Goal: Task Accomplishment & Management: Manage account settings

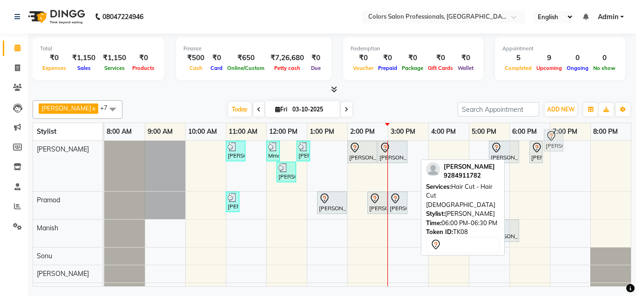
drag, startPoint x: 521, startPoint y: 181, endPoint x: 555, endPoint y: 147, distance: 48.1
click at [555, 147] on full-calendar "Stylist 8:00 AM 9:00 AM 10:00 AM 11:00 AM 12:00 PM 1:00 PM 2:00 PM 3:00 PM 4:00…" at bounding box center [332, 205] width 599 height 164
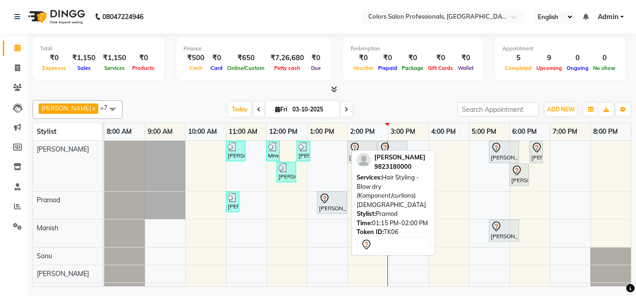
click at [335, 206] on div "[PERSON_NAME], TK06, 01:15 PM-02:00 PM, Hair Styling - Blow dry (Komponent/curl…" at bounding box center [332, 203] width 28 height 20
select select "7"
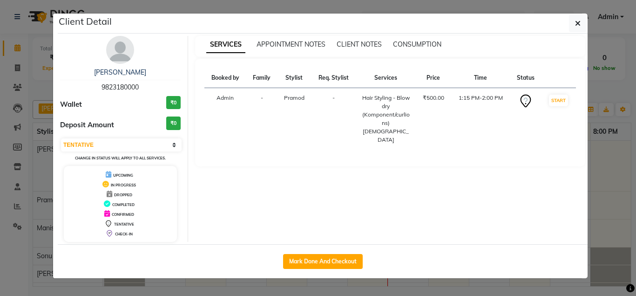
drag, startPoint x: 333, startPoint y: 260, endPoint x: 361, endPoint y: 250, distance: 29.5
click at [333, 261] on button "Mark Done And Checkout" at bounding box center [323, 261] width 80 height 15
select select "service"
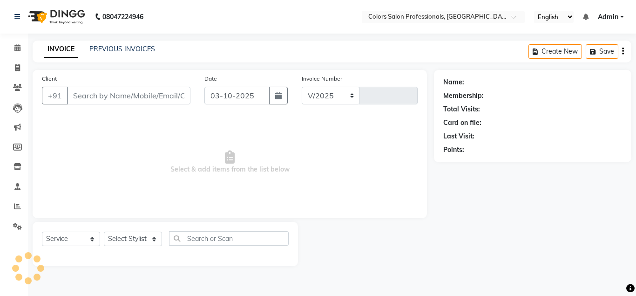
select select "7161"
type input "0939"
type input "9823180000"
select select "60229"
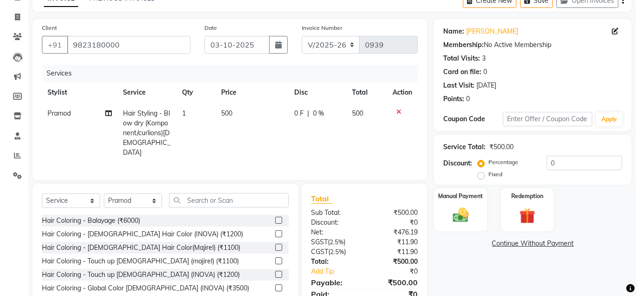
scroll to position [80, 0]
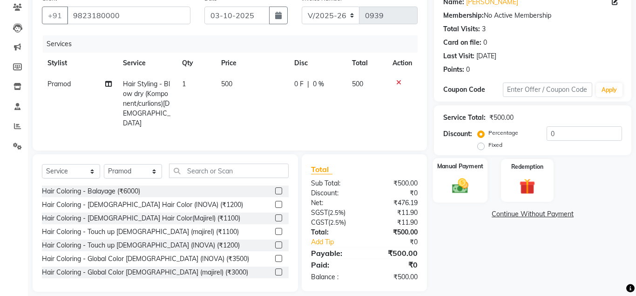
click at [464, 186] on img at bounding box center [460, 185] width 27 height 19
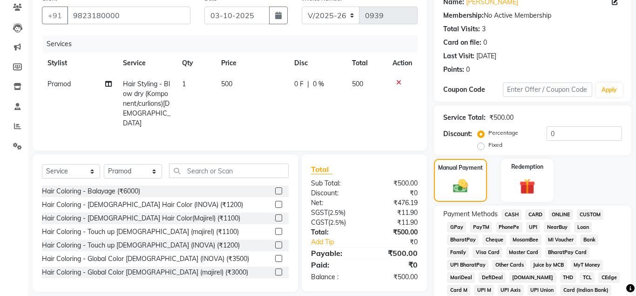
click at [513, 212] on span "CASH" at bounding box center [512, 214] width 20 height 11
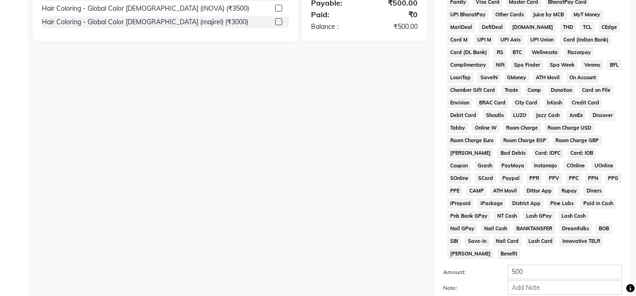
scroll to position [417, 0]
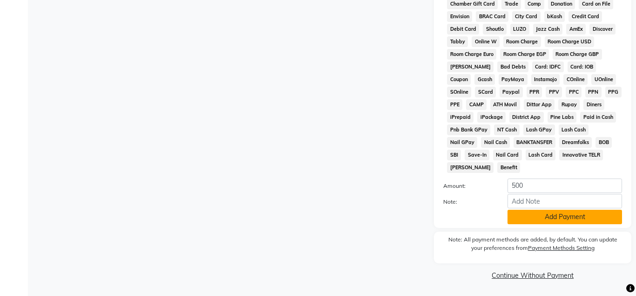
click at [526, 210] on button "Add Payment" at bounding box center [565, 217] width 115 height 14
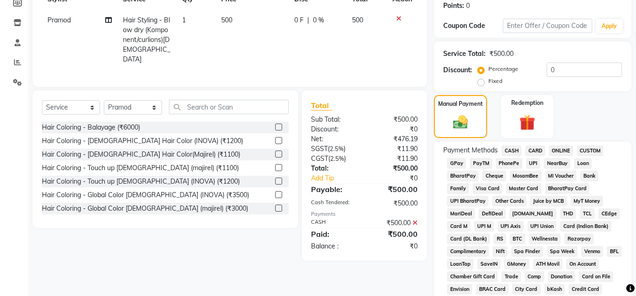
scroll to position [36, 0]
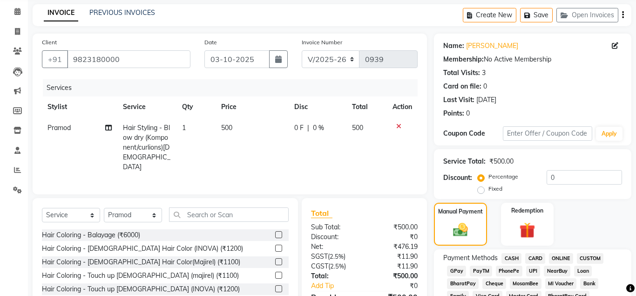
click at [223, 129] on span "500" at bounding box center [226, 127] width 11 height 8
select select "60229"
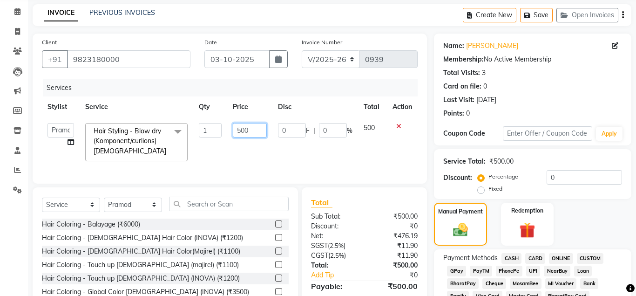
click at [239, 129] on input "500" at bounding box center [250, 130] width 34 height 14
type input "800"
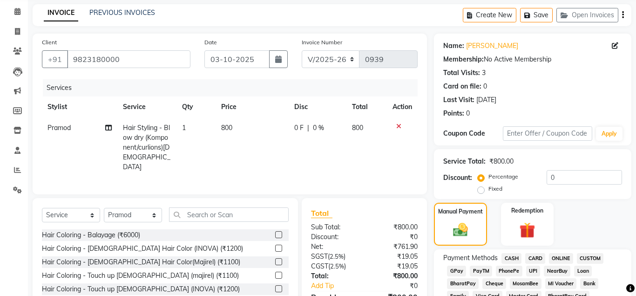
click at [366, 130] on td "800" at bounding box center [367, 147] width 41 height 60
select select "60229"
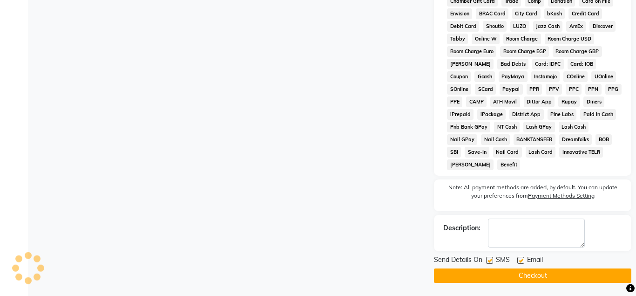
scroll to position [420, 0]
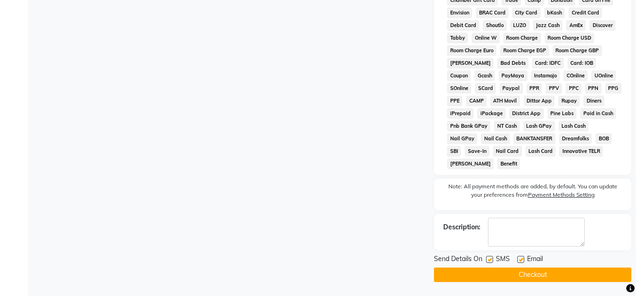
click at [510, 272] on button "Checkout" at bounding box center [533, 274] width 198 height 14
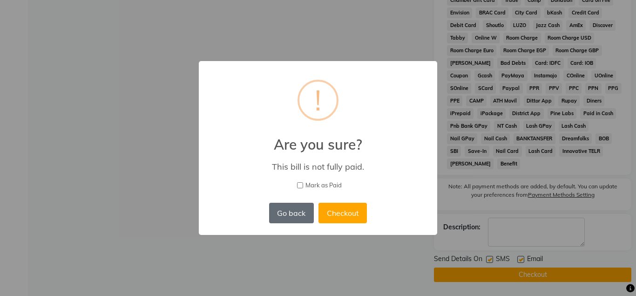
click at [302, 218] on button "Go back" at bounding box center [291, 213] width 45 height 21
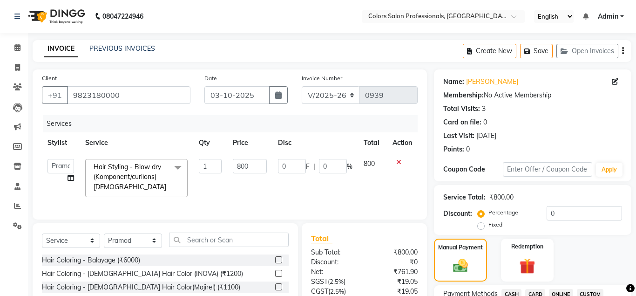
scroll to position [0, 0]
click at [18, 48] on icon at bounding box center [17, 47] width 6 height 7
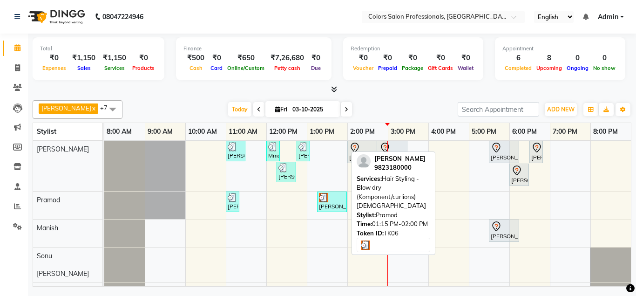
click at [339, 201] on div at bounding box center [332, 197] width 26 height 9
select select "3"
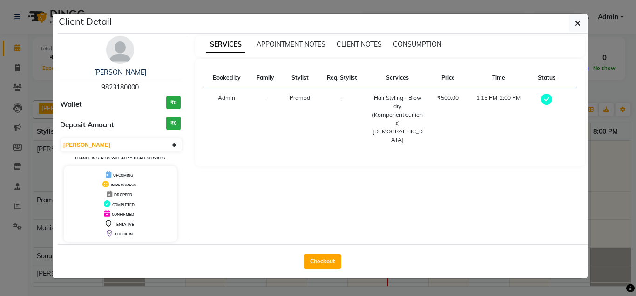
click at [332, 256] on button "Checkout" at bounding box center [322, 261] width 37 height 15
select select "7161"
select select "service"
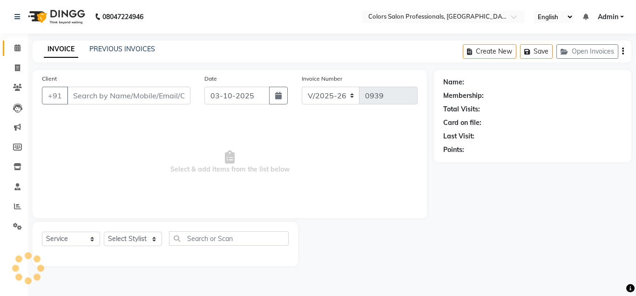
type input "9823180000"
select select "60229"
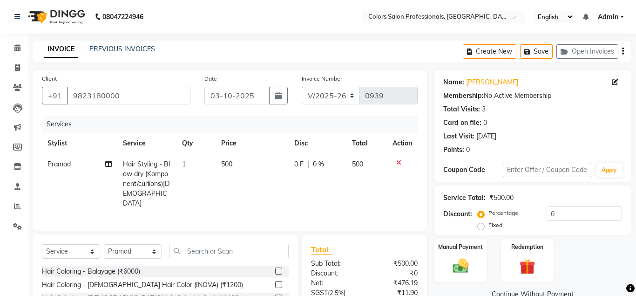
drag, startPoint x: 223, startPoint y: 159, endPoint x: 223, endPoint y: 166, distance: 7.5
click at [223, 160] on td "500" at bounding box center [252, 184] width 73 height 60
select select "60229"
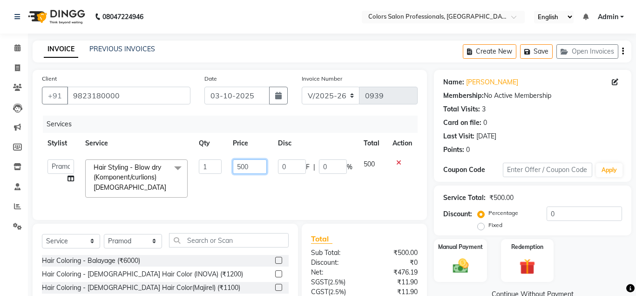
click at [238, 164] on input "500" at bounding box center [250, 166] width 34 height 14
click at [239, 165] on input "500" at bounding box center [250, 166] width 34 height 14
type input "800"
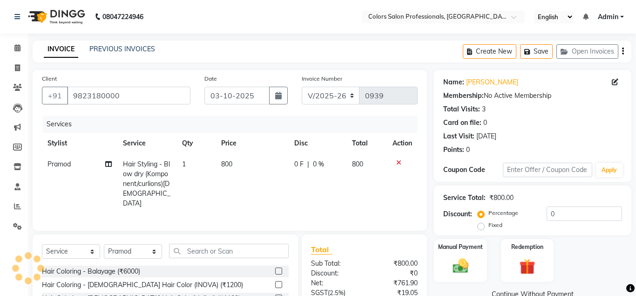
click at [366, 166] on td "800" at bounding box center [367, 184] width 41 height 60
select select "60229"
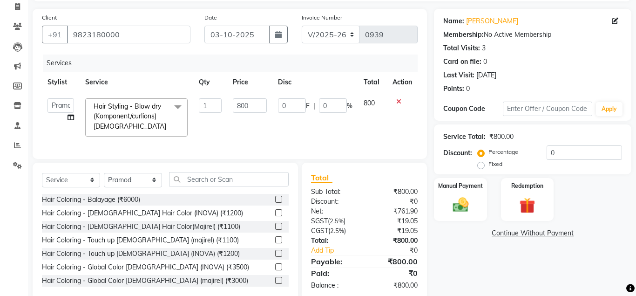
scroll to position [79, 0]
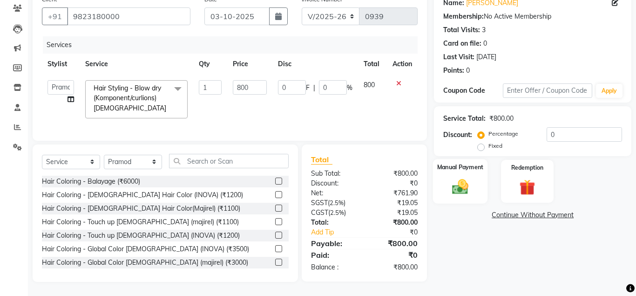
click at [454, 191] on img at bounding box center [460, 186] width 27 height 19
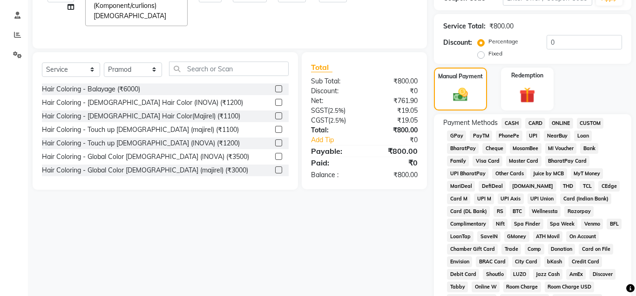
scroll to position [174, 0]
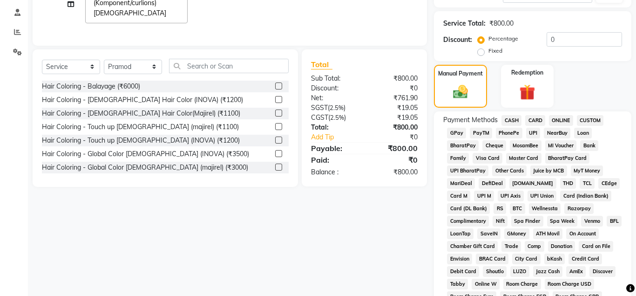
click at [510, 120] on span "CASH" at bounding box center [512, 120] width 20 height 11
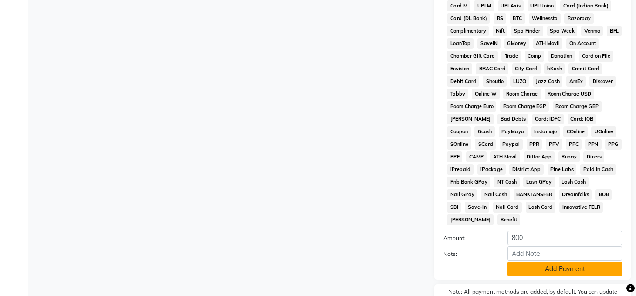
click at [531, 264] on button "Add Payment" at bounding box center [565, 269] width 115 height 14
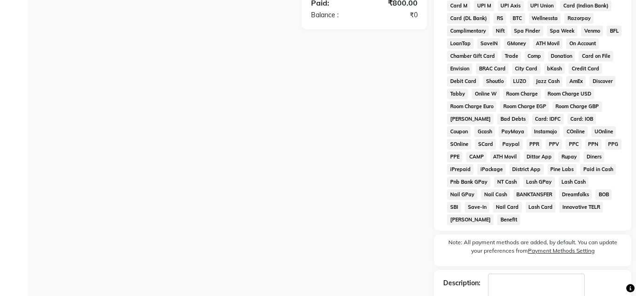
scroll to position [420, 0]
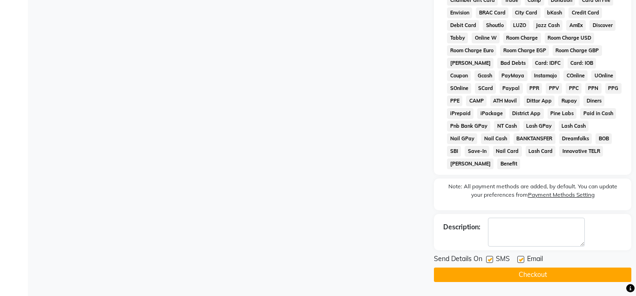
click at [526, 273] on button "Checkout" at bounding box center [533, 274] width 198 height 14
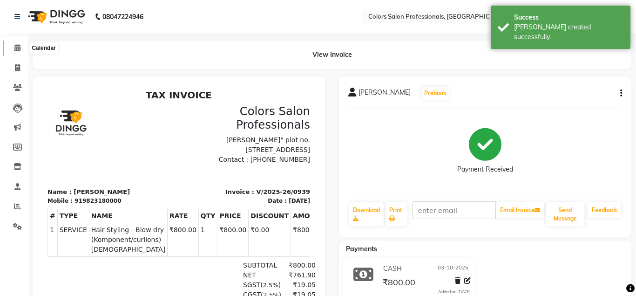
click at [16, 47] on icon at bounding box center [17, 47] width 6 height 7
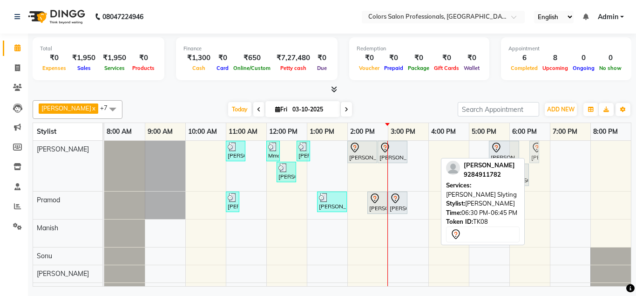
drag, startPoint x: 541, startPoint y: 153, endPoint x: 534, endPoint y: 150, distance: 7.1
click at [104, 150] on div "[PERSON_NAME], TK03, 11:00 AM-11:30 AM, Hair Cut - Hair Cut [DEMOGRAPHIC_DATA] …" at bounding box center [104, 166] width 0 height 50
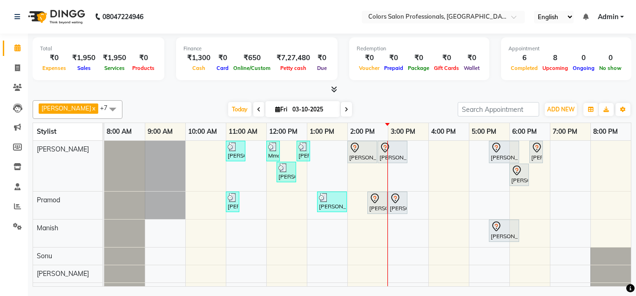
click at [345, 109] on icon at bounding box center [347, 110] width 4 height 6
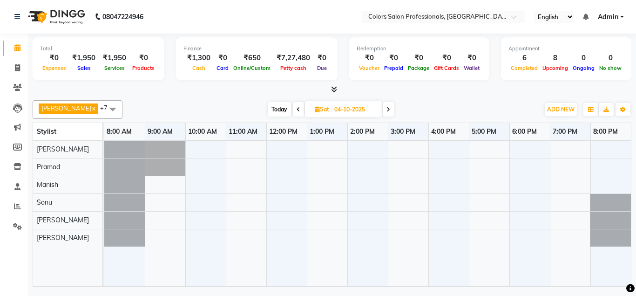
click at [293, 115] on span at bounding box center [298, 109] width 11 height 14
type input "03-10-2025"
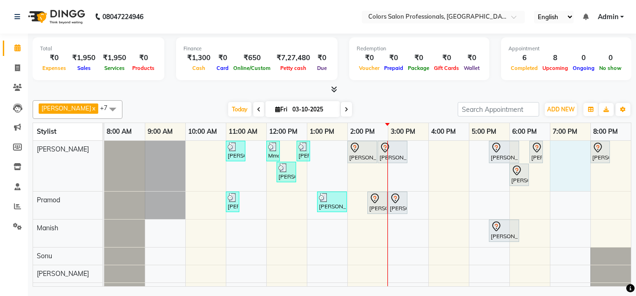
click at [554, 147] on div "[PERSON_NAME], TK03, 11:00 AM-11:30 AM, Hair Cut - Hair Cut [DEMOGRAPHIC_DATA] …" at bounding box center [367, 220] width 527 height 159
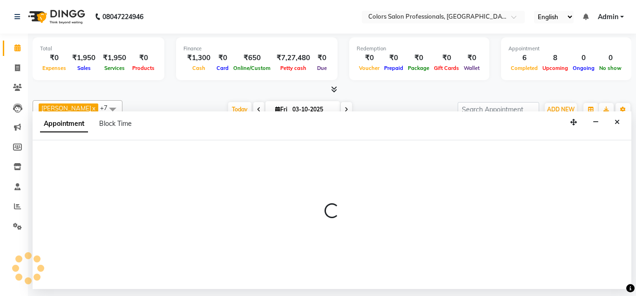
select select "60228"
select select "1140"
select select "tentative"
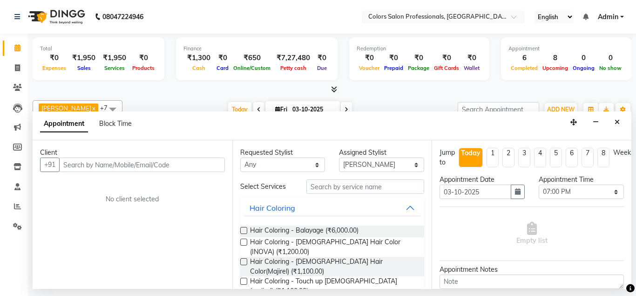
click at [212, 167] on input "text" at bounding box center [142, 164] width 166 height 14
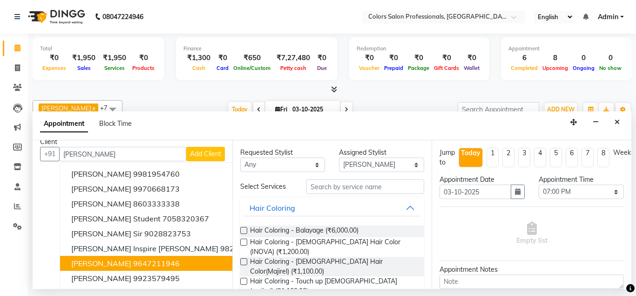
scroll to position [12, 0]
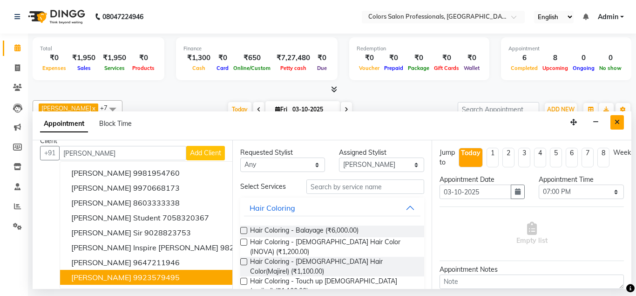
type input "[PERSON_NAME]"
click at [616, 121] on icon "Close" at bounding box center [617, 122] width 5 height 7
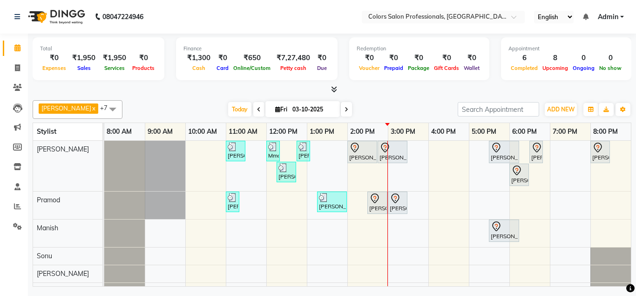
click at [555, 140] on div "7:00 PM" at bounding box center [571, 131] width 40 height 17
click at [559, 147] on div "[PERSON_NAME], TK03, 11:00 AM-11:30 AM, Hair Cut - Hair Cut [DEMOGRAPHIC_DATA] …" at bounding box center [367, 220] width 527 height 159
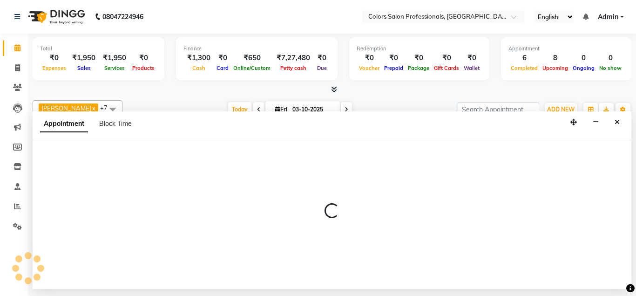
select select "60228"
select select "1140"
select select "tentative"
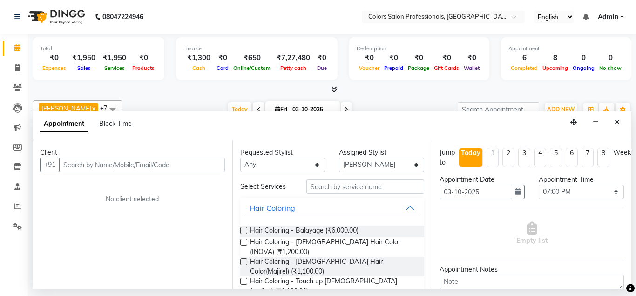
click at [218, 163] on input "text" at bounding box center [142, 164] width 166 height 14
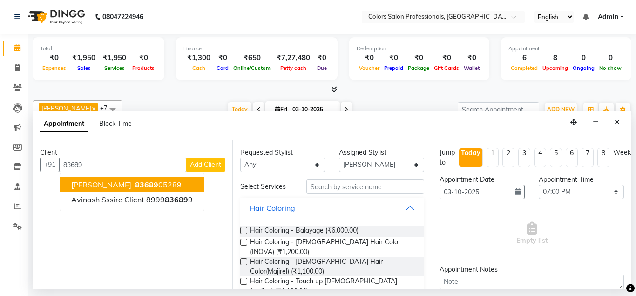
click at [124, 184] on span "[PERSON_NAME]" at bounding box center [101, 184] width 60 height 9
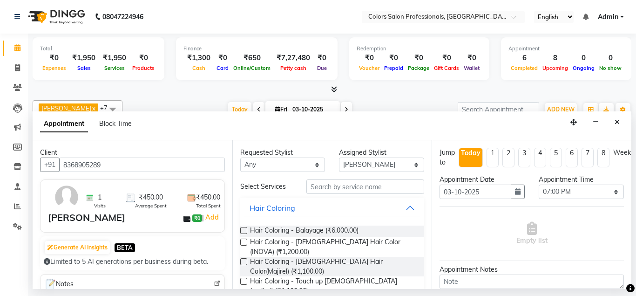
type input "8368905289"
click at [367, 191] on input "text" at bounding box center [366, 186] width 118 height 14
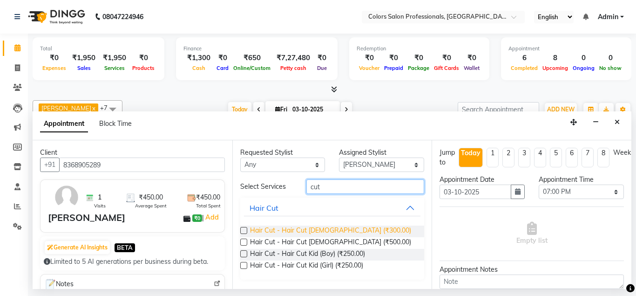
type input "cut"
click at [342, 231] on span "Hair Cut - Hair Cut [DEMOGRAPHIC_DATA] (₹300.00)" at bounding box center [330, 232] width 161 height 12
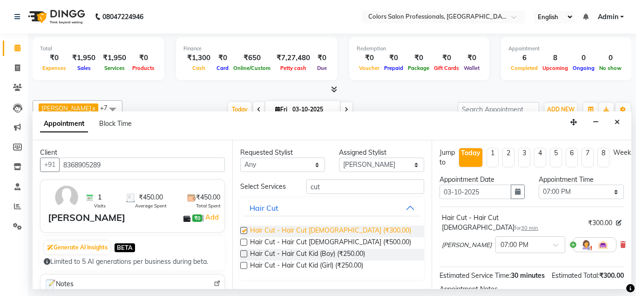
checkbox input "false"
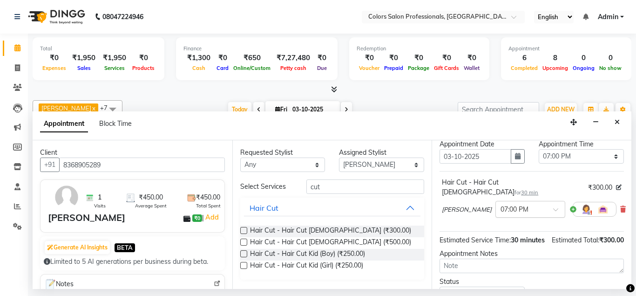
scroll to position [50, 0]
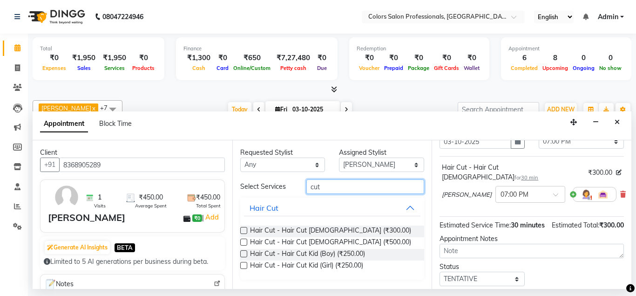
drag, startPoint x: 272, startPoint y: 178, endPoint x: 217, endPoint y: 178, distance: 55.0
click at [307, 179] on input "cut" at bounding box center [366, 186] width 118 height 14
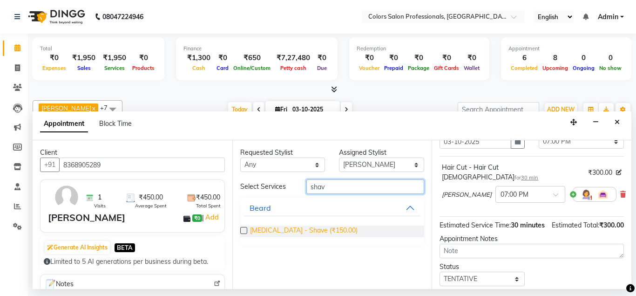
type input "shav"
click at [298, 228] on span "[MEDICAL_DATA] - Shave (₹150.00)" at bounding box center [304, 232] width 108 height 12
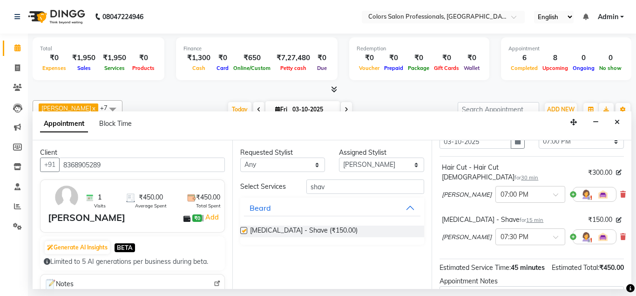
checkbox input "false"
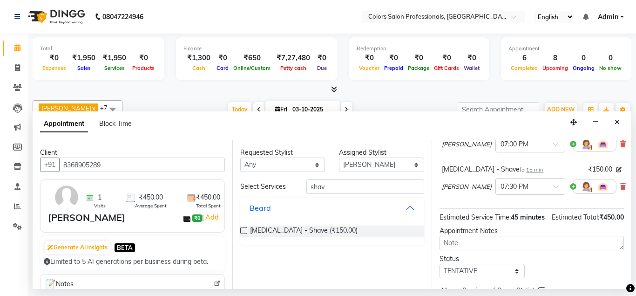
scroll to position [139, 0]
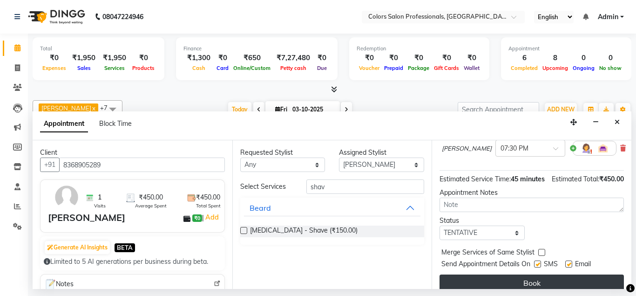
click at [564, 277] on button "Book" at bounding box center [532, 282] width 185 height 17
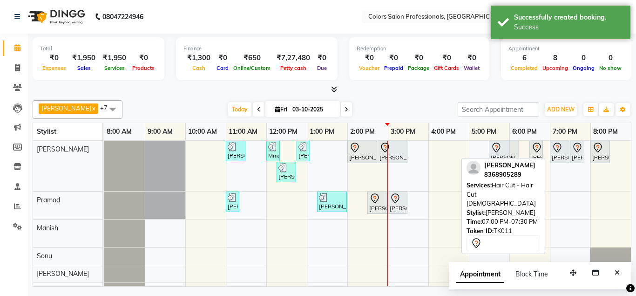
click at [561, 154] on div "[PERSON_NAME], TK11, 07:00 PM-07:30 PM, Hair Cut - Hair Cut [DEMOGRAPHIC_DATA]" at bounding box center [560, 152] width 18 height 20
select select "7"
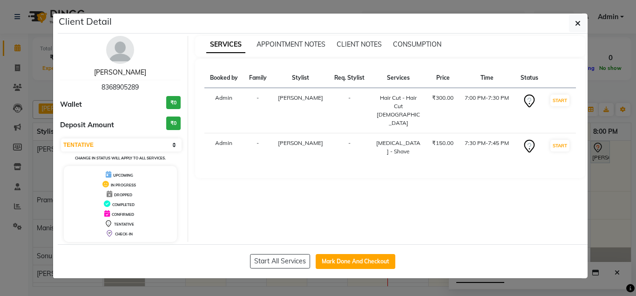
drag, startPoint x: 117, startPoint y: 71, endPoint x: 596, endPoint y: 0, distance: 484.1
click at [118, 70] on link "[PERSON_NAME]" at bounding box center [120, 72] width 52 height 8
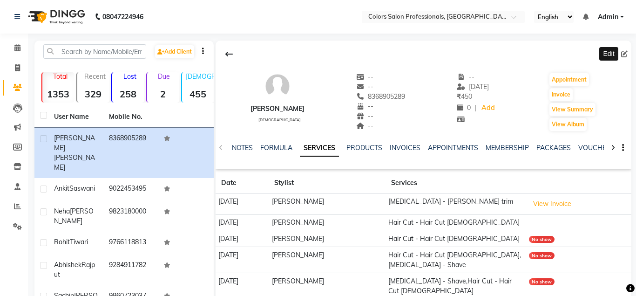
click at [624, 56] on icon at bounding box center [625, 54] width 7 height 7
select select "[DEMOGRAPHIC_DATA]"
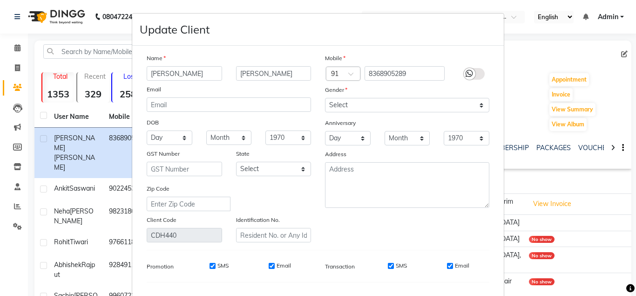
click at [172, 72] on input "[PERSON_NAME]" at bounding box center [184, 73] width 75 height 14
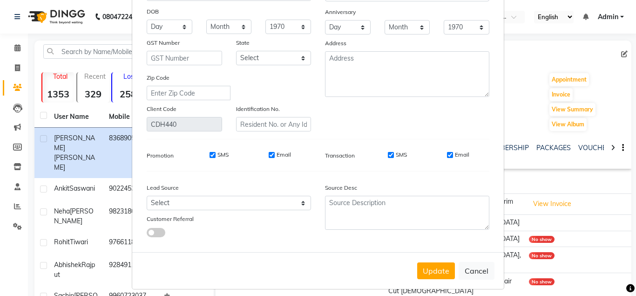
scroll to position [117, 0]
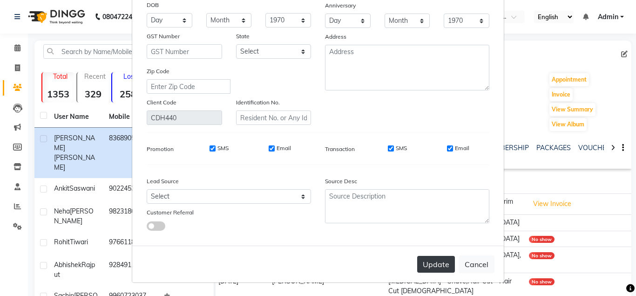
type input "[PERSON_NAME]"
click at [443, 268] on button "Update" at bounding box center [436, 264] width 38 height 17
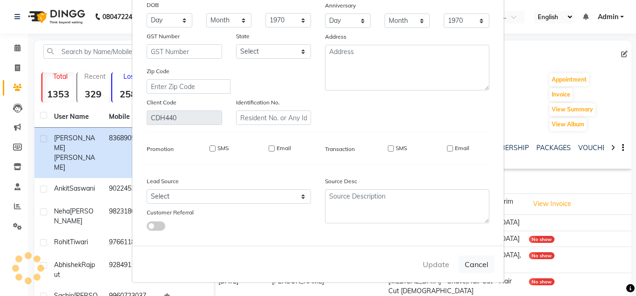
select select
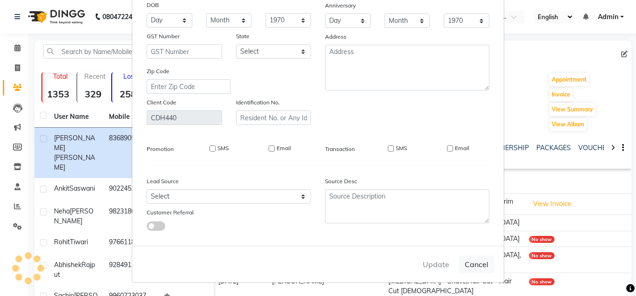
select select
checkbox input "false"
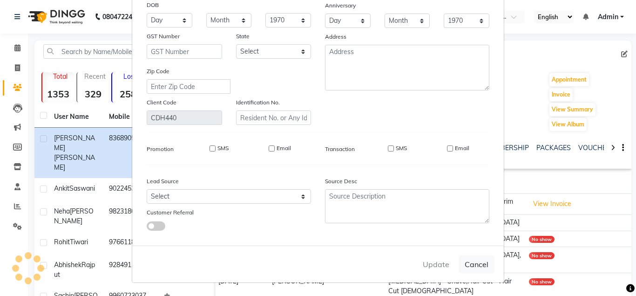
checkbox input "false"
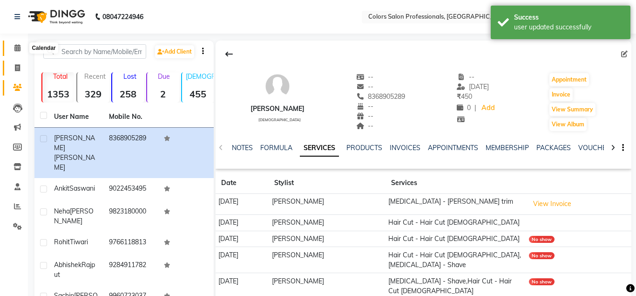
drag, startPoint x: 17, startPoint y: 45, endPoint x: 21, endPoint y: 68, distance: 22.8
click at [18, 46] on icon at bounding box center [17, 47] width 6 height 7
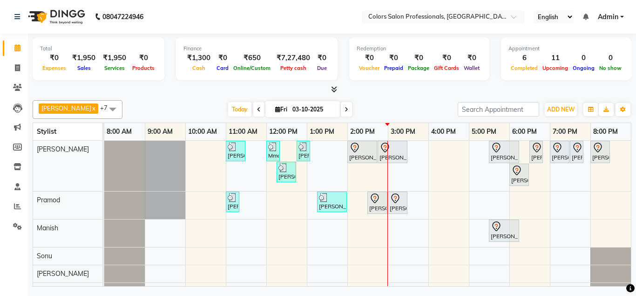
click at [345, 107] on icon at bounding box center [347, 110] width 4 height 6
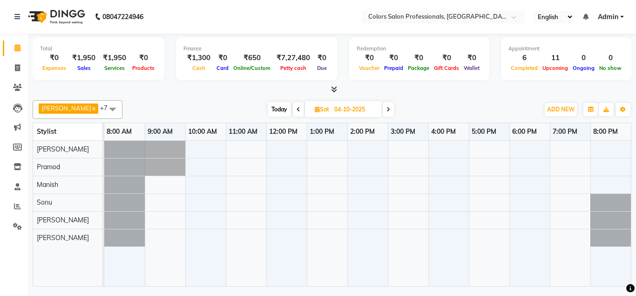
click at [297, 107] on icon at bounding box center [299, 110] width 4 height 6
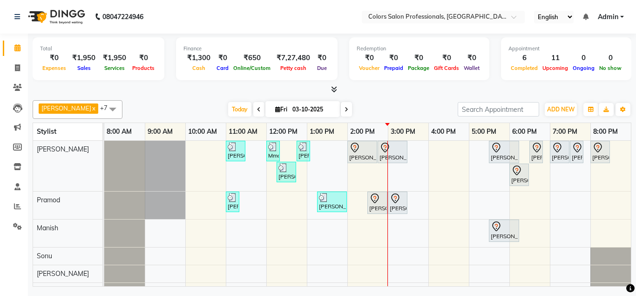
click at [341, 109] on span at bounding box center [346, 109] width 11 height 14
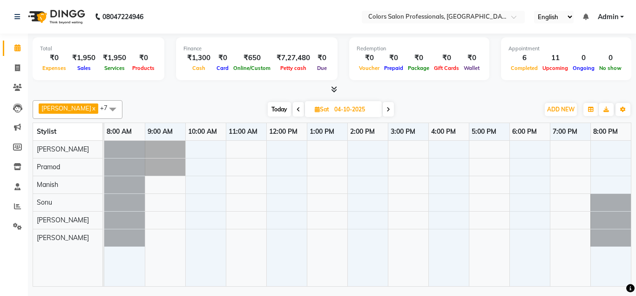
click at [293, 111] on span at bounding box center [298, 109] width 11 height 14
type input "03-10-2025"
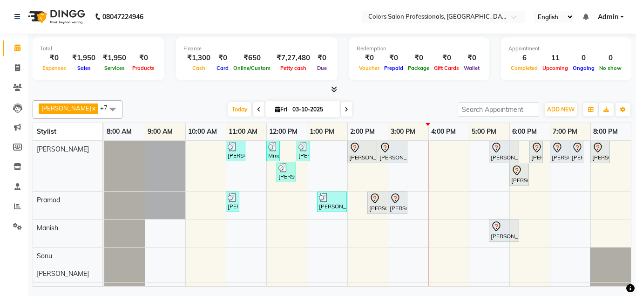
click at [329, 237] on div "[PERSON_NAME], TK03, 11:00 AM-11:30 AM, Hair Cut - Hair Cut [DEMOGRAPHIC_DATA] …" at bounding box center [367, 220] width 527 height 159
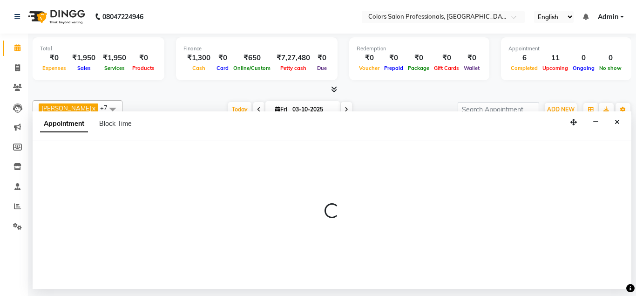
select select "60230"
select select "780"
select select "tentative"
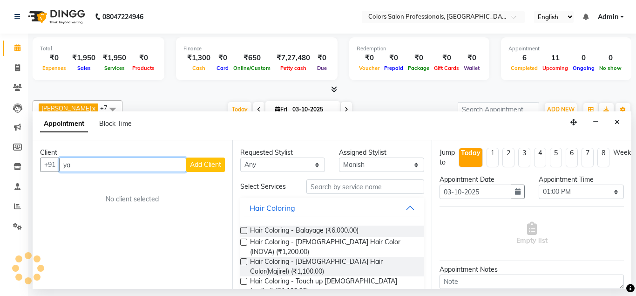
type input "y"
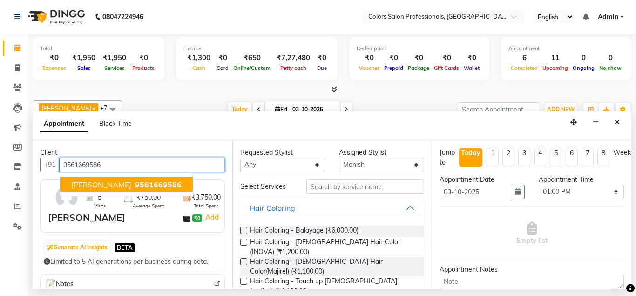
click at [97, 183] on span "[PERSON_NAME]" at bounding box center [101, 184] width 60 height 9
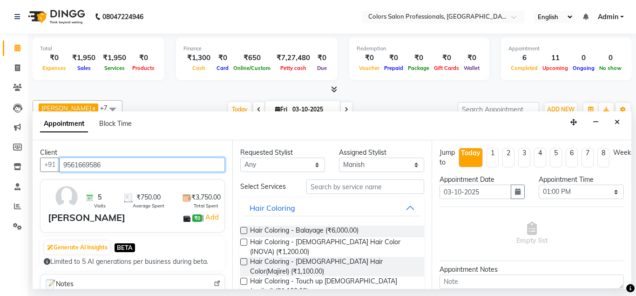
type input "9561669586"
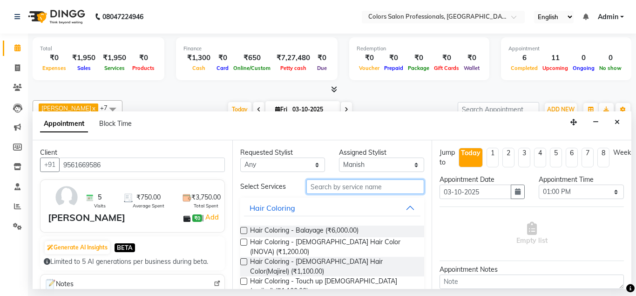
click at [374, 186] on input "text" at bounding box center [366, 186] width 118 height 14
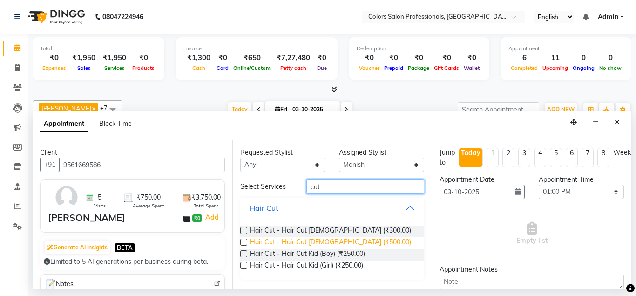
type input "cut"
click at [340, 245] on span "Hair Cut - Hair Cut [DEMOGRAPHIC_DATA] (₹500.00)" at bounding box center [330, 243] width 161 height 12
checkbox input "false"
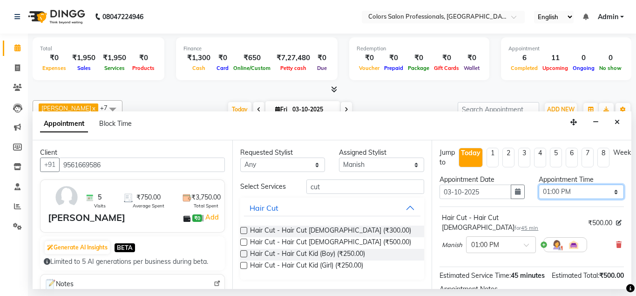
select select "945"
click option "03:45 PM" at bounding box center [0, 0] width 0 height 0
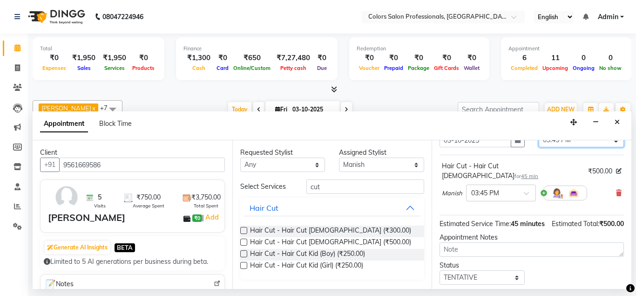
scroll to position [96, 0]
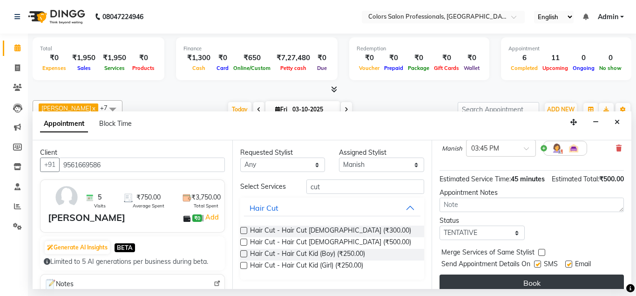
click at [557, 274] on button "Book" at bounding box center [532, 282] width 185 height 17
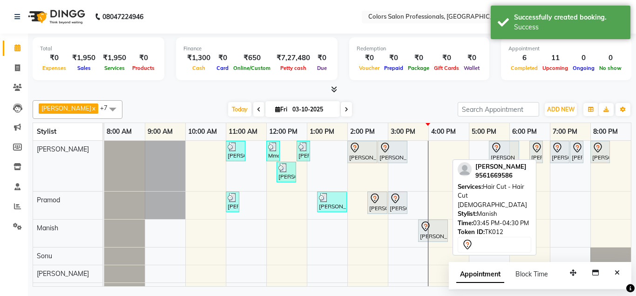
click at [424, 230] on icon at bounding box center [425, 226] width 11 height 11
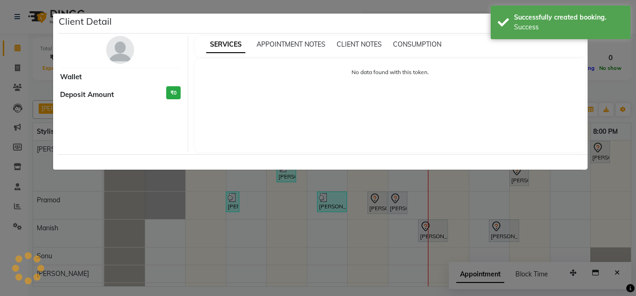
select select "7"
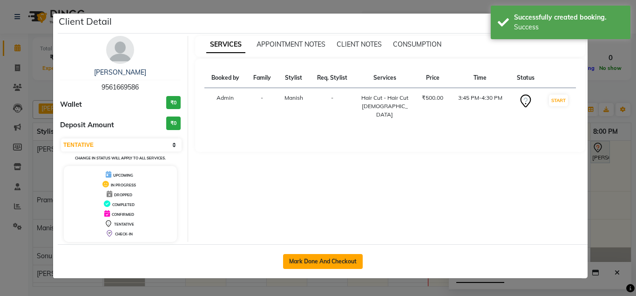
click at [321, 265] on button "Mark Done And Checkout" at bounding box center [323, 261] width 80 height 15
select select "7161"
select select "service"
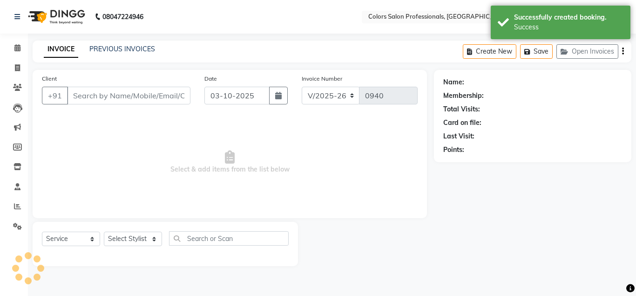
type input "9561669586"
select select "60230"
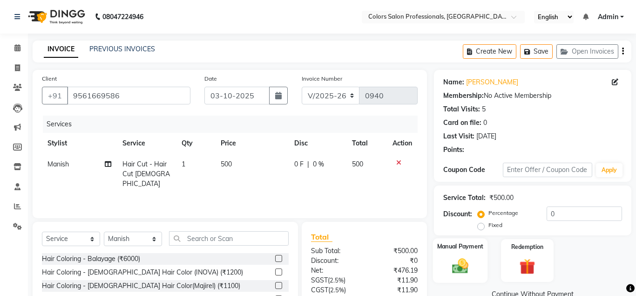
click at [470, 262] on img at bounding box center [460, 265] width 27 height 19
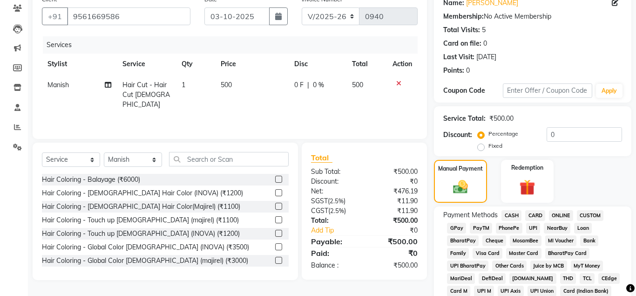
scroll to position [95, 0]
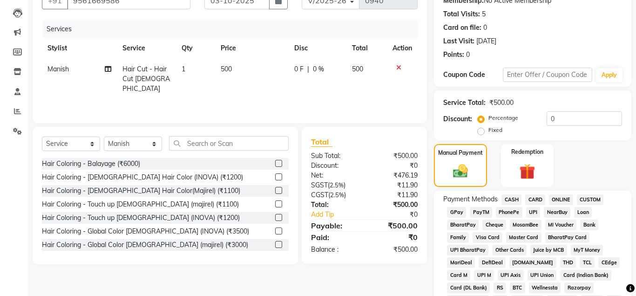
click at [514, 200] on span "CASH" at bounding box center [512, 199] width 20 height 11
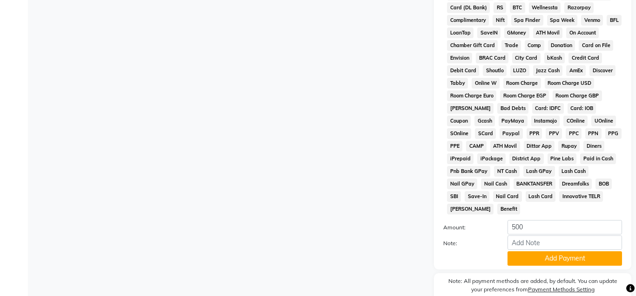
scroll to position [380, 0]
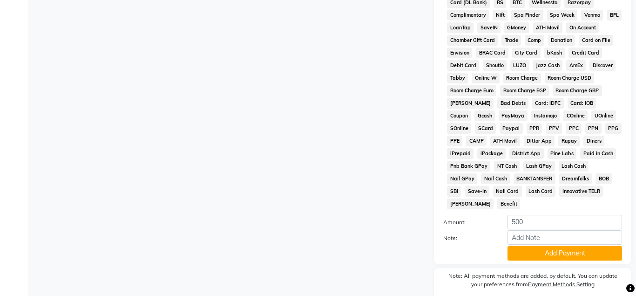
click at [533, 251] on button "Add Payment" at bounding box center [565, 253] width 115 height 14
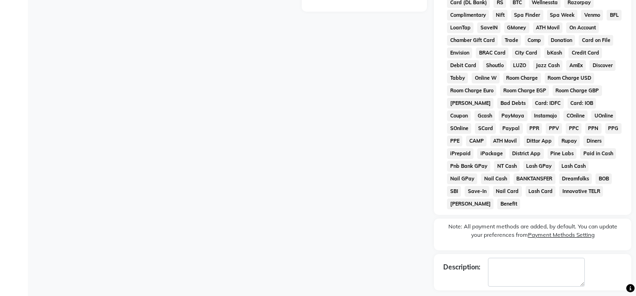
scroll to position [420, 0]
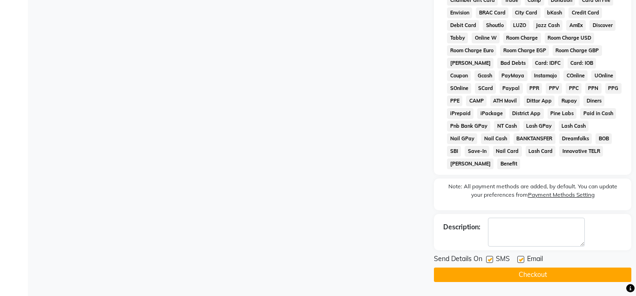
click at [526, 274] on button "Checkout" at bounding box center [533, 274] width 198 height 14
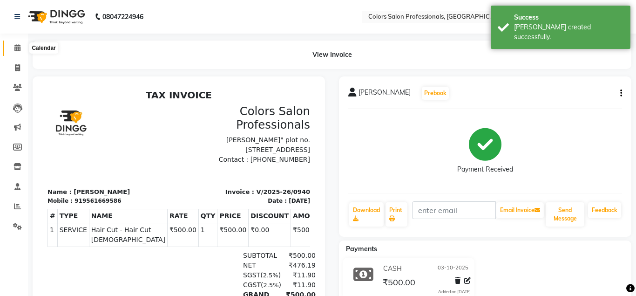
click at [16, 44] on span at bounding box center [17, 48] width 16 height 11
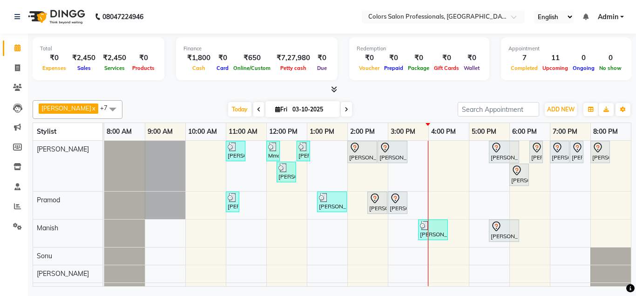
click at [499, 193] on div "[PERSON_NAME], TK03, 11:00 AM-11:30 AM, Hair Cut - Hair Cut [DEMOGRAPHIC_DATA] …" at bounding box center [367, 220] width 527 height 159
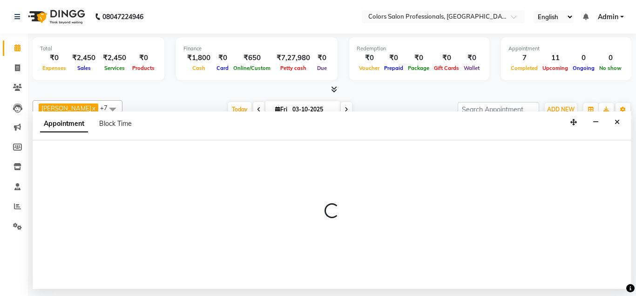
select select "60229"
select select "1020"
select select "tentative"
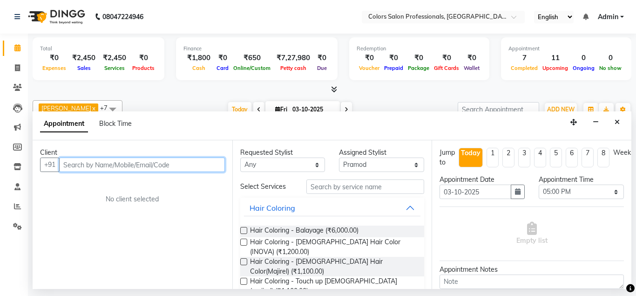
click at [167, 163] on input "text" at bounding box center [142, 164] width 166 height 14
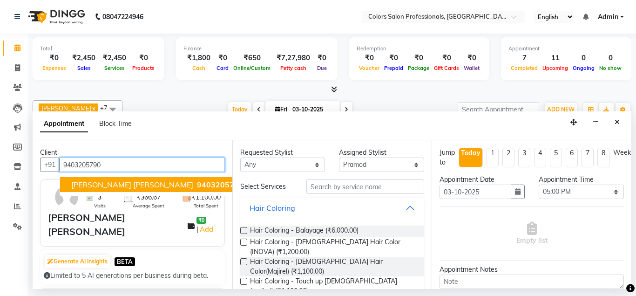
click at [119, 182] on span "[PERSON_NAME] [PERSON_NAME]" at bounding box center [132, 184] width 122 height 9
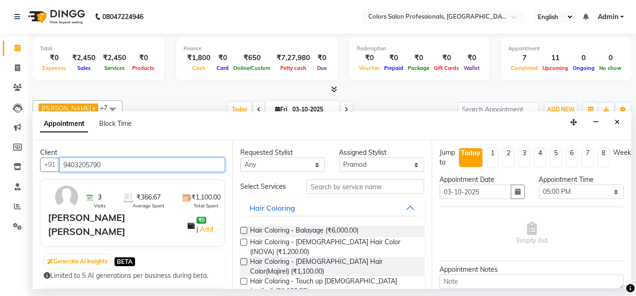
type input "9403205790"
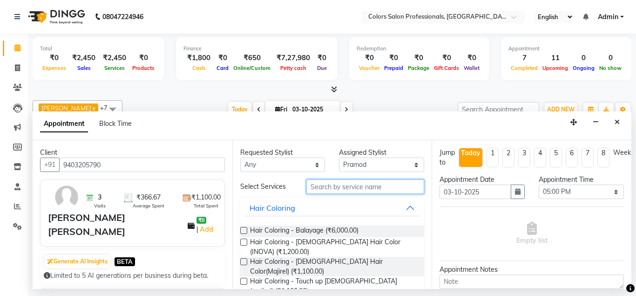
click at [370, 185] on input "text" at bounding box center [366, 186] width 118 height 14
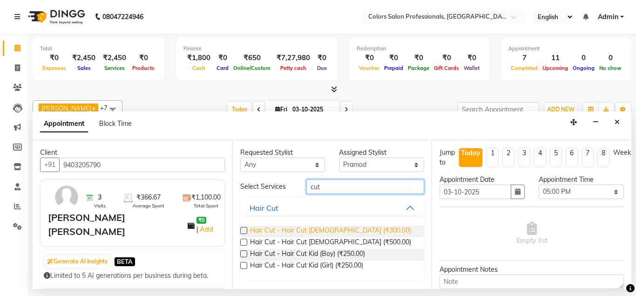
type input "cut"
click at [332, 231] on span "Hair Cut - Hair Cut [DEMOGRAPHIC_DATA] (₹300.00)" at bounding box center [330, 232] width 161 height 12
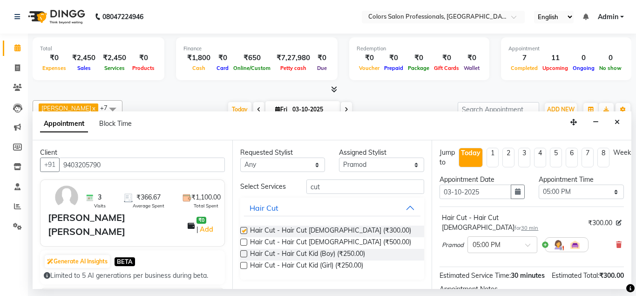
checkbox input "false"
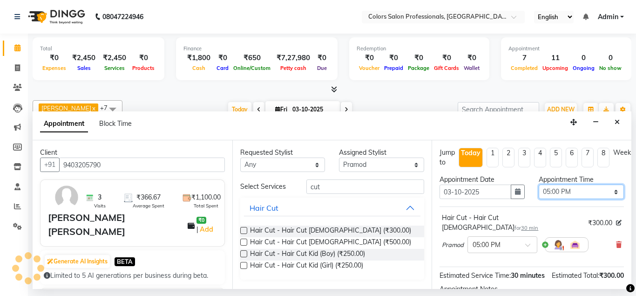
select select "1050"
click option "05:30 PM" at bounding box center [0, 0] width 0 height 0
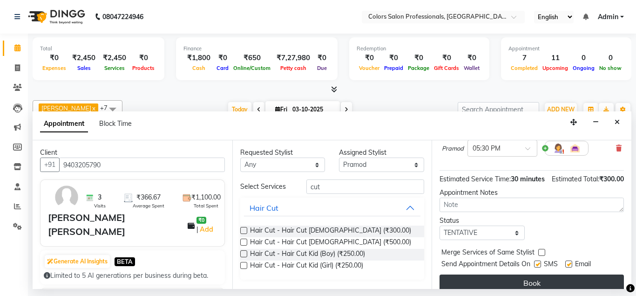
click at [518, 275] on button "Book" at bounding box center [532, 282] width 185 height 17
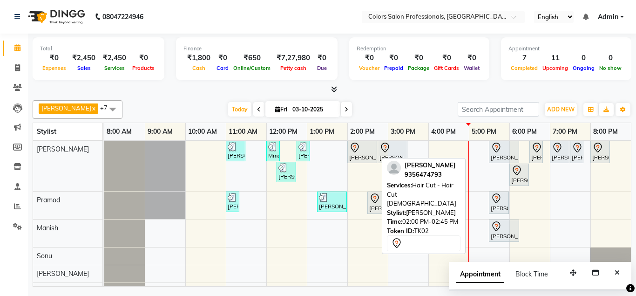
click at [364, 160] on div "[PERSON_NAME], TK02, 02:00 PM-02:45 PM, Hair Cut - Hair Cut [DEMOGRAPHIC_DATA]" at bounding box center [363, 152] width 28 height 20
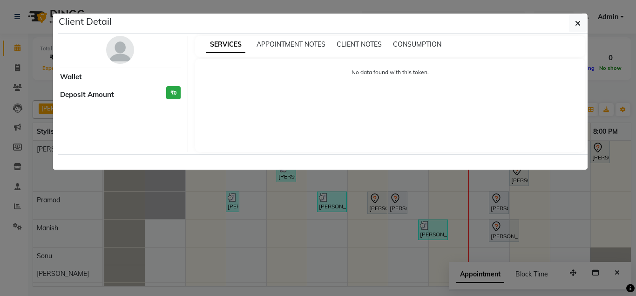
select select "7"
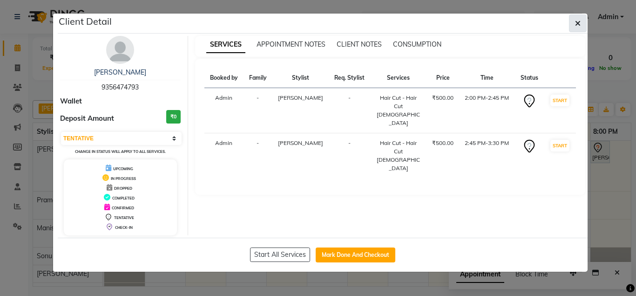
click at [581, 24] on button "button" at bounding box center [578, 23] width 18 height 18
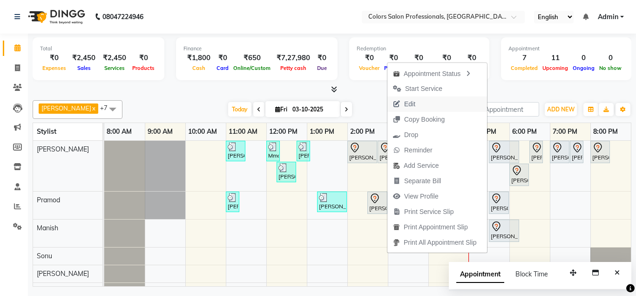
click at [412, 104] on span "Edit" at bounding box center [409, 104] width 11 height 10
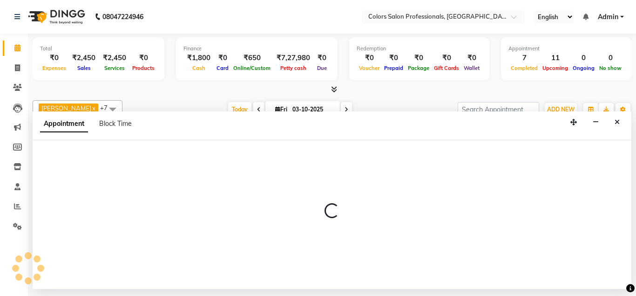
select select "tentative"
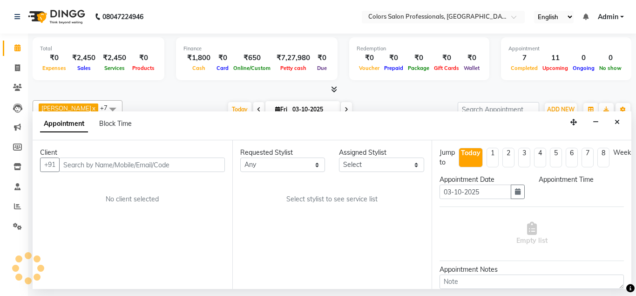
select select "60228"
select select "840"
select select "3580"
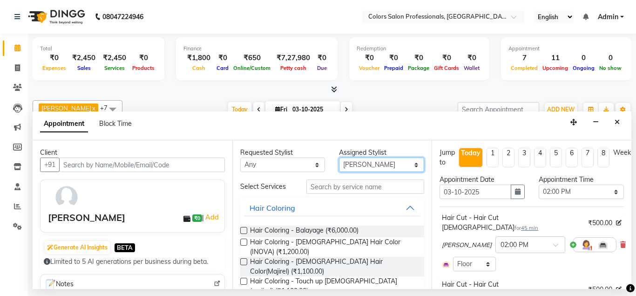
click at [339, 157] on select "Select [PERSON_NAME] [PERSON_NAME] [PERSON_NAME] Pooja [PERSON_NAME] [PERSON_NA…" at bounding box center [381, 164] width 85 height 14
select select "90040"
click option "[PERSON_NAME]" at bounding box center [0, 0] width 0 height 0
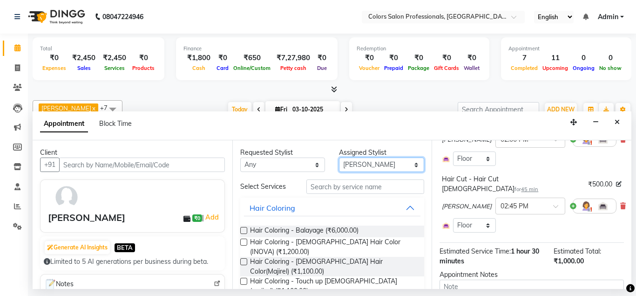
scroll to position [151, 0]
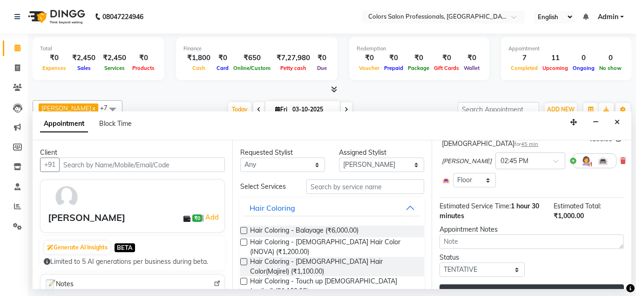
click at [506, 284] on button "Update" at bounding box center [532, 292] width 185 height 17
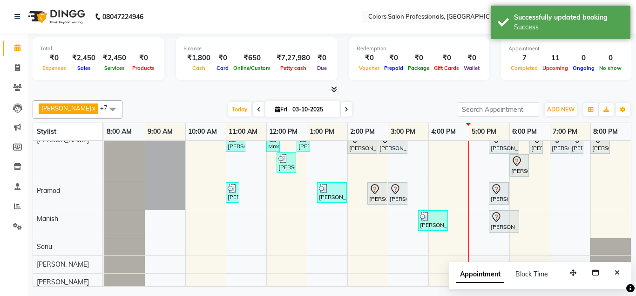
scroll to position [14, 0]
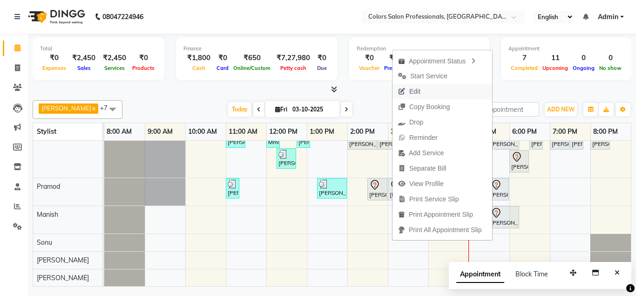
click at [428, 90] on button "Edit" at bounding box center [443, 91] width 100 height 15
select select "tentative"
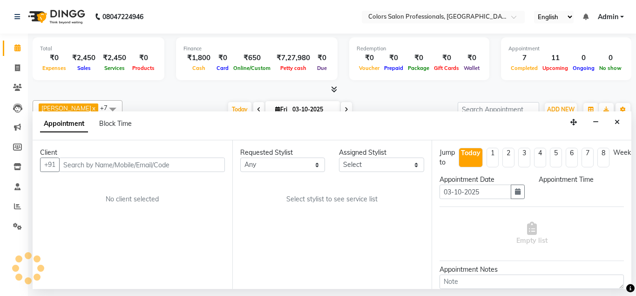
select select "60228"
select select "840"
select select "3580"
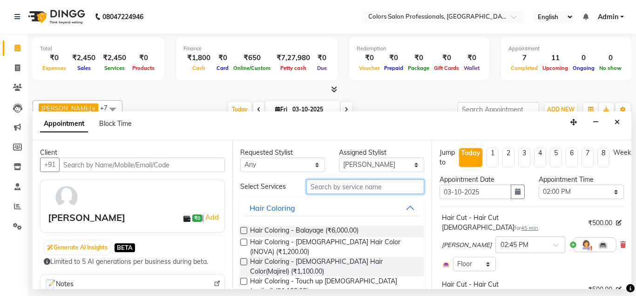
click at [376, 184] on input "text" at bounding box center [366, 186] width 118 height 14
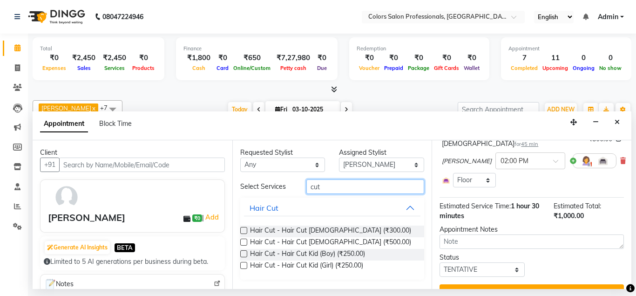
scroll to position [0, 0]
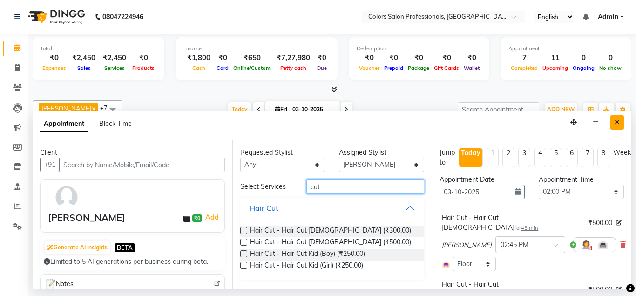
type input "cut"
click at [621, 125] on button "Close" at bounding box center [618, 122] width 14 height 14
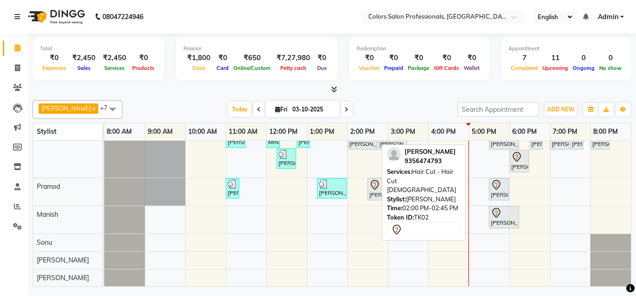
click at [370, 147] on div "[PERSON_NAME], TK02, 02:00 PM-02:45 PM, Hair Cut - Hair Cut [DEMOGRAPHIC_DATA]" at bounding box center [363, 139] width 28 height 20
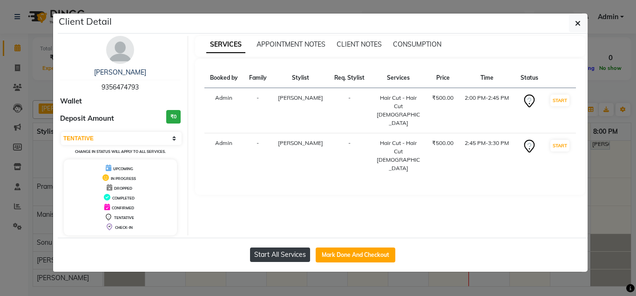
click at [285, 253] on button "Start All Services" at bounding box center [280, 254] width 60 height 14
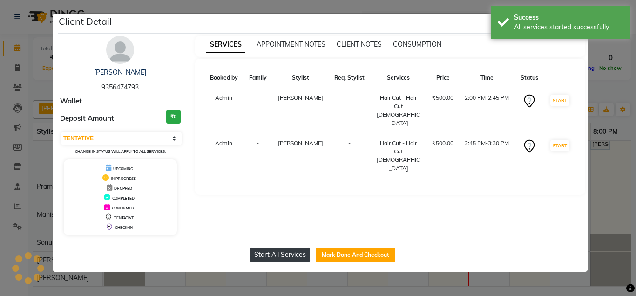
select select "1"
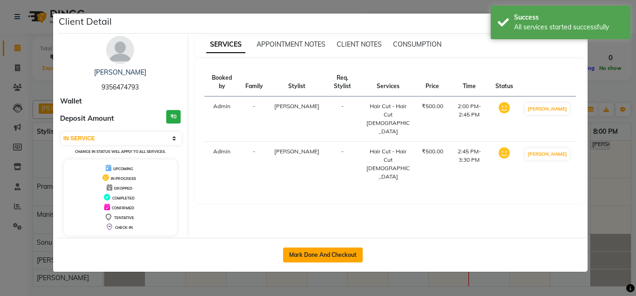
click at [335, 252] on button "Mark Done And Checkout" at bounding box center [323, 254] width 80 height 15
select select "7161"
select select "service"
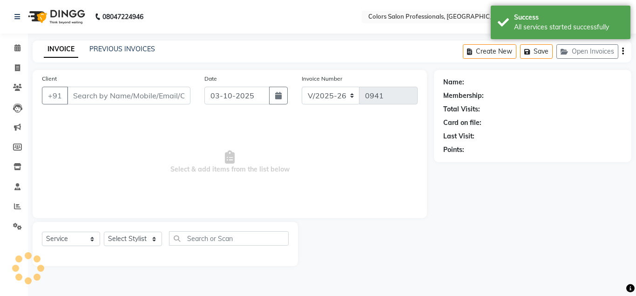
type input "9356474793"
select select "60228"
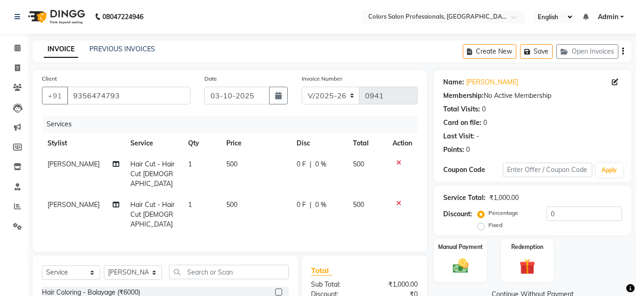
click at [399, 200] on icon at bounding box center [399, 203] width 5 height 7
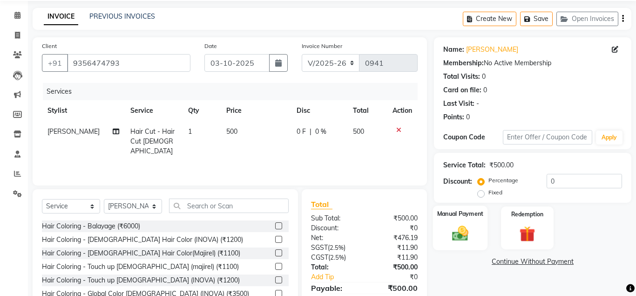
scroll to position [77, 0]
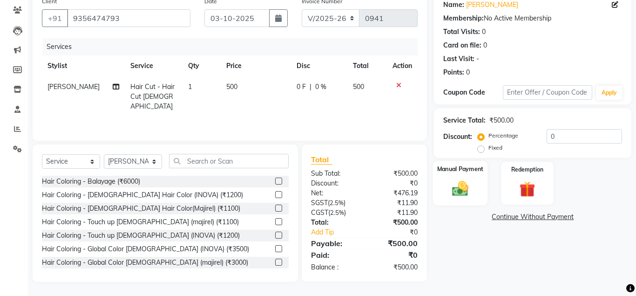
click at [465, 185] on img at bounding box center [460, 188] width 27 height 19
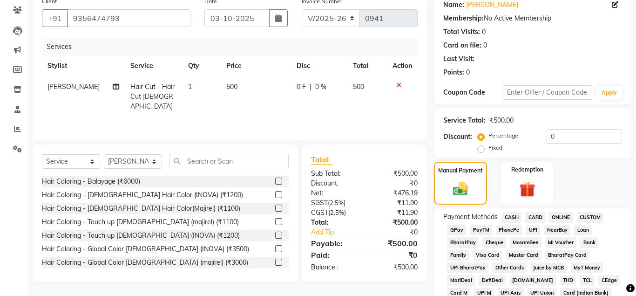
click at [564, 217] on span "ONLINE" at bounding box center [561, 217] width 24 height 11
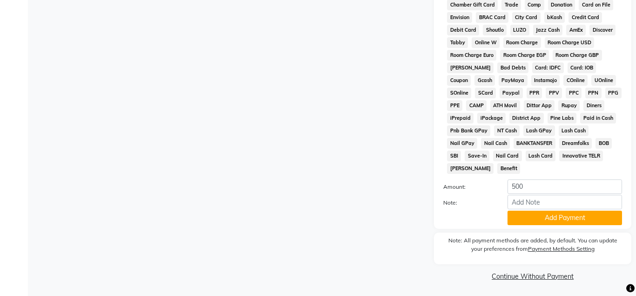
scroll to position [417, 0]
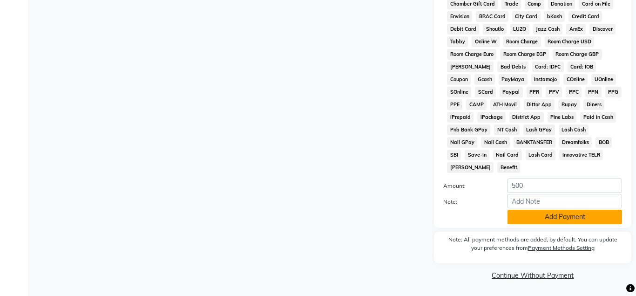
click at [580, 214] on button "Add Payment" at bounding box center [565, 217] width 115 height 14
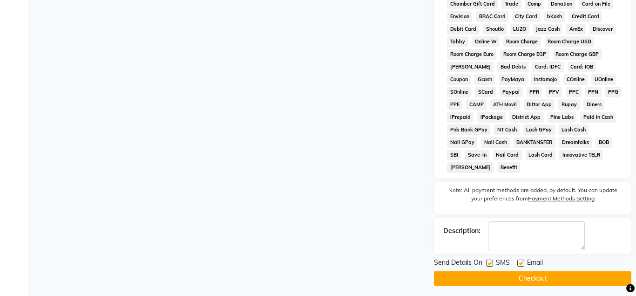
click at [556, 282] on button "Checkout" at bounding box center [533, 278] width 198 height 14
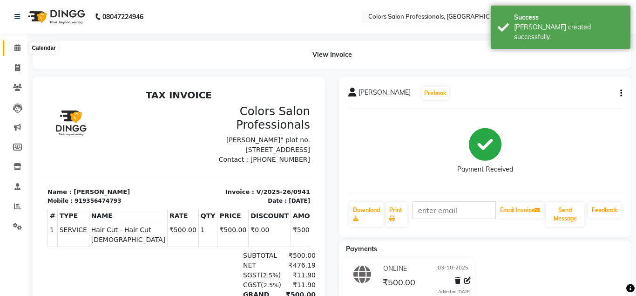
click at [21, 48] on span at bounding box center [17, 48] width 16 height 11
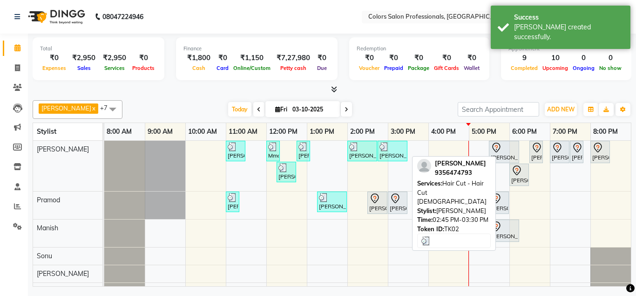
click at [395, 152] on div "[PERSON_NAME], TK02, 02:45 PM-03:30 PM, Hair Cut - Hair Cut [DEMOGRAPHIC_DATA]" at bounding box center [393, 151] width 28 height 18
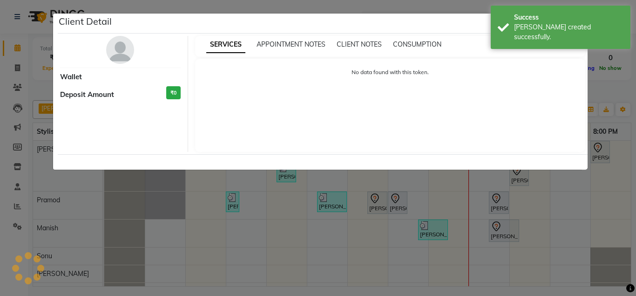
select select "3"
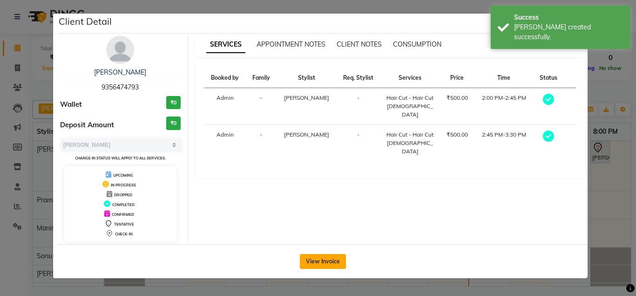
click at [334, 265] on button "View Invoice" at bounding box center [323, 261] width 46 height 15
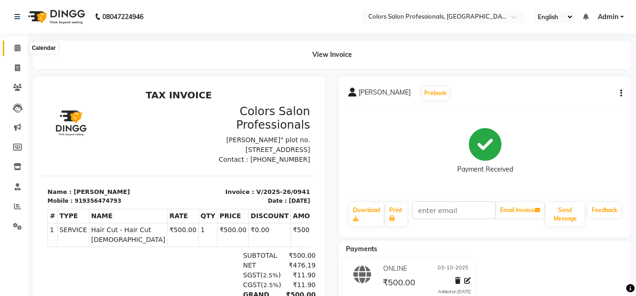
click at [20, 49] on icon at bounding box center [17, 47] width 6 height 7
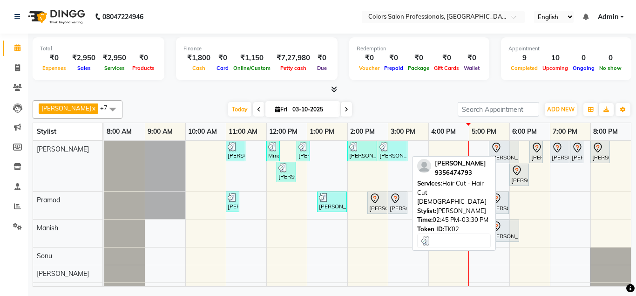
click at [390, 155] on div "[PERSON_NAME], TK02, 02:45 PM-03:30 PM, Hair Cut - Hair Cut [DEMOGRAPHIC_DATA]" at bounding box center [393, 151] width 28 height 18
select select "3"
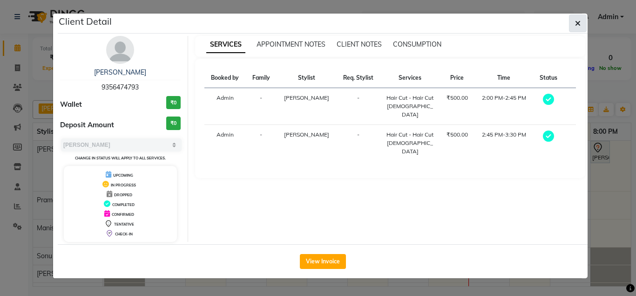
click at [577, 24] on icon "button" at bounding box center [578, 23] width 6 height 7
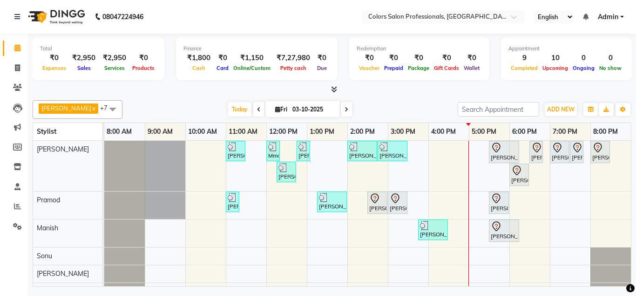
scroll to position [14, 0]
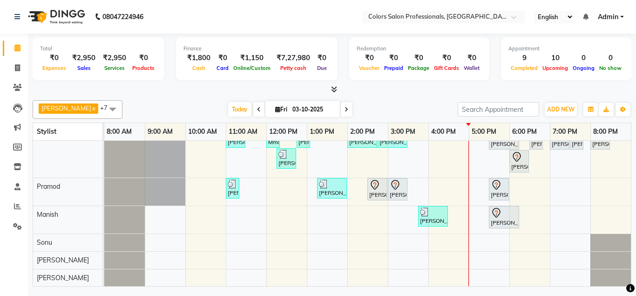
click at [370, 286] on td "[PERSON_NAME], TK03, 11:00 AM-11:30 AM, Hair Cut - Hair Cut [DEMOGRAPHIC_DATA] …" at bounding box center [367, 214] width 527 height 146
click at [384, 279] on div "[PERSON_NAME], TK03, 11:00 AM-11:30 AM, Hair Cut - Hair Cut [DEMOGRAPHIC_DATA] …" at bounding box center [367, 206] width 527 height 159
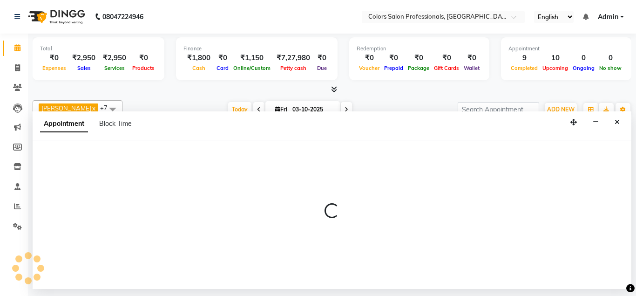
select select "90040"
select select "840"
select select "tentative"
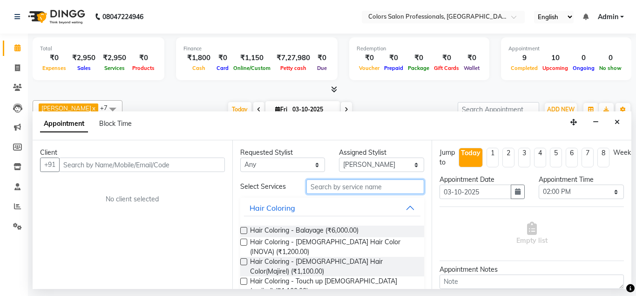
click at [354, 184] on input "text" at bounding box center [366, 186] width 118 height 14
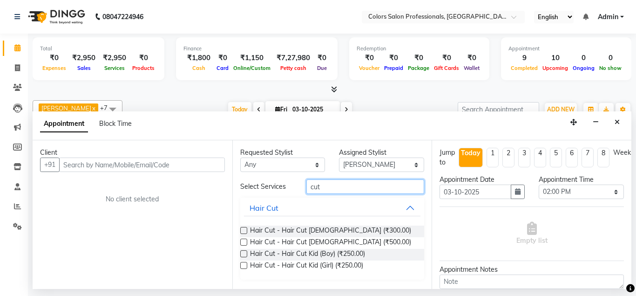
type input "cut"
click at [240, 239] on div "Hair Cut - Hair Cut [DEMOGRAPHIC_DATA] (₹500.00)" at bounding box center [332, 243] width 185 height 12
click at [243, 242] on label at bounding box center [243, 242] width 7 height 7
click at [243, 242] on input "checkbox" at bounding box center [243, 243] width 6 height 6
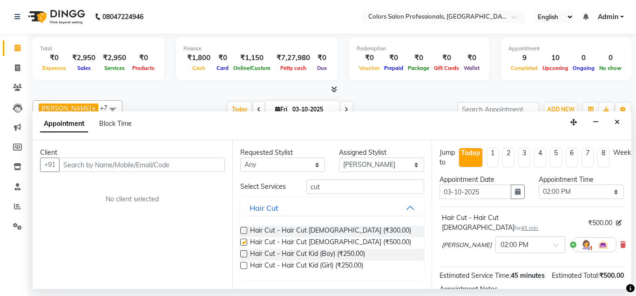
checkbox input "false"
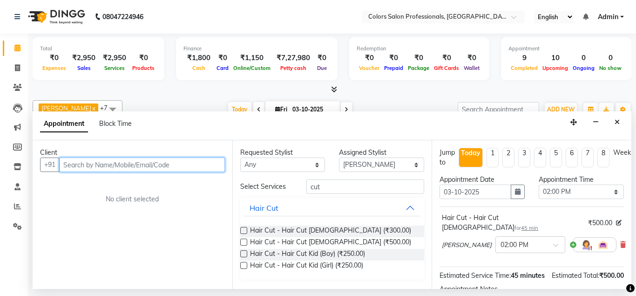
click at [157, 164] on input "text" at bounding box center [142, 164] width 166 height 14
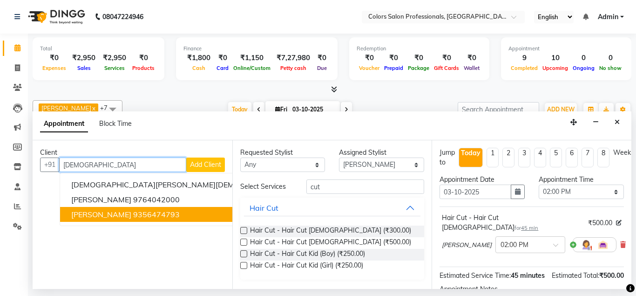
click at [139, 214] on ngb-highlight "9356474793" at bounding box center [156, 214] width 47 height 9
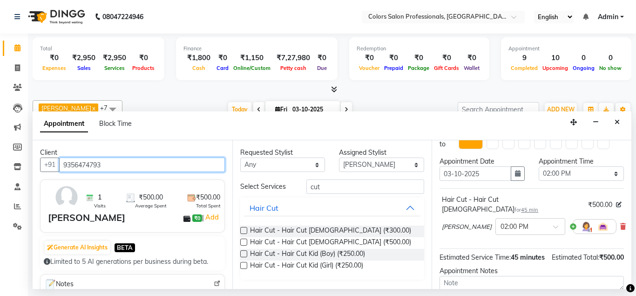
scroll to position [0, 0]
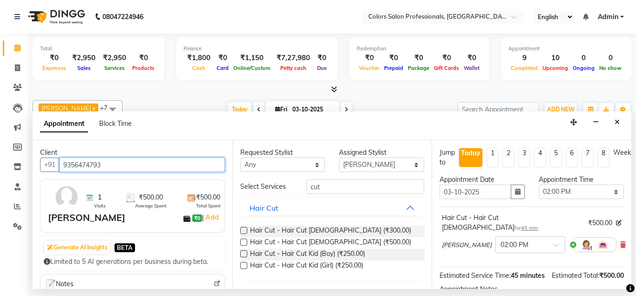
type input "9356474793"
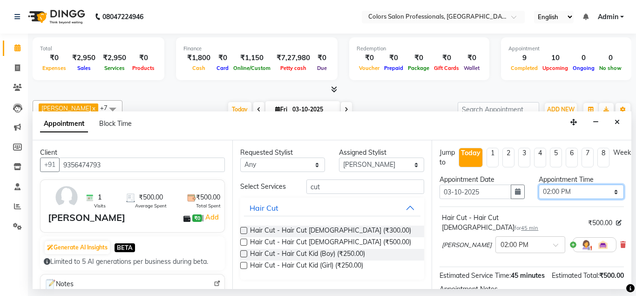
click at [539, 185] on select "Select 09:00 AM 09:15 AM 09:30 AM 09:45 AM 10:00 AM 10:15 AM 10:30 AM 10:45 AM …" at bounding box center [581, 192] width 85 height 14
select select "930"
click option "03:30 PM" at bounding box center [0, 0] width 0 height 0
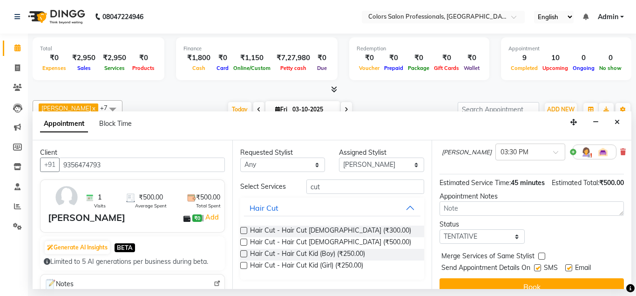
scroll to position [96, 0]
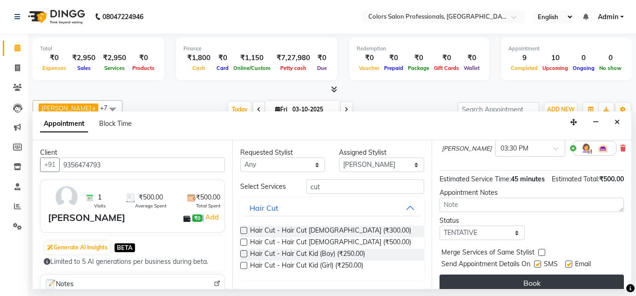
click at [529, 274] on button "Book" at bounding box center [532, 282] width 185 height 17
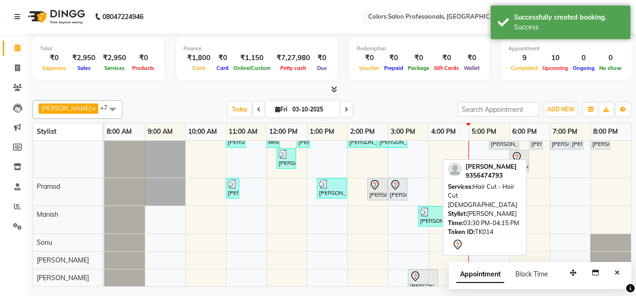
click at [421, 275] on icon at bounding box center [415, 276] width 11 height 11
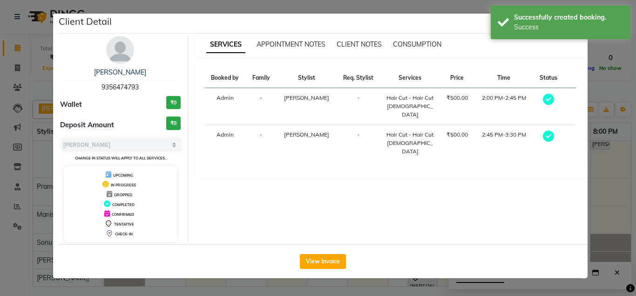
select select "7"
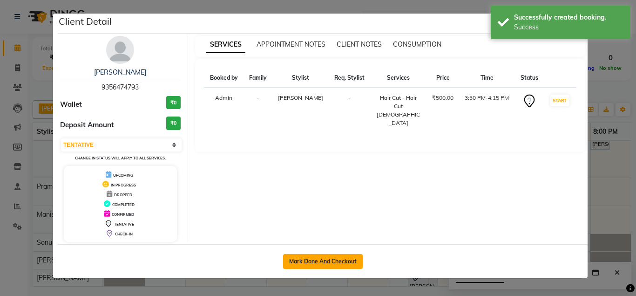
click at [326, 262] on button "Mark Done And Checkout" at bounding box center [323, 261] width 80 height 15
select select "7161"
select select "service"
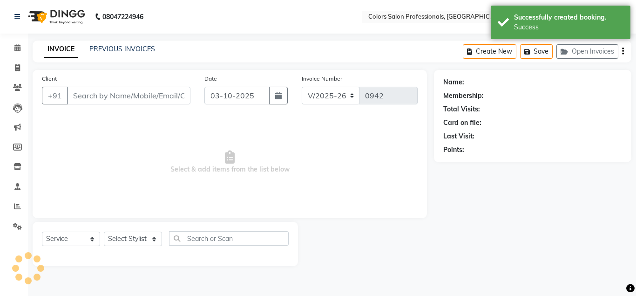
type input "9356474793"
select select "90040"
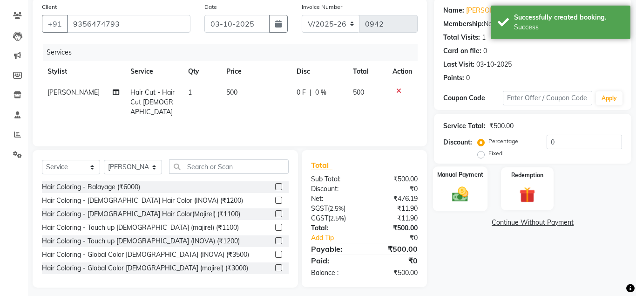
scroll to position [77, 0]
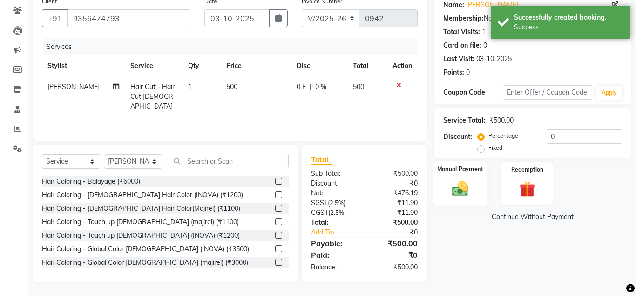
click at [458, 179] on div "Manual Payment" at bounding box center [460, 183] width 55 height 45
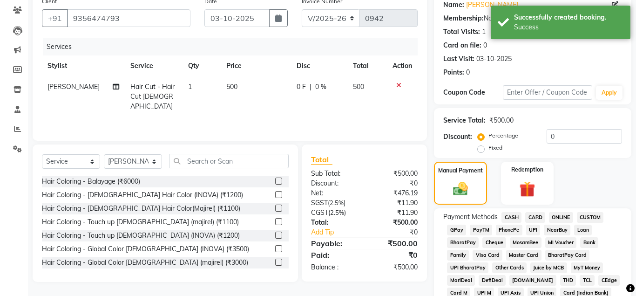
click at [562, 218] on span "ONLINE" at bounding box center [561, 217] width 24 height 11
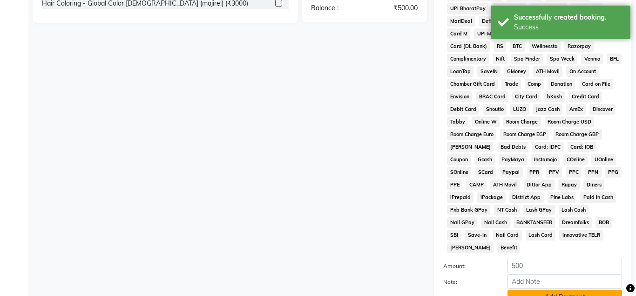
scroll to position [417, 0]
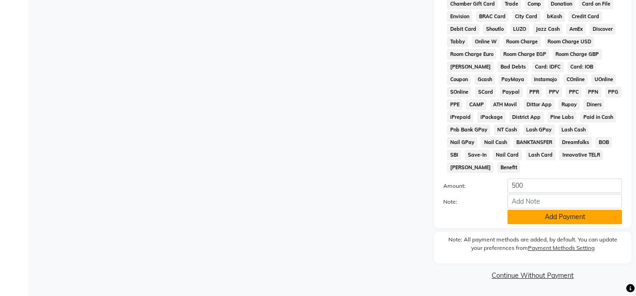
click at [561, 218] on button "Add Payment" at bounding box center [565, 217] width 115 height 14
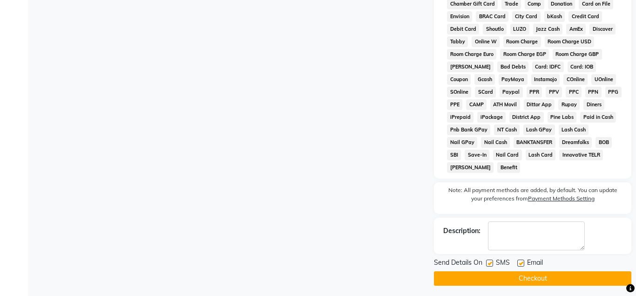
click at [532, 282] on button "Checkout" at bounding box center [533, 278] width 198 height 14
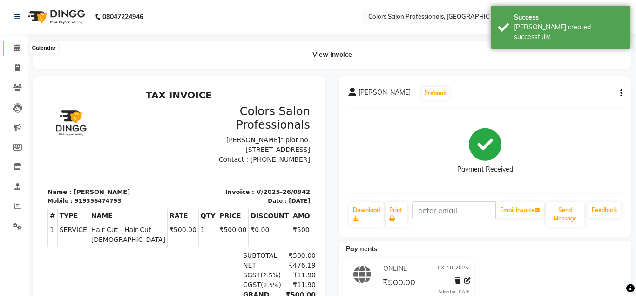
click at [14, 50] on span at bounding box center [17, 48] width 16 height 11
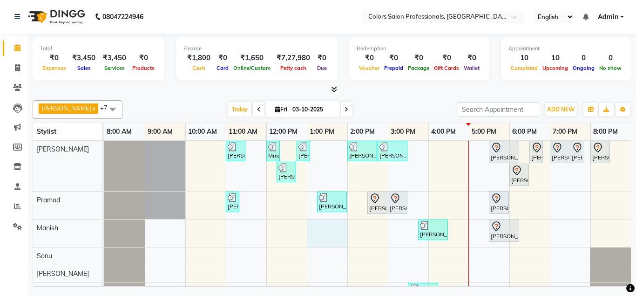
click at [336, 231] on div "[PERSON_NAME], TK03, 11:00 AM-11:30 AM, Hair Cut - Hair Cut [DEMOGRAPHIC_DATA] …" at bounding box center [367, 225] width 527 height 168
select select "60230"
select select "tentative"
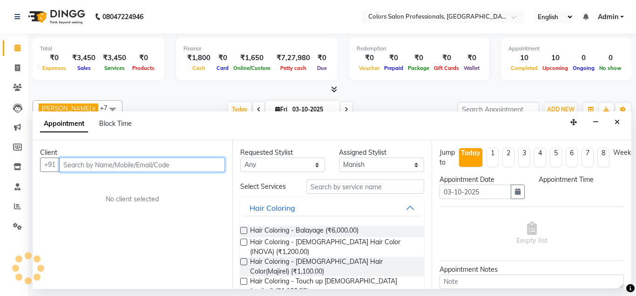
select select "780"
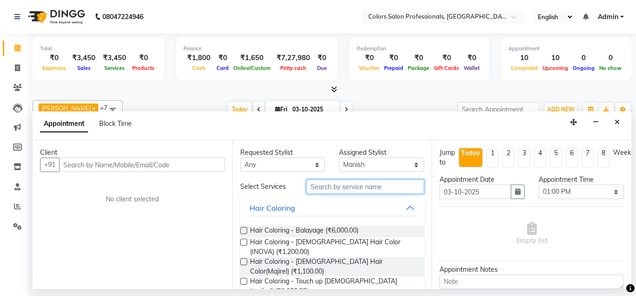
click at [349, 186] on input "text" at bounding box center [366, 186] width 118 height 14
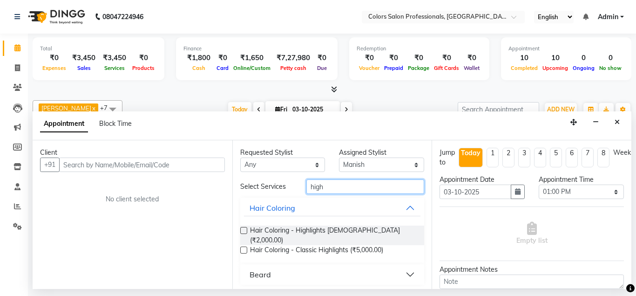
type input "high"
click at [242, 246] on label at bounding box center [243, 249] width 7 height 7
click at [242, 248] on input "checkbox" at bounding box center [243, 251] width 6 height 6
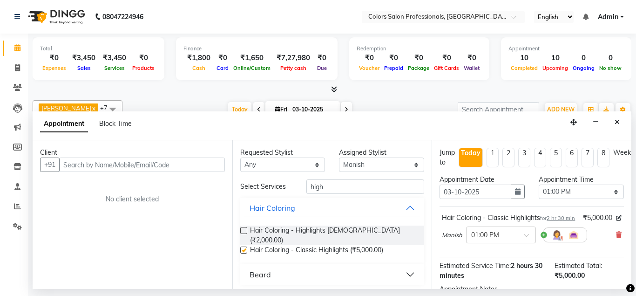
checkbox input "false"
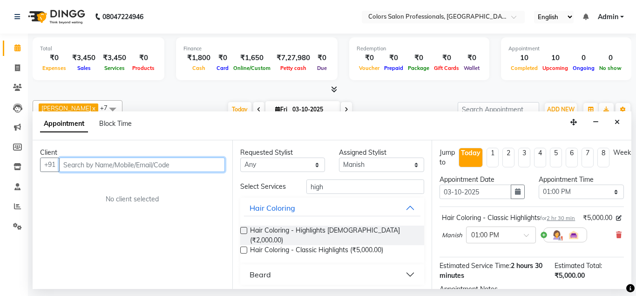
click at [161, 162] on input "text" at bounding box center [142, 164] width 166 height 14
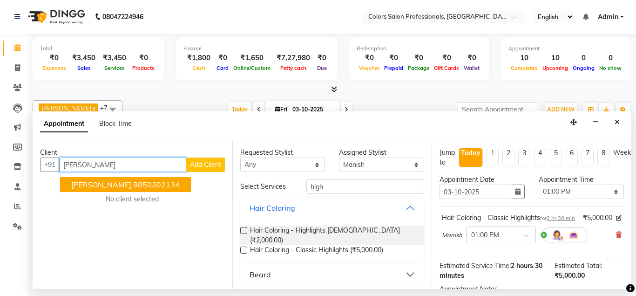
click at [133, 181] on ngb-highlight "9850302134" at bounding box center [156, 184] width 47 height 9
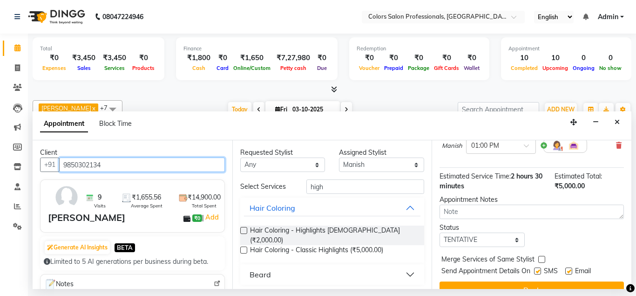
scroll to position [116, 0]
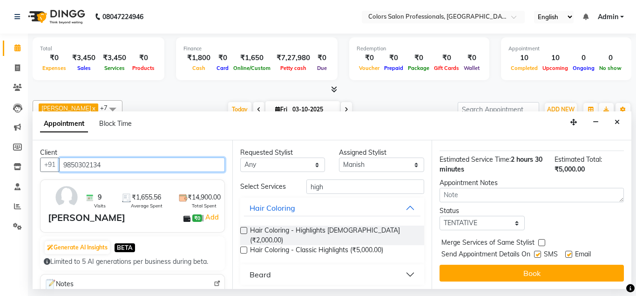
type input "9850302134"
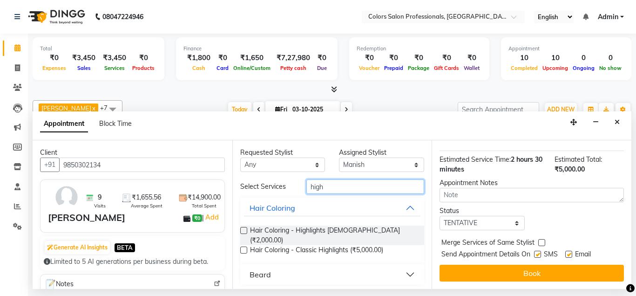
drag, startPoint x: 378, startPoint y: 188, endPoint x: 378, endPoint y: 182, distance: 5.6
click at [378, 187] on input "high" at bounding box center [366, 186] width 118 height 14
type input "h"
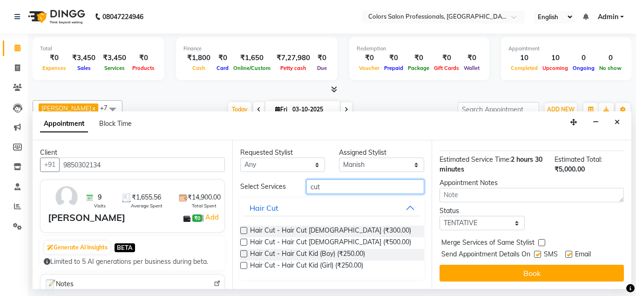
type input "cut"
click at [243, 242] on label at bounding box center [243, 242] width 7 height 7
click at [243, 242] on input "checkbox" at bounding box center [243, 243] width 6 height 6
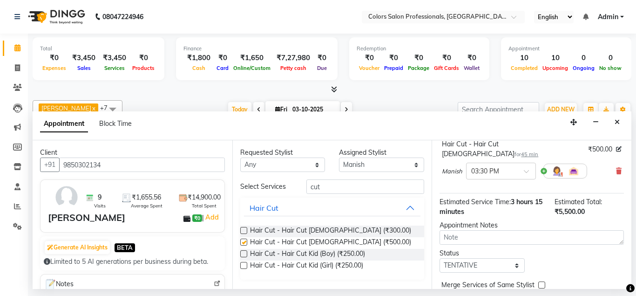
checkbox input "false"
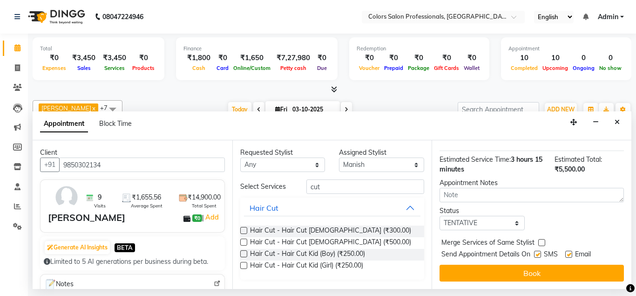
scroll to position [0, 0]
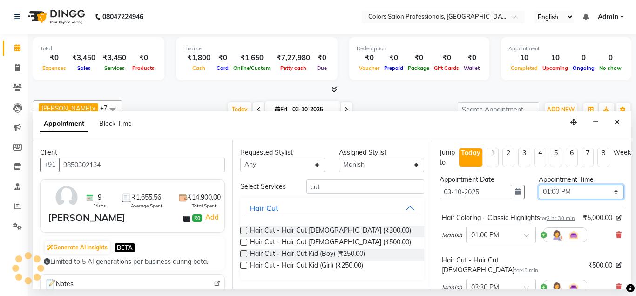
click at [539, 185] on select "Select 09:00 AM 09:15 AM 09:30 AM 09:45 AM 10:00 AM 10:15 AM 10:30 AM 10:45 AM …" at bounding box center [581, 192] width 85 height 14
select select "600"
click option "10:00 AM" at bounding box center [0, 0] width 0 height 0
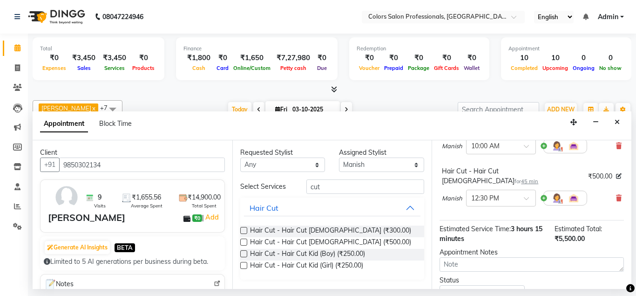
scroll to position [158, 0]
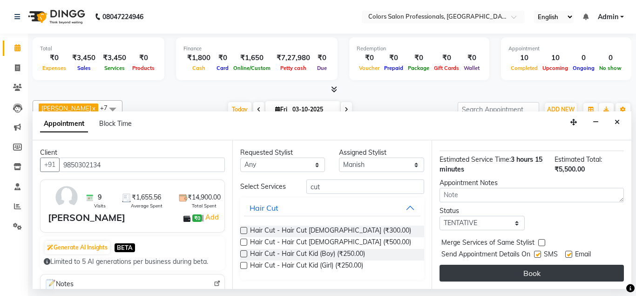
click at [519, 275] on button "Book" at bounding box center [532, 273] width 185 height 17
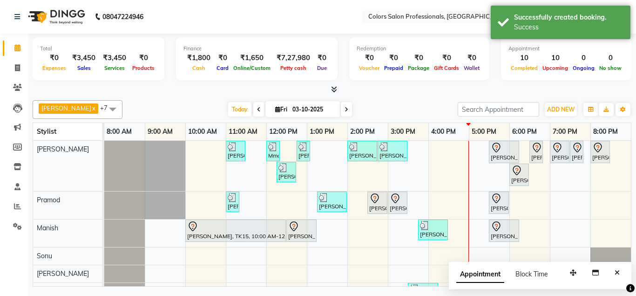
click at [257, 111] on icon at bounding box center [259, 110] width 4 height 6
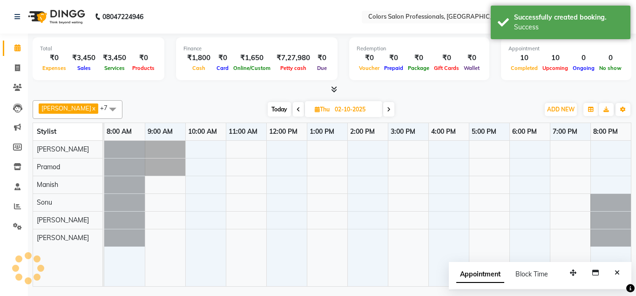
click at [293, 110] on span at bounding box center [298, 109] width 11 height 14
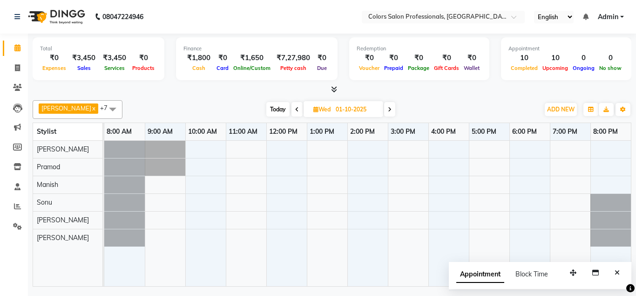
click at [384, 111] on span at bounding box center [389, 109] width 11 height 14
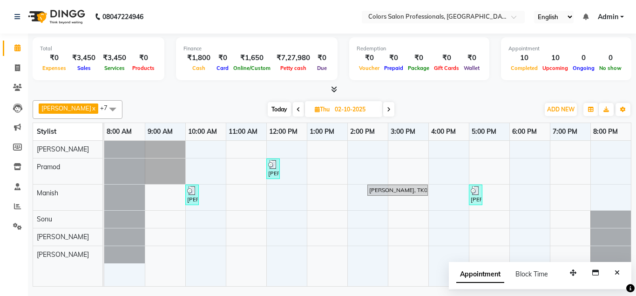
click at [383, 106] on span at bounding box center [388, 109] width 11 height 14
type input "03-10-2025"
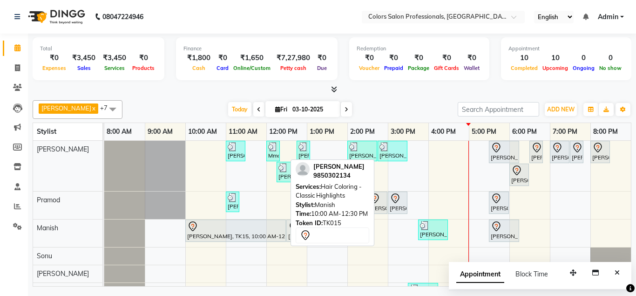
click at [252, 238] on div "[PERSON_NAME], TK15, 10:00 AM-12:30 PM, Hair Coloring - Classic Highlights" at bounding box center [235, 231] width 99 height 20
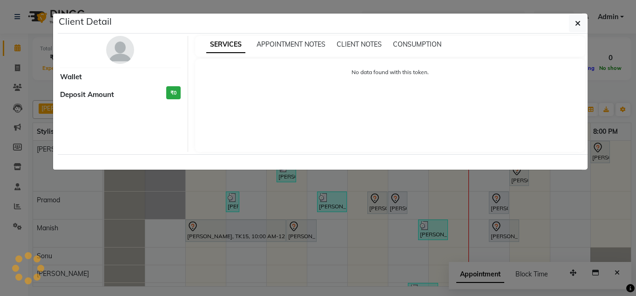
select select "7"
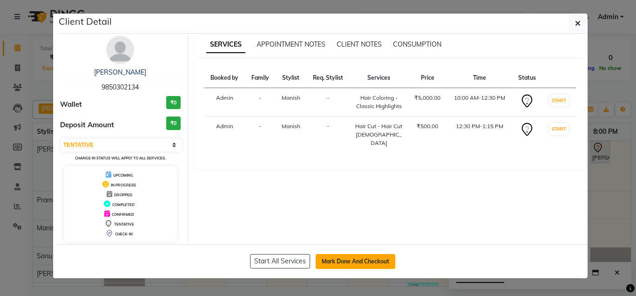
click at [369, 267] on button "Mark Done And Checkout" at bounding box center [356, 261] width 80 height 15
select select "7161"
select select "service"
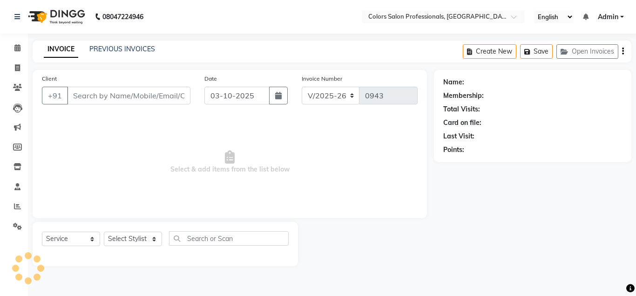
type input "9850302134"
select select "60230"
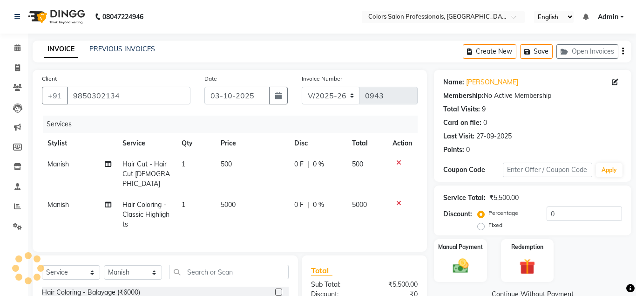
click at [225, 200] on span "5000" at bounding box center [228, 204] width 15 height 8
select select "60230"
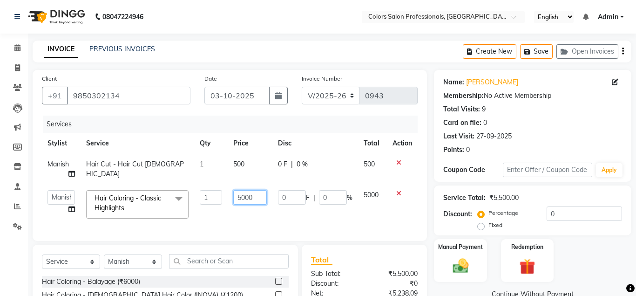
click at [241, 196] on input "5000" at bounding box center [250, 197] width 34 height 14
type input "8000"
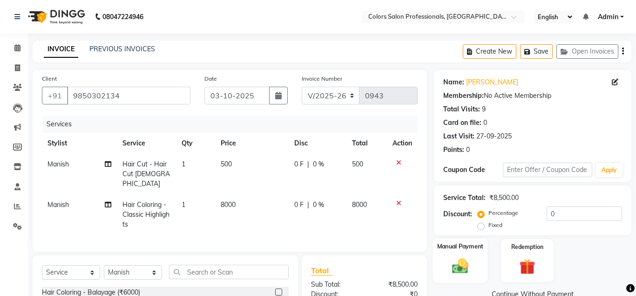
click at [456, 262] on img at bounding box center [460, 265] width 27 height 19
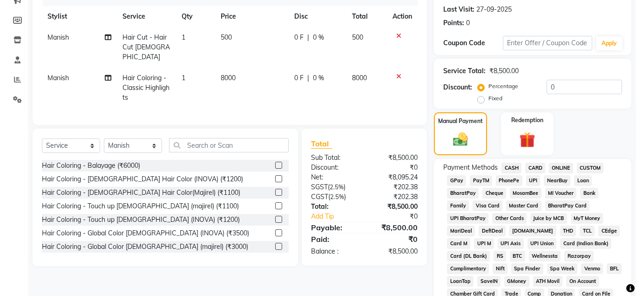
scroll to position [143, 0]
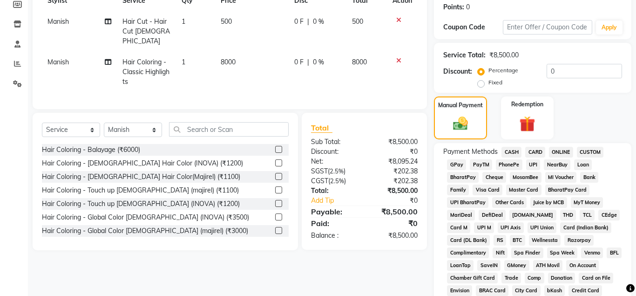
click at [561, 153] on span "ONLINE" at bounding box center [561, 152] width 24 height 11
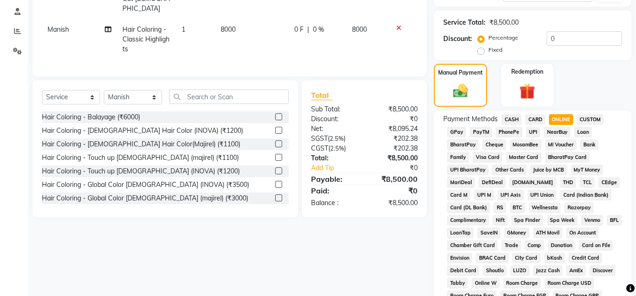
scroll to position [417, 0]
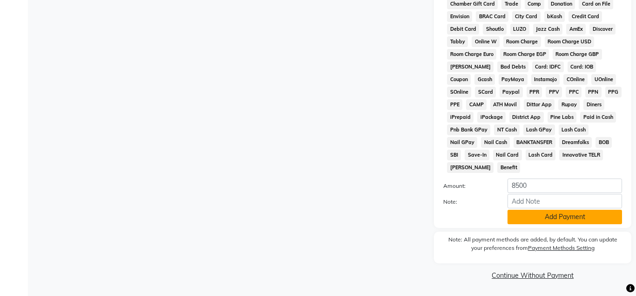
click at [550, 214] on button "Add Payment" at bounding box center [565, 217] width 115 height 14
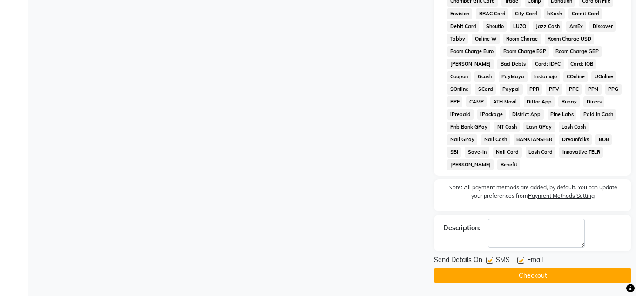
scroll to position [420, 0]
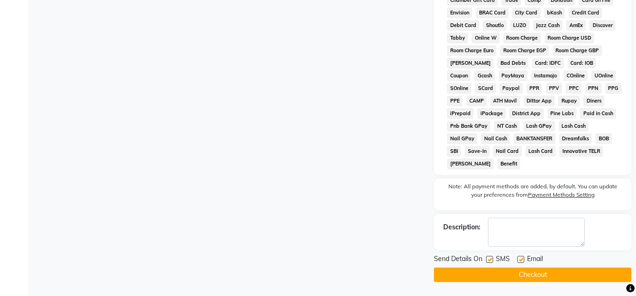
click at [570, 273] on button "Checkout" at bounding box center [533, 274] width 198 height 14
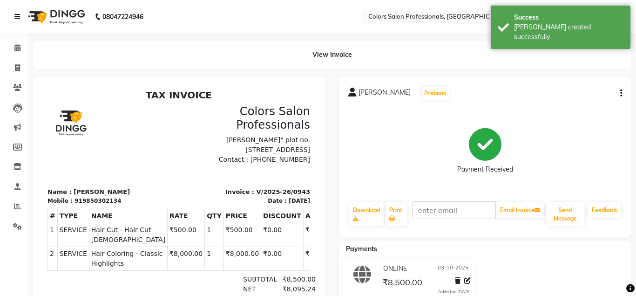
click at [18, 19] on icon at bounding box center [17, 17] width 6 height 7
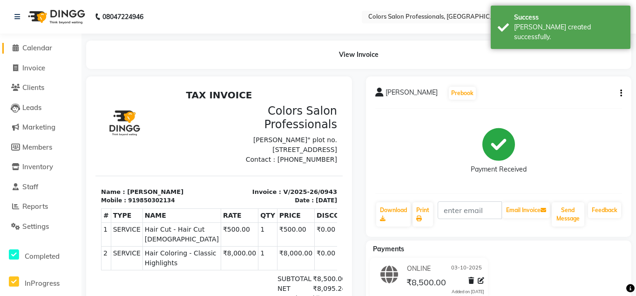
click at [44, 50] on span "Calendar" at bounding box center [37, 47] width 30 height 9
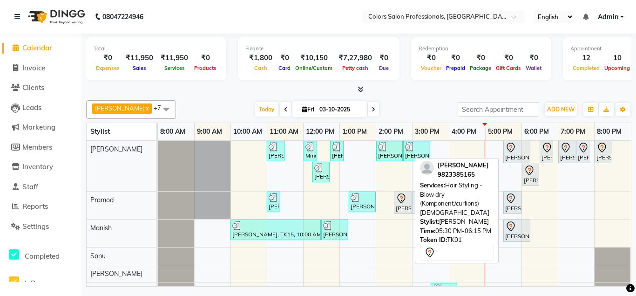
click at [527, 151] on div at bounding box center [517, 147] width 23 height 11
select select "7"
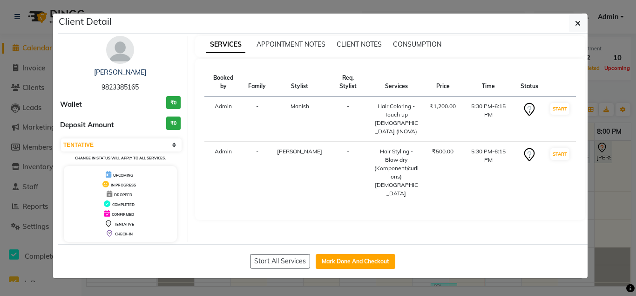
click at [527, 151] on td at bounding box center [529, 173] width 29 height 62
click at [532, 152] on td at bounding box center [529, 173] width 29 height 62
click at [541, 157] on td at bounding box center [529, 173] width 29 height 62
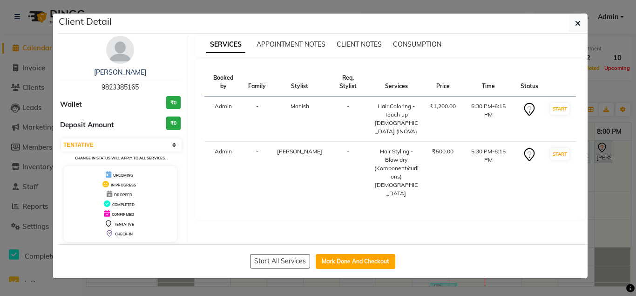
click at [539, 157] on td at bounding box center [529, 173] width 29 height 62
click at [575, 23] on button "button" at bounding box center [578, 23] width 18 height 18
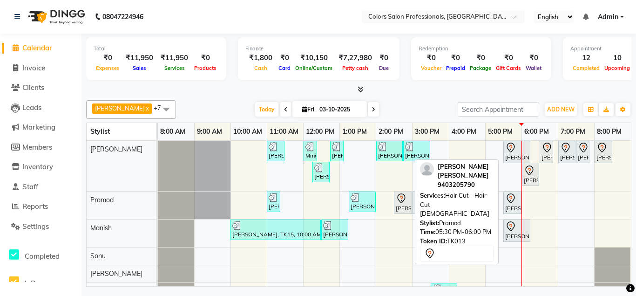
click at [513, 204] on icon at bounding box center [511, 198] width 11 height 11
select select "7"
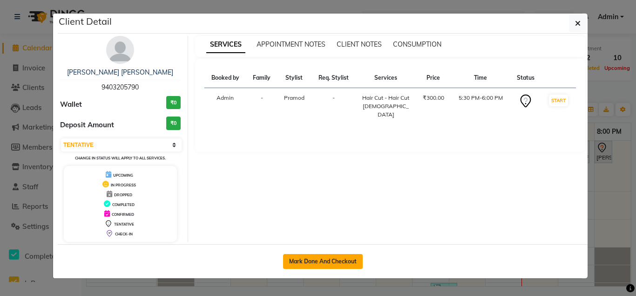
click at [348, 267] on button "Mark Done And Checkout" at bounding box center [323, 261] width 80 height 15
select select "7161"
select select "service"
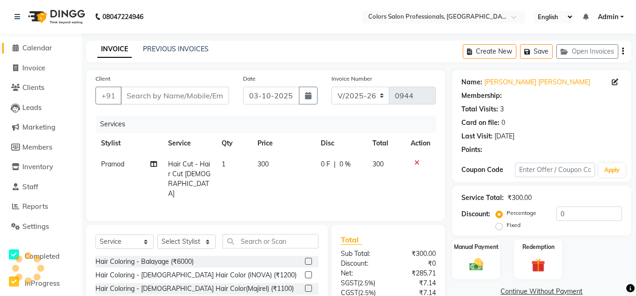
type input "9403205790"
select select "60229"
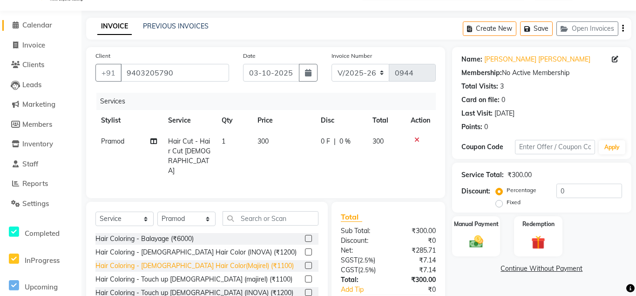
scroll to position [77, 0]
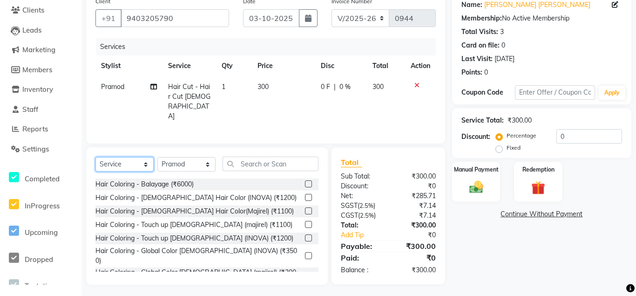
click at [96, 157] on select "Select Service Product Membership Package Voucher Prepaid Gift Card" at bounding box center [125, 164] width 58 height 14
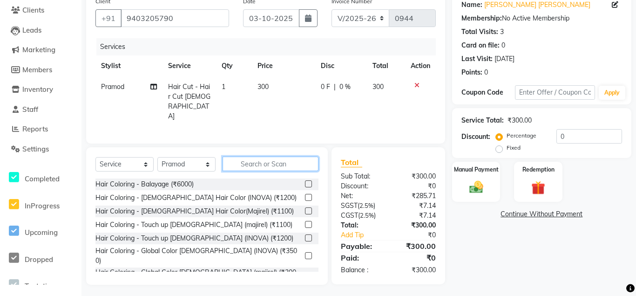
click at [279, 162] on input "text" at bounding box center [271, 164] width 96 height 14
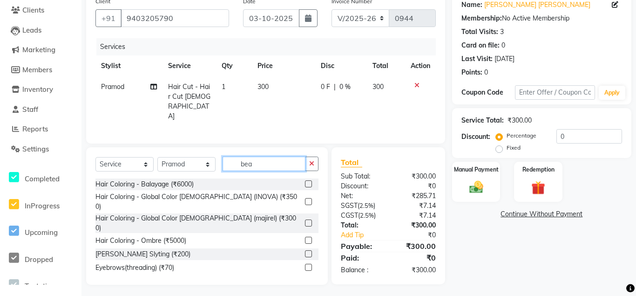
scroll to position [77, 0]
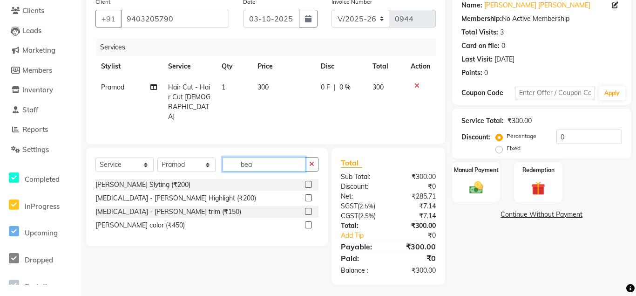
type input "bea"
click at [251, 184] on div "[PERSON_NAME] Slyting (₹200)" at bounding box center [207, 185] width 223 height 12
click at [309, 181] on label at bounding box center [308, 184] width 7 height 7
click at [309, 182] on input "checkbox" at bounding box center [308, 185] width 6 height 6
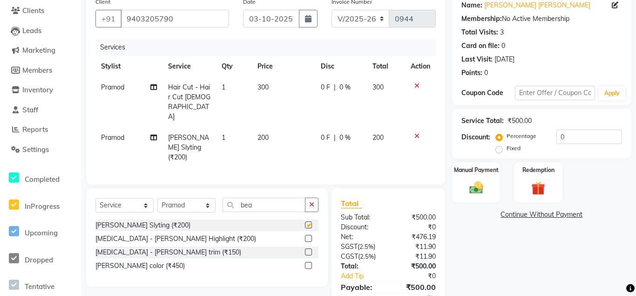
checkbox input "false"
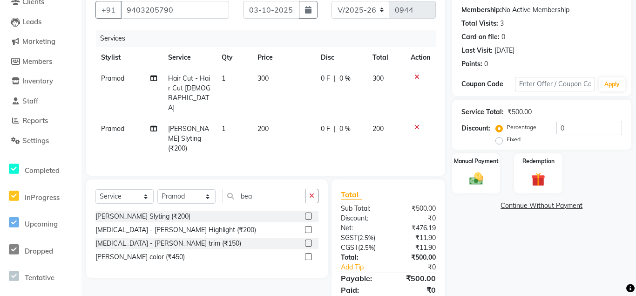
scroll to position [91, 0]
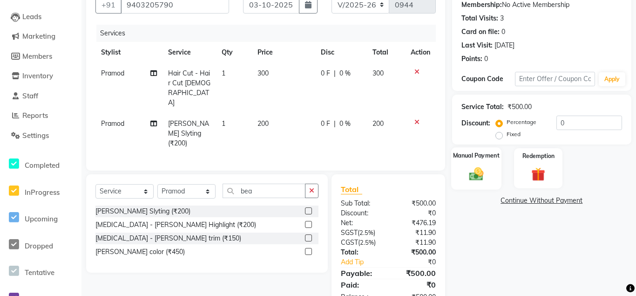
click at [474, 178] on img at bounding box center [476, 173] width 23 height 16
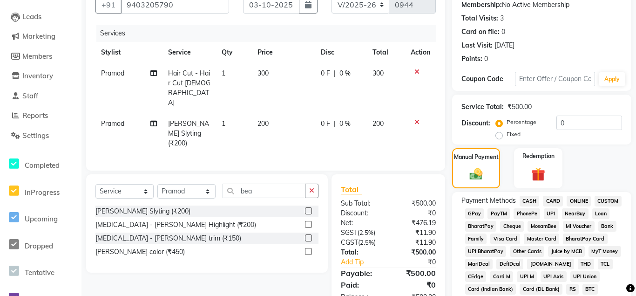
click at [579, 202] on span "ONLINE" at bounding box center [579, 201] width 24 height 11
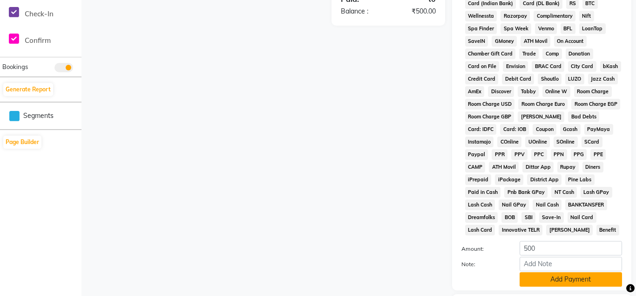
scroll to position [424, 0]
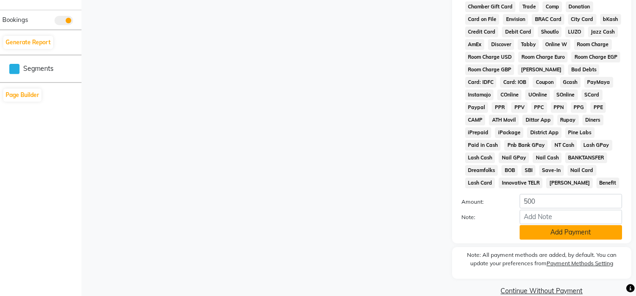
click at [576, 233] on button "Add Payment" at bounding box center [571, 232] width 103 height 14
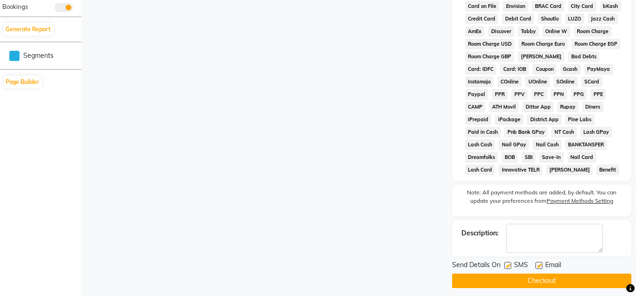
scroll to position [443, 0]
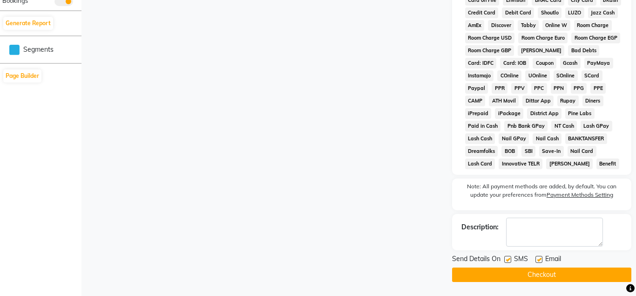
click at [548, 273] on button "Checkout" at bounding box center [541, 274] width 179 height 14
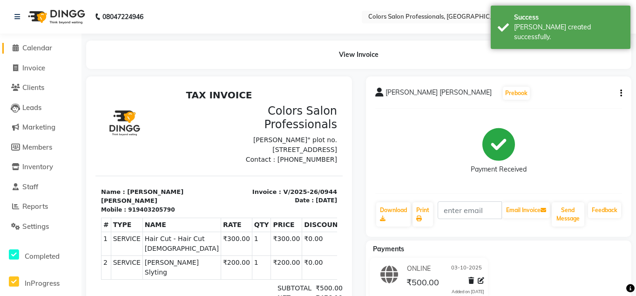
click at [43, 49] on span "Calendar" at bounding box center [37, 47] width 30 height 9
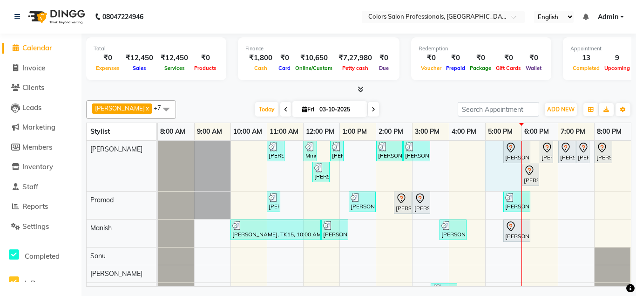
click at [497, 152] on div "[PERSON_NAME], TK03, 11:00 AM-11:30 AM, Hair Cut - Hair Cut [DEMOGRAPHIC_DATA] …" at bounding box center [394, 225] width 473 height 168
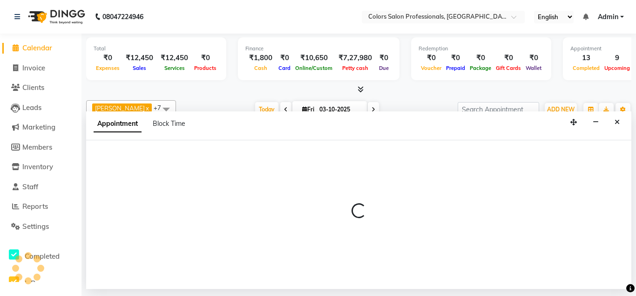
select select "60228"
select select "1020"
select select "tentative"
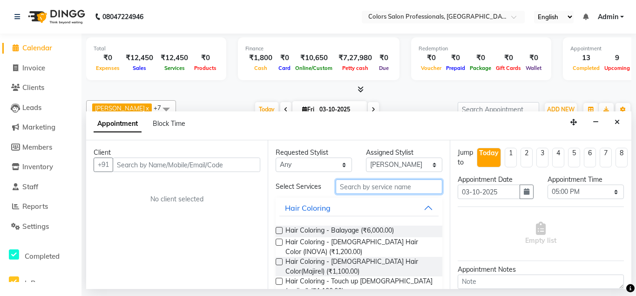
click at [422, 185] on input "text" at bounding box center [389, 186] width 106 height 14
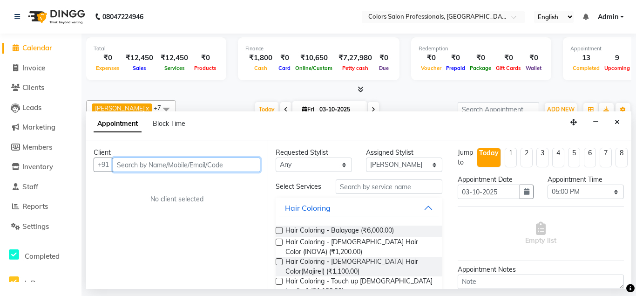
click at [220, 162] on input "text" at bounding box center [187, 164] width 148 height 14
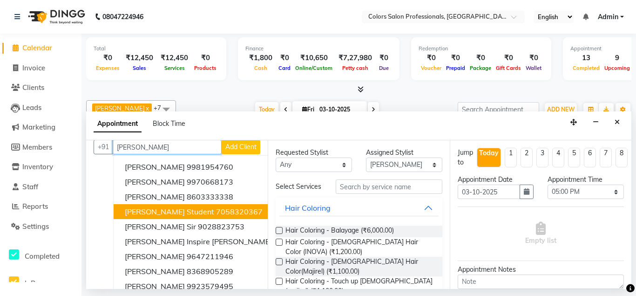
scroll to position [27, 0]
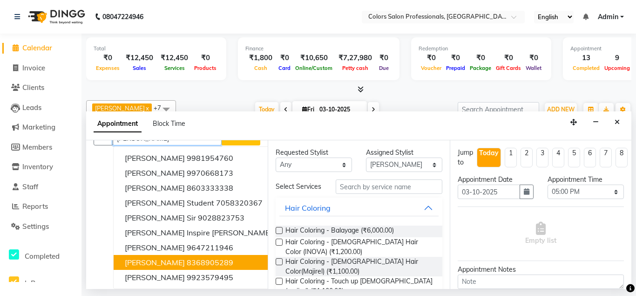
click at [176, 265] on span "[PERSON_NAME]" at bounding box center [155, 262] width 60 height 9
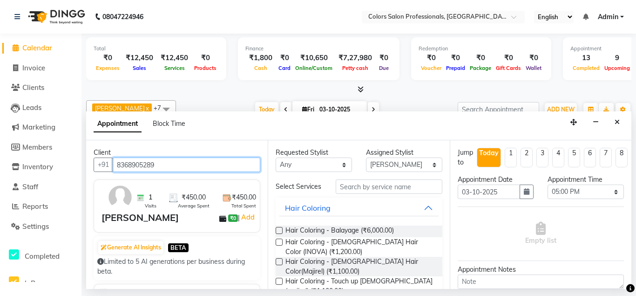
scroll to position [88, 0]
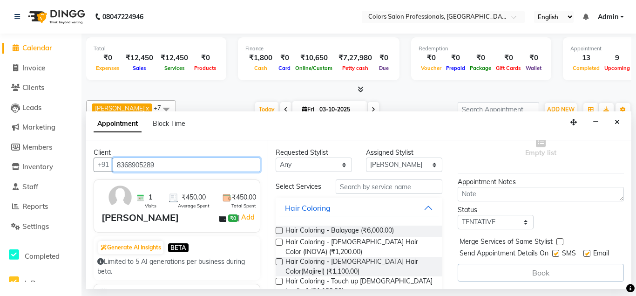
type input "8368905289"
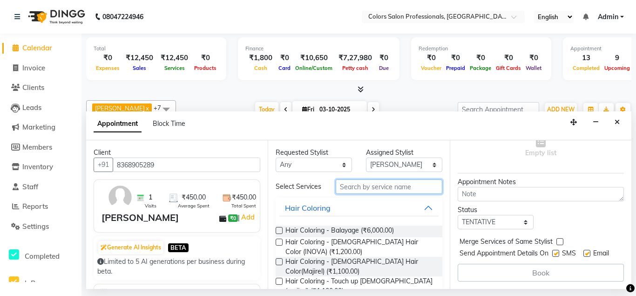
click at [399, 189] on input "text" at bounding box center [389, 186] width 106 height 14
type input "h"
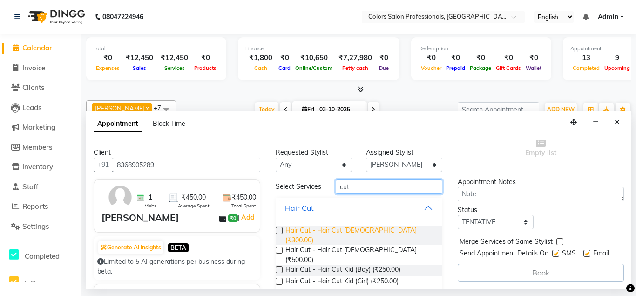
type input "cut"
click at [320, 231] on span "Hair Cut - Hair Cut [DEMOGRAPHIC_DATA] (₹300.00)" at bounding box center [360, 236] width 149 height 20
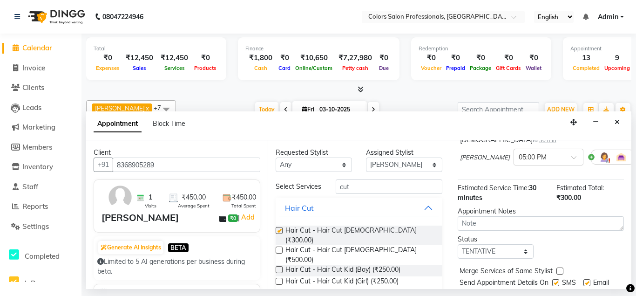
checkbox input "false"
click at [389, 185] on input "cut" at bounding box center [389, 186] width 106 height 14
type input "c"
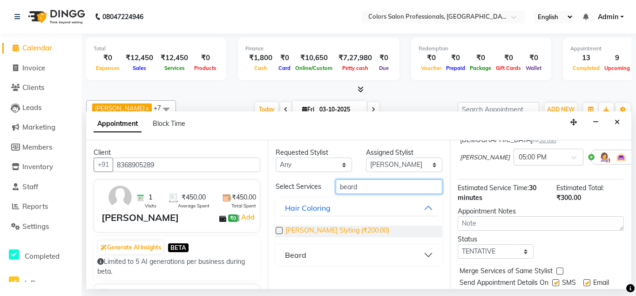
type input "beard"
click at [328, 233] on span "[PERSON_NAME] Slyting (₹200.00)" at bounding box center [338, 232] width 104 height 12
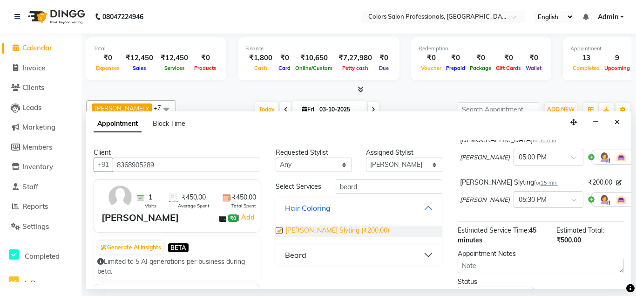
checkbox input "false"
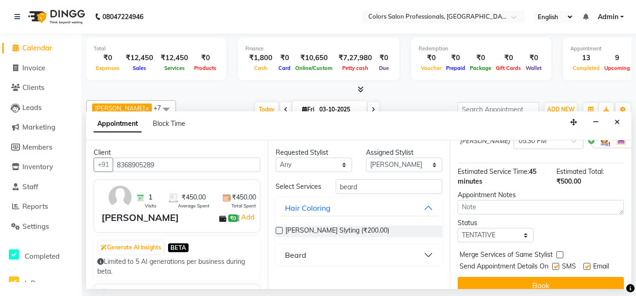
scroll to position [149, 0]
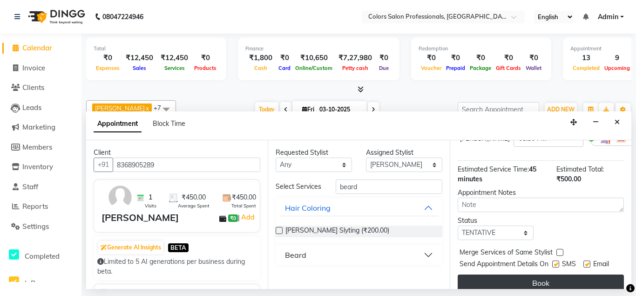
click at [532, 274] on button "Book" at bounding box center [541, 282] width 166 height 17
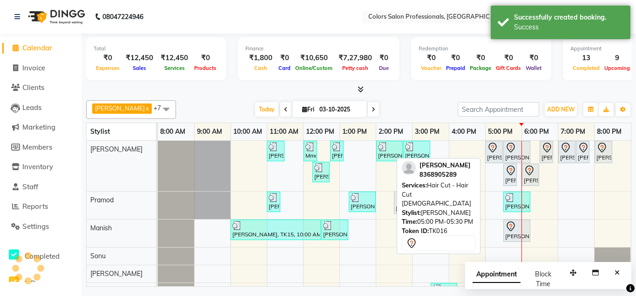
click at [497, 153] on div "[PERSON_NAME], TK16, 05:00 PM-05:30 PM, Hair Cut - Hair Cut [DEMOGRAPHIC_DATA]" at bounding box center [494, 152] width 16 height 20
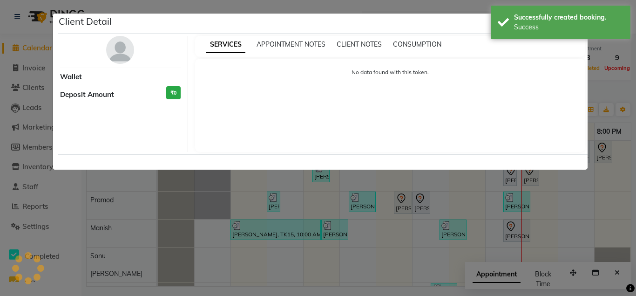
select select "7"
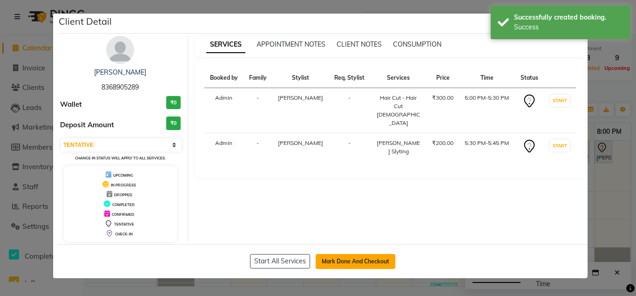
click at [381, 264] on button "Mark Done And Checkout" at bounding box center [356, 261] width 80 height 15
select select "7161"
select select "service"
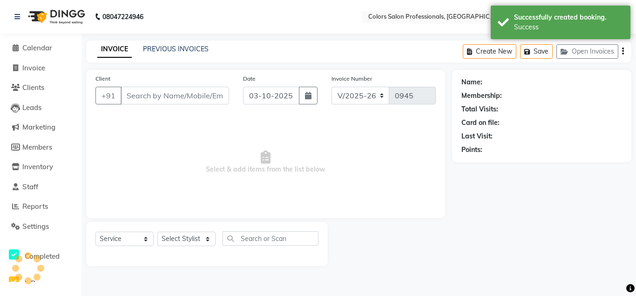
type input "8368905289"
select select "60228"
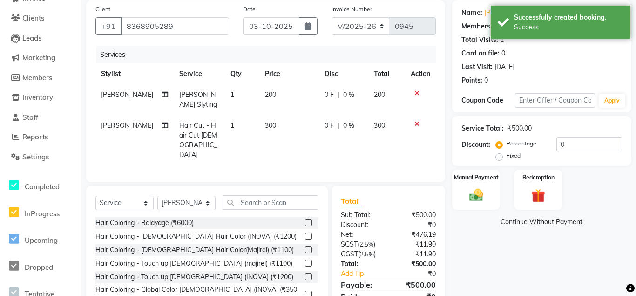
scroll to position [82, 0]
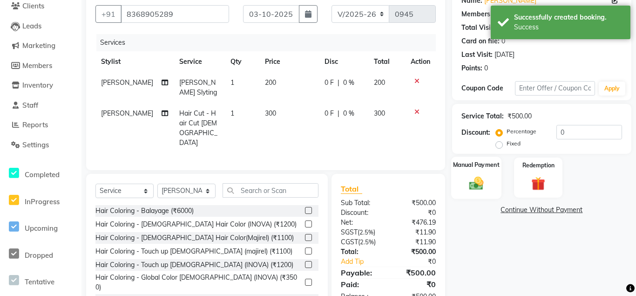
click at [473, 186] on img at bounding box center [476, 183] width 23 height 16
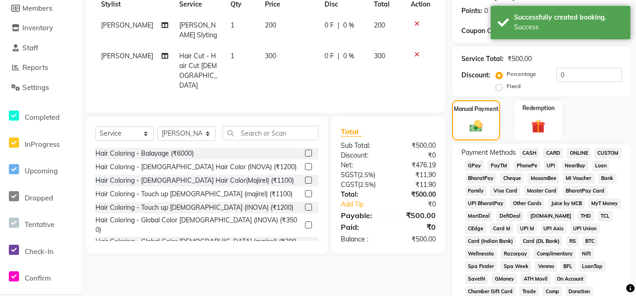
scroll to position [177, 0]
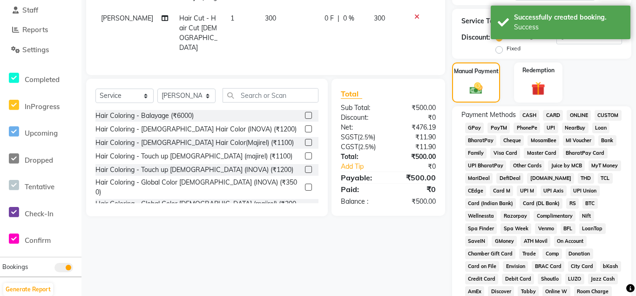
click at [586, 116] on span "ONLINE" at bounding box center [579, 115] width 24 height 11
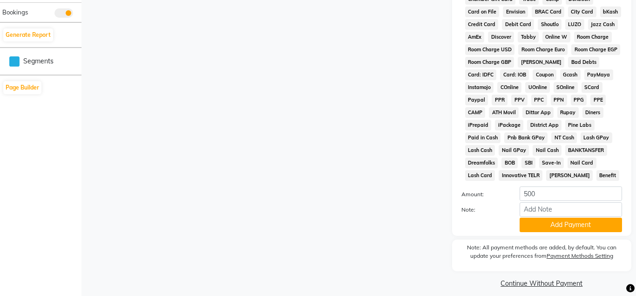
scroll to position [439, 0]
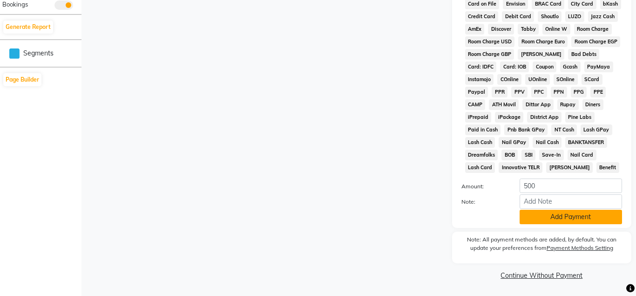
click at [573, 217] on button "Add Payment" at bounding box center [571, 217] width 103 height 14
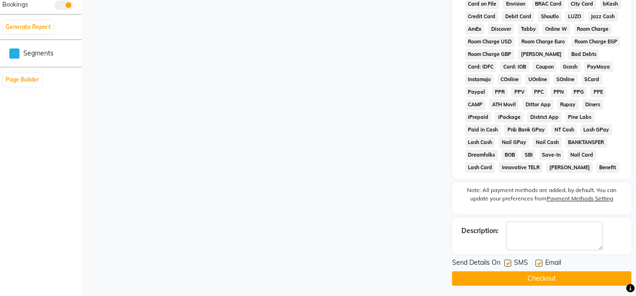
click at [547, 277] on button "Checkout" at bounding box center [541, 278] width 179 height 14
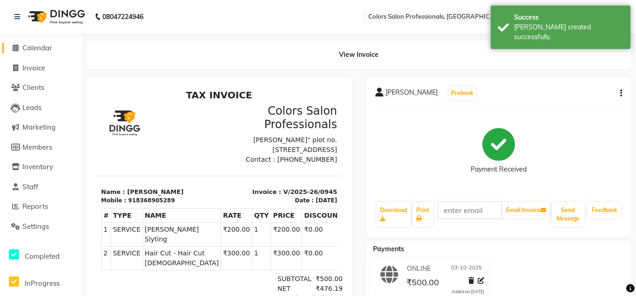
click at [33, 48] on span "Calendar" at bounding box center [37, 47] width 30 height 9
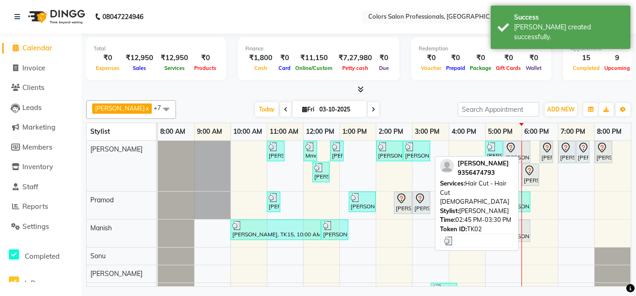
click at [406, 151] on div "[PERSON_NAME], TK02, 02:45 PM-03:30 PM, Hair Cut - Hair Cut [DEMOGRAPHIC_DATA]" at bounding box center [416, 151] width 25 height 18
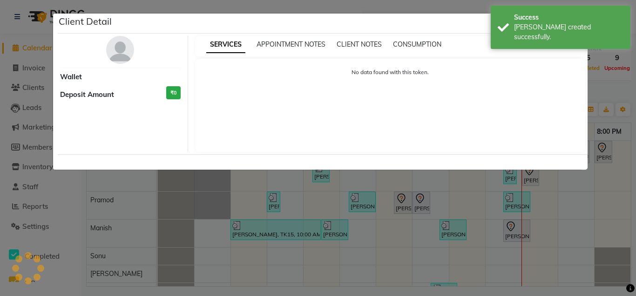
select select "3"
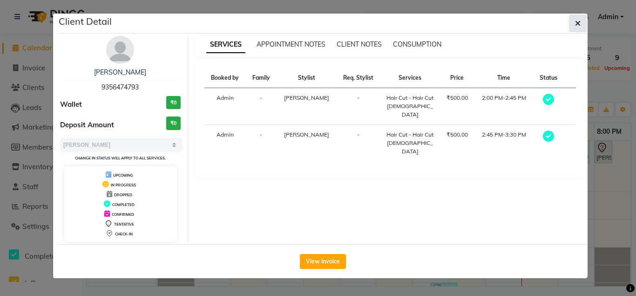
click at [581, 24] on button "button" at bounding box center [578, 23] width 18 height 18
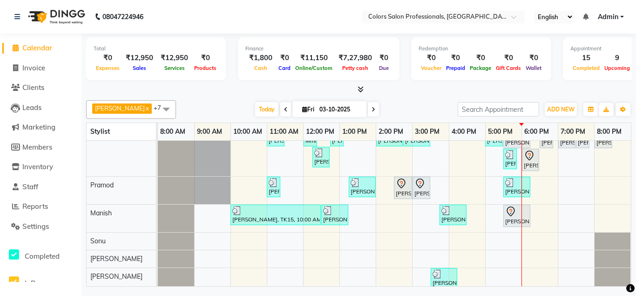
scroll to position [22, 0]
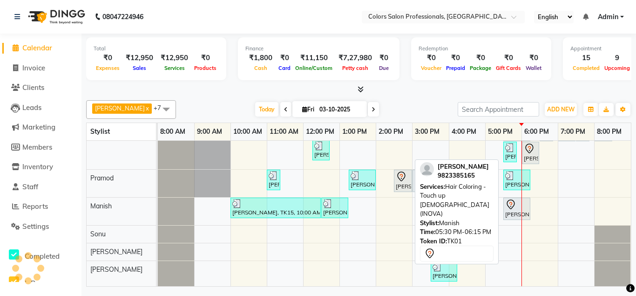
click at [511, 210] on icon at bounding box center [511, 204] width 11 height 11
select select "7"
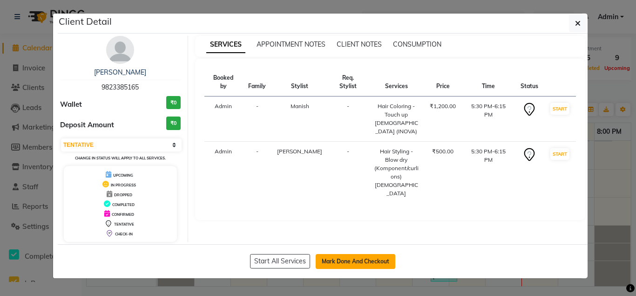
click at [384, 262] on button "Mark Done And Checkout" at bounding box center [356, 261] width 80 height 15
select select "service"
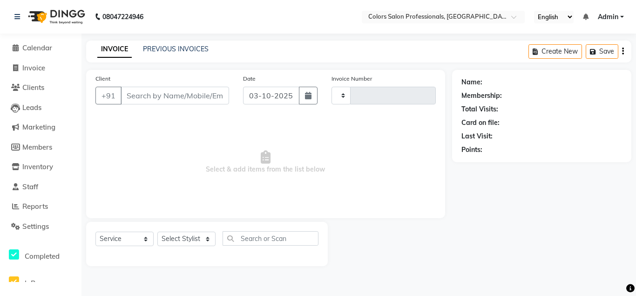
type input "0946"
select select "7161"
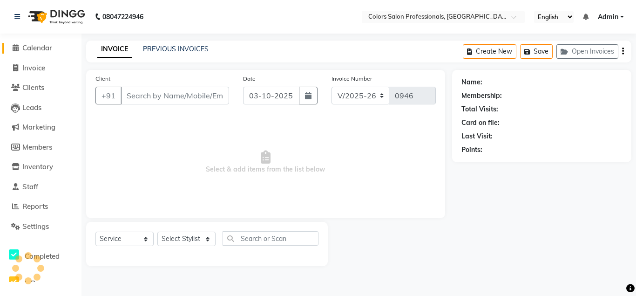
type input "9823385165"
select select "60230"
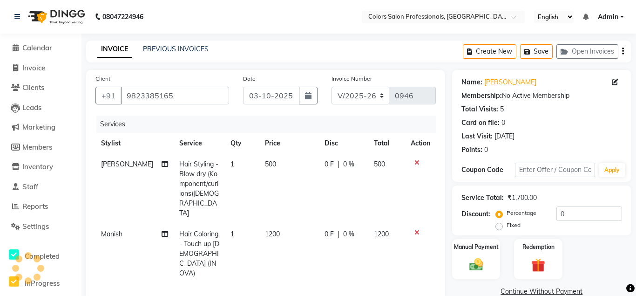
click at [417, 229] on icon at bounding box center [417, 232] width 5 height 7
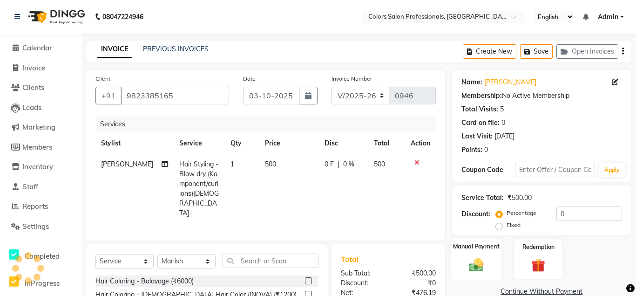
click at [475, 265] on img at bounding box center [476, 264] width 23 height 16
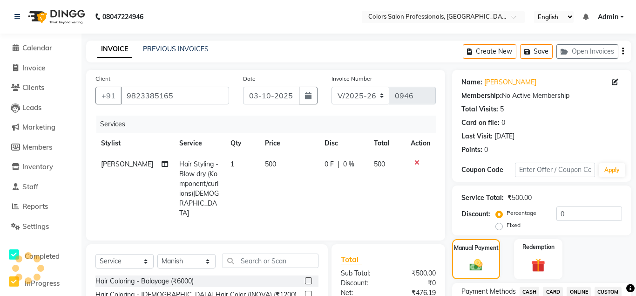
click at [579, 292] on span "ONLINE" at bounding box center [579, 292] width 24 height 11
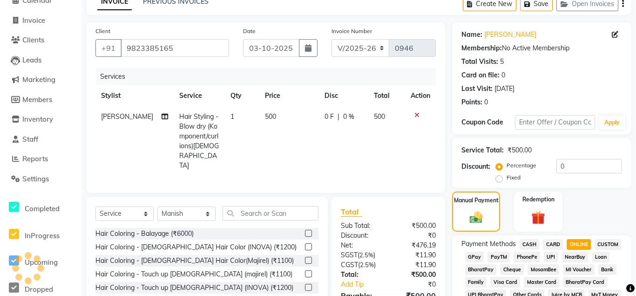
click at [527, 248] on span "CASH" at bounding box center [530, 244] width 20 height 11
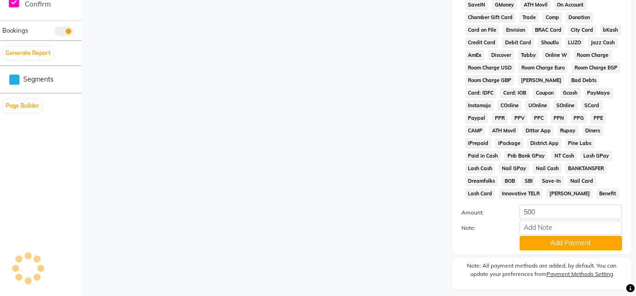
scroll to position [428, 0]
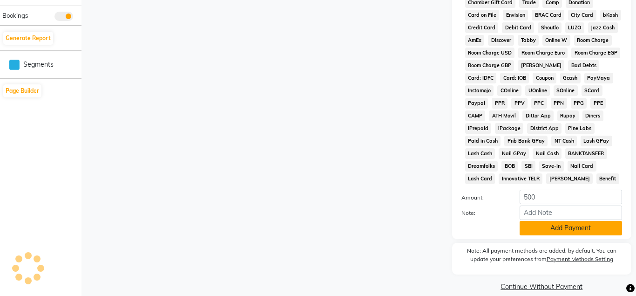
click at [542, 231] on button "Add Payment" at bounding box center [571, 228] width 103 height 14
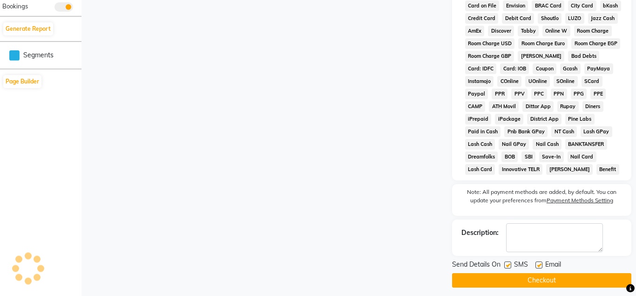
scroll to position [443, 0]
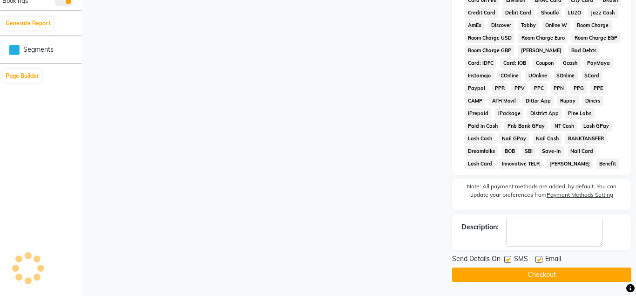
click at [548, 274] on button "Checkout" at bounding box center [541, 274] width 179 height 14
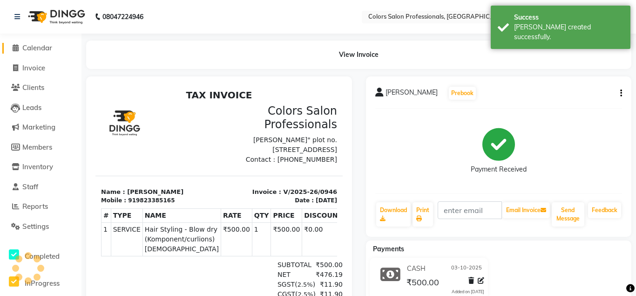
click at [58, 48] on link "Calendar" at bounding box center [40, 48] width 77 height 11
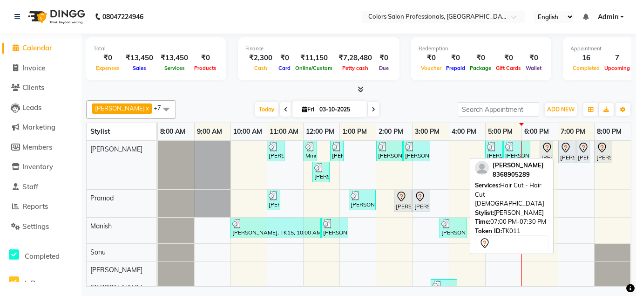
click at [563, 153] on div "[PERSON_NAME], TK11, 07:00 PM-07:30 PM, Hair Cut - Hair Cut [DEMOGRAPHIC_DATA]" at bounding box center [567, 152] width 15 height 20
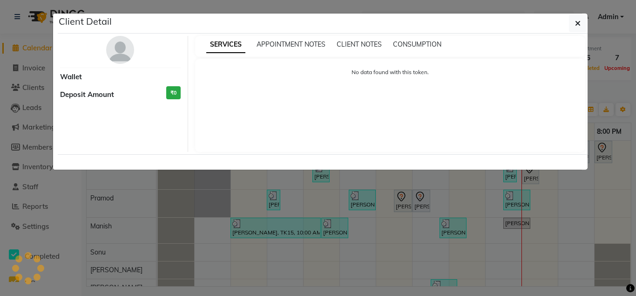
select select "7"
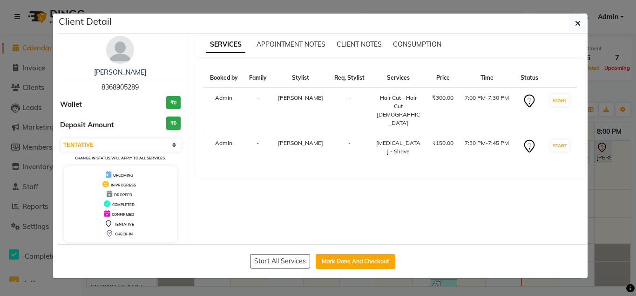
click at [573, 153] on div "Booked by Family Stylist Req. Stylist Services Price Time Status Admin - Alex -…" at bounding box center [390, 118] width 391 height 119
click at [580, 28] on button "button" at bounding box center [578, 23] width 18 height 18
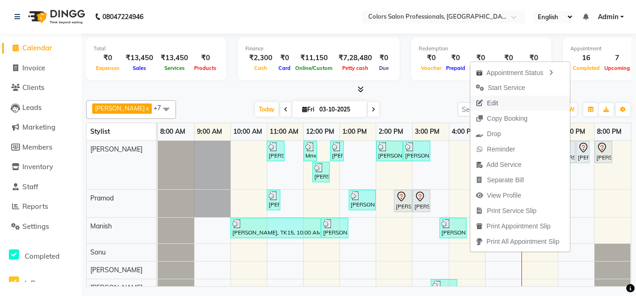
click at [494, 105] on span "Edit" at bounding box center [492, 103] width 11 height 10
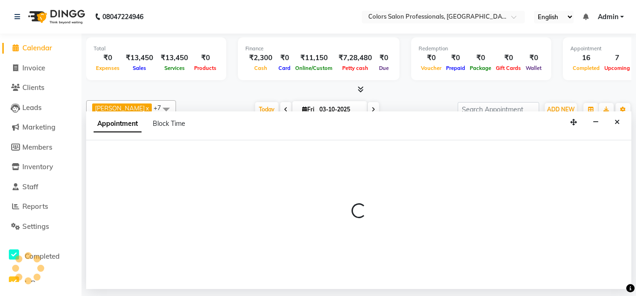
select select "tentative"
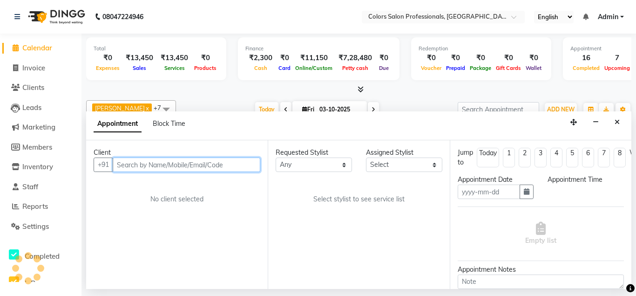
type input "03-10-2025"
select select "1140"
select select "60228"
select select "3580"
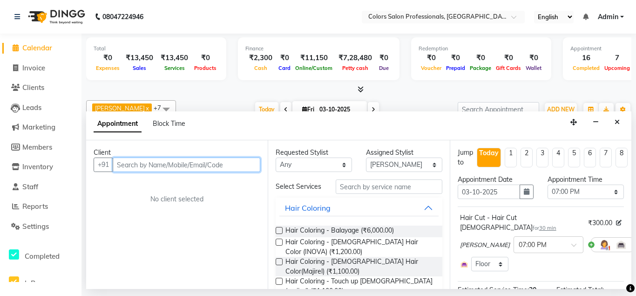
select select "3580"
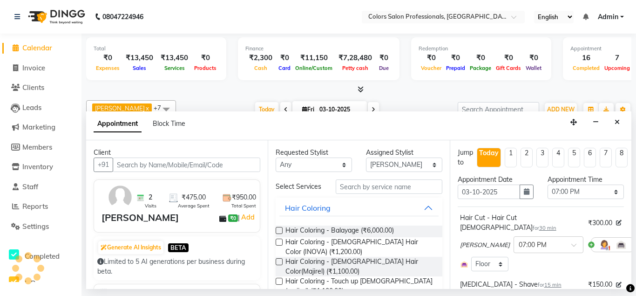
click at [636, 241] on icon at bounding box center [642, 244] width 6 height 7
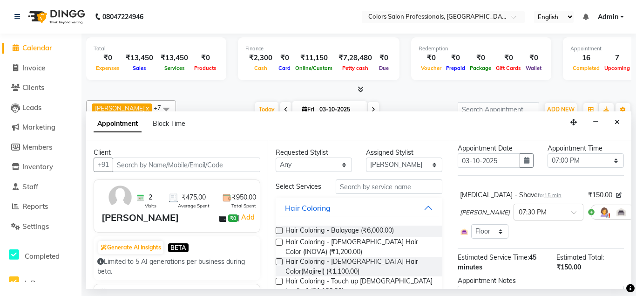
scroll to position [50, 0]
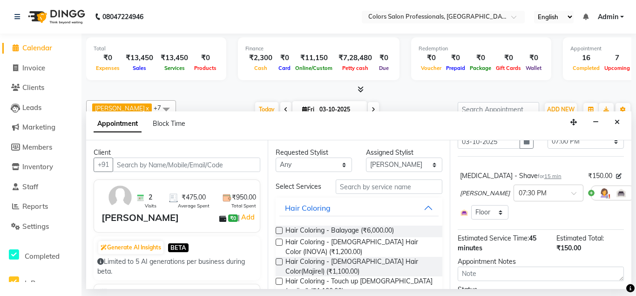
click at [636, 195] on icon at bounding box center [642, 193] width 6 height 7
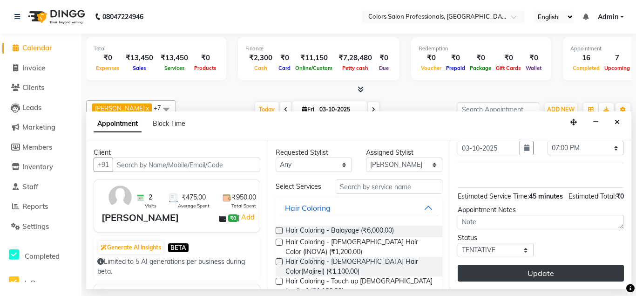
click at [608, 272] on button "Update" at bounding box center [541, 273] width 166 height 17
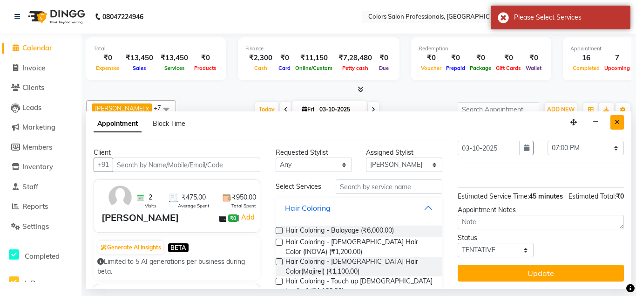
click at [618, 122] on icon "Close" at bounding box center [617, 122] width 5 height 7
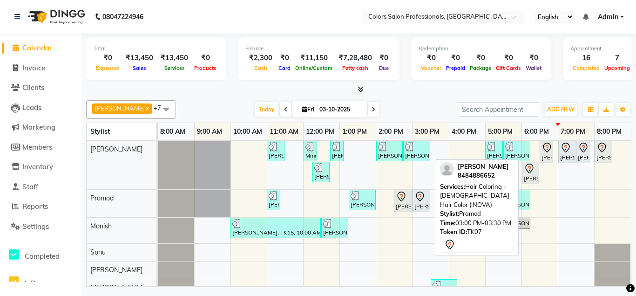
click at [421, 207] on div "[PERSON_NAME], TK07, 03:00 PM-03:30 PM, Hair Coloring - [DEMOGRAPHIC_DATA] Hair…" at bounding box center [422, 201] width 16 height 20
select select "7"
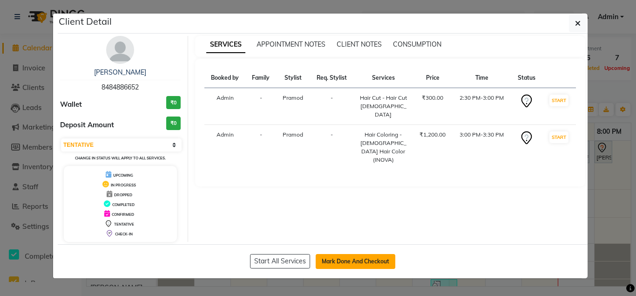
click at [364, 254] on button "Mark Done And Checkout" at bounding box center [356, 261] width 80 height 15
select select "service"
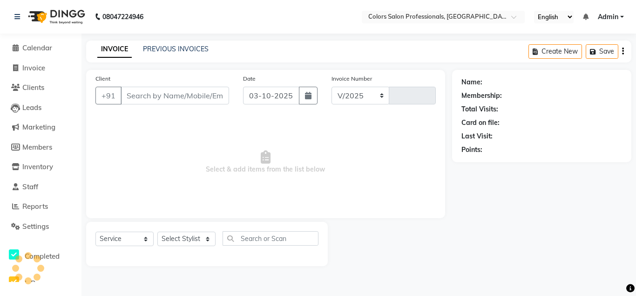
select select "7161"
type input "0947"
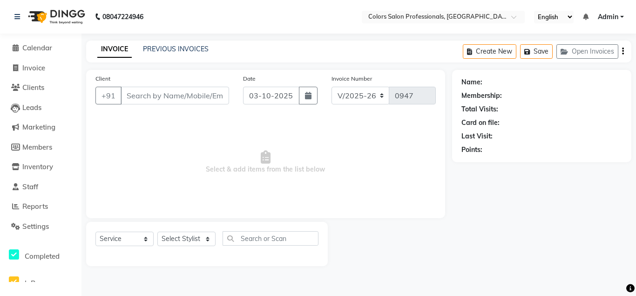
type input "8484886652"
select select "60229"
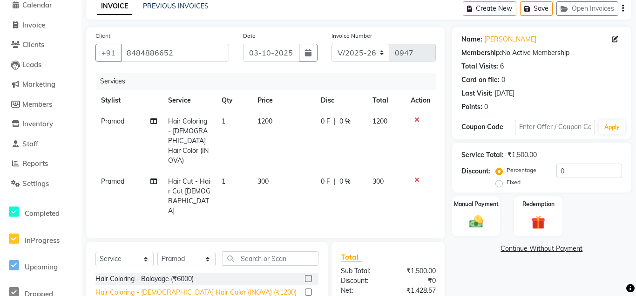
scroll to position [101, 0]
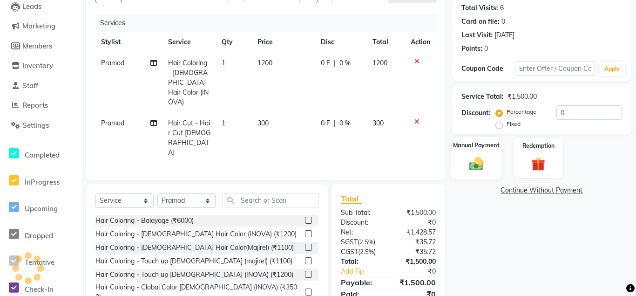
click at [472, 160] on img at bounding box center [476, 163] width 23 height 16
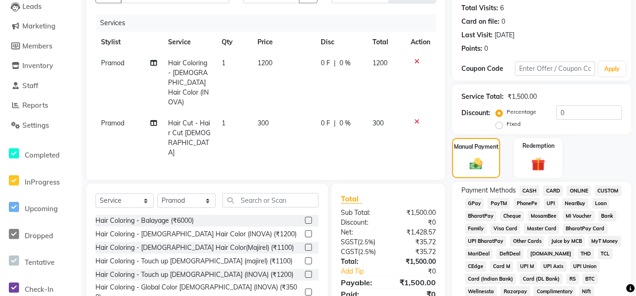
click at [532, 191] on span "CASH" at bounding box center [530, 190] width 20 height 11
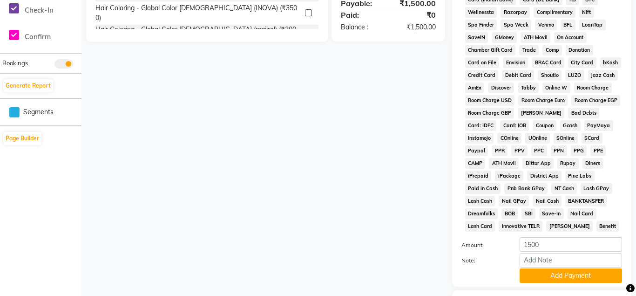
scroll to position [386, 0]
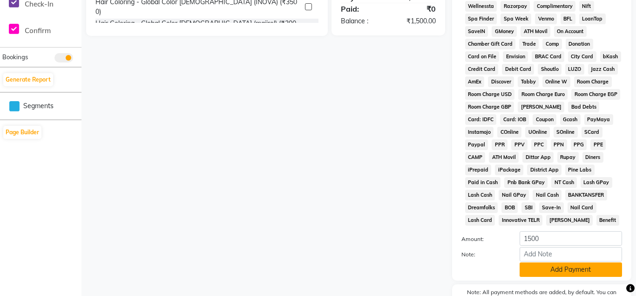
click at [587, 267] on button "Add Payment" at bounding box center [571, 269] width 103 height 14
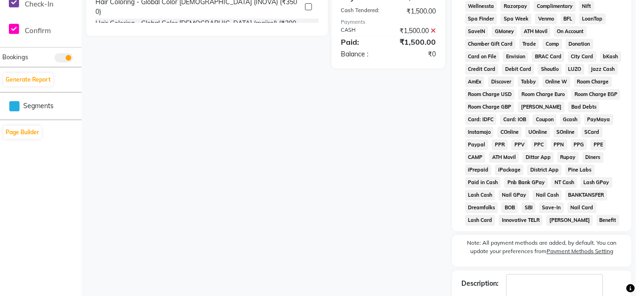
scroll to position [443, 0]
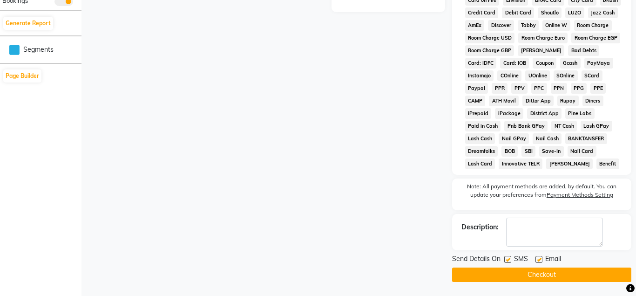
click at [545, 272] on button "Checkout" at bounding box center [541, 274] width 179 height 14
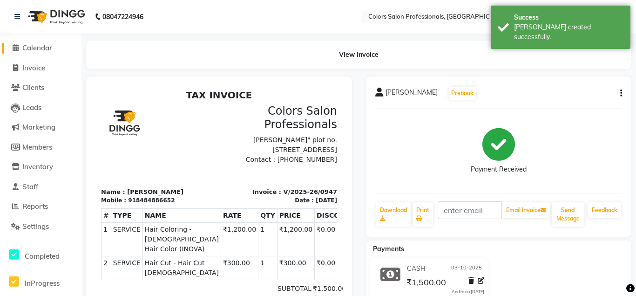
click at [47, 48] on span "Calendar" at bounding box center [37, 47] width 30 height 9
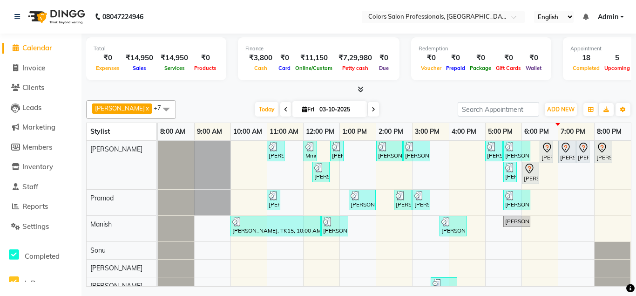
click at [368, 112] on span at bounding box center [373, 109] width 11 height 14
type input "04-10-2025"
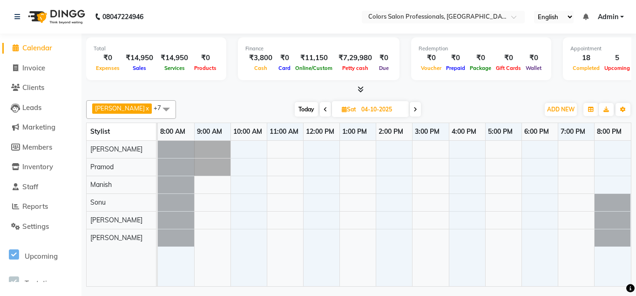
click at [248, 186] on div at bounding box center [394, 214] width 473 height 146
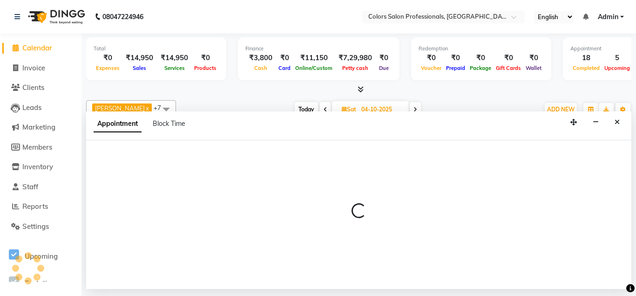
select select "60230"
select select "600"
select select "tentative"
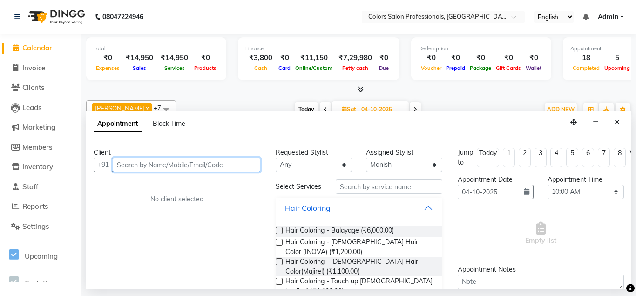
click at [226, 166] on input "text" at bounding box center [187, 164] width 148 height 14
type input "R"
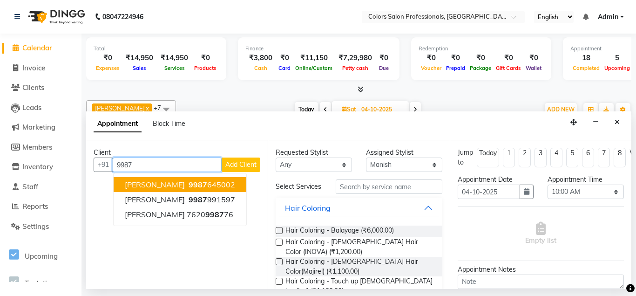
click at [192, 185] on ngb-highlight "9987 645002" at bounding box center [211, 184] width 48 height 9
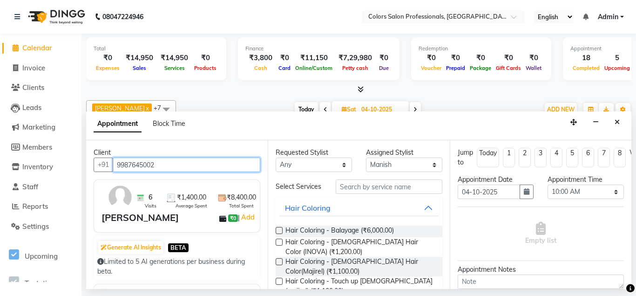
type input "9987645002"
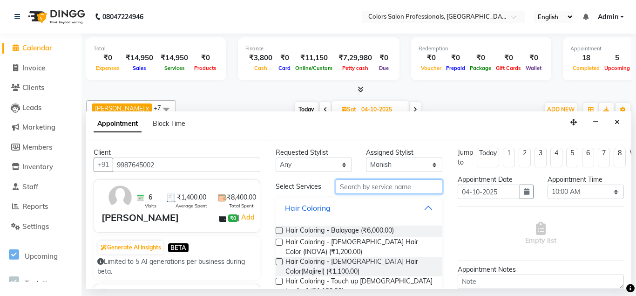
click at [407, 187] on input "text" at bounding box center [389, 186] width 106 height 14
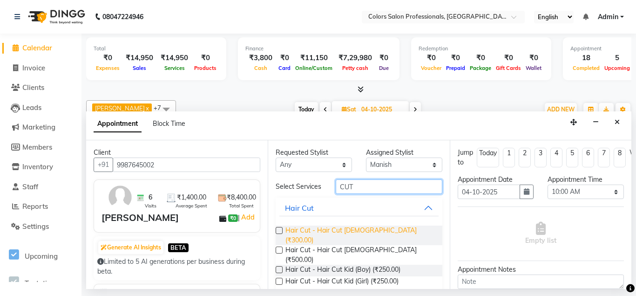
type input "CUT"
click at [343, 230] on span "Hair Cut - Hair Cut [DEMOGRAPHIC_DATA] (₹300.00)" at bounding box center [360, 236] width 149 height 20
checkbox input "false"
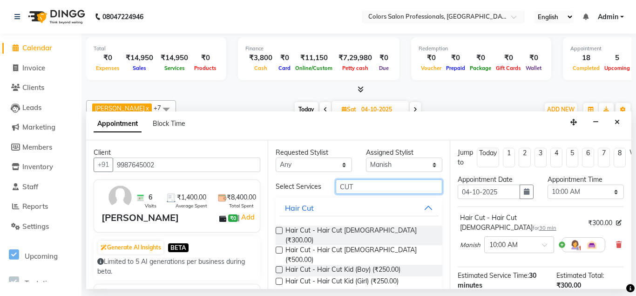
click at [428, 193] on input "CUT" at bounding box center [389, 186] width 106 height 14
type input "C"
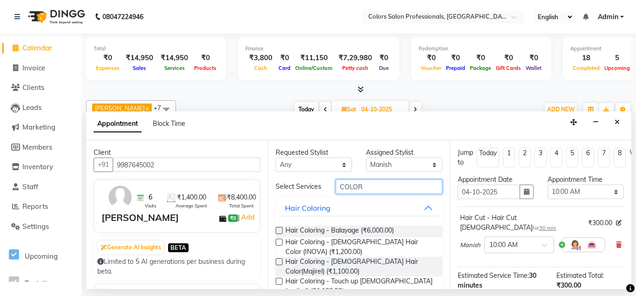
click at [390, 185] on input "COLOR" at bounding box center [389, 186] width 106 height 14
type input "C"
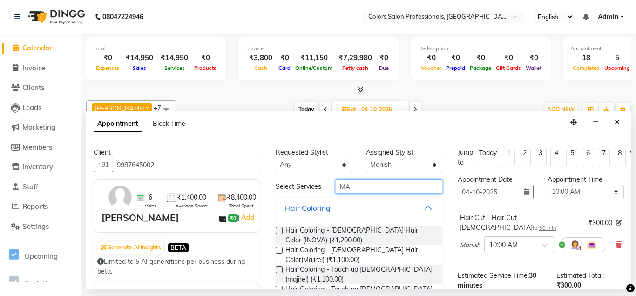
type input "M"
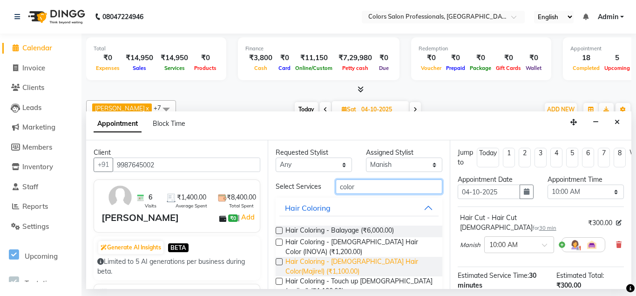
scroll to position [50, 0]
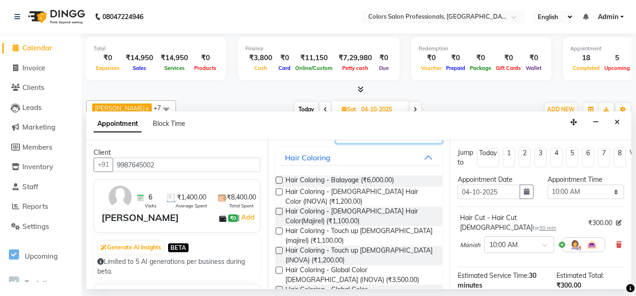
type input "color"
click at [281, 191] on label at bounding box center [279, 191] width 7 height 7
click at [281, 191] on input "checkbox" at bounding box center [279, 193] width 6 height 6
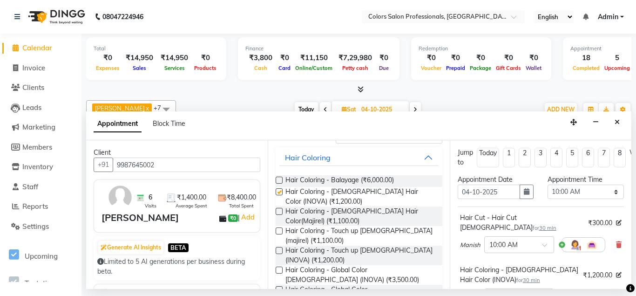
checkbox input "false"
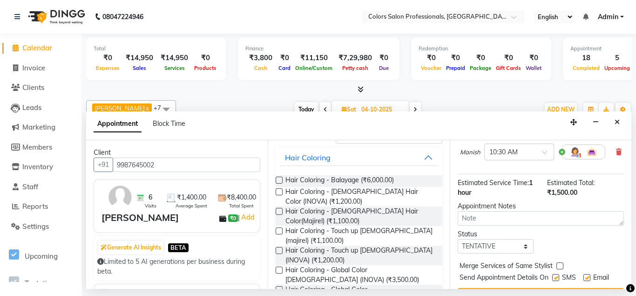
scroll to position [158, 0]
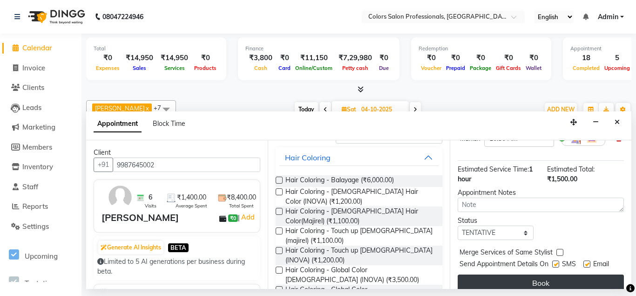
click at [558, 274] on button "Book" at bounding box center [541, 282] width 166 height 17
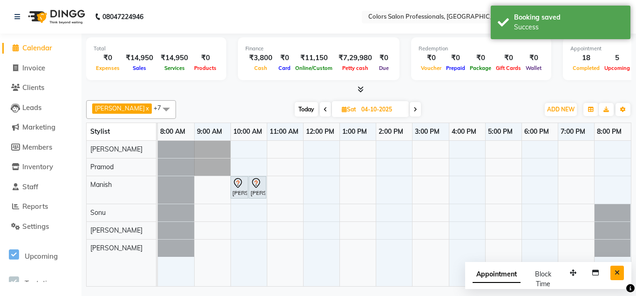
click at [621, 273] on button "Close" at bounding box center [618, 273] width 14 height 14
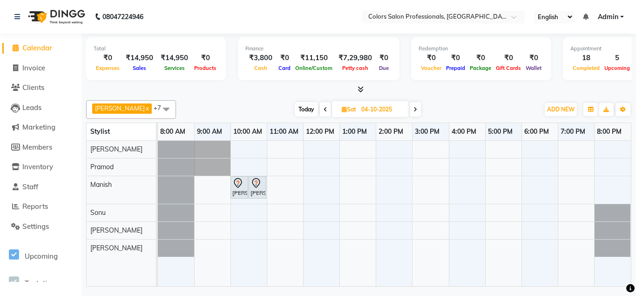
click at [324, 111] on icon at bounding box center [326, 110] width 4 height 6
type input "03-10-2025"
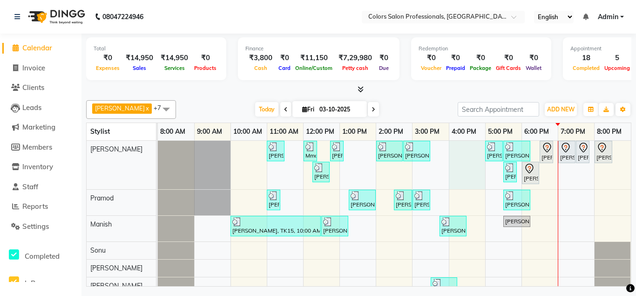
click at [465, 175] on div "[PERSON_NAME], TK03, 11:00 AM-11:30 AM, Hair Cut - Hair Cut [DEMOGRAPHIC_DATA] …" at bounding box center [394, 222] width 473 height 162
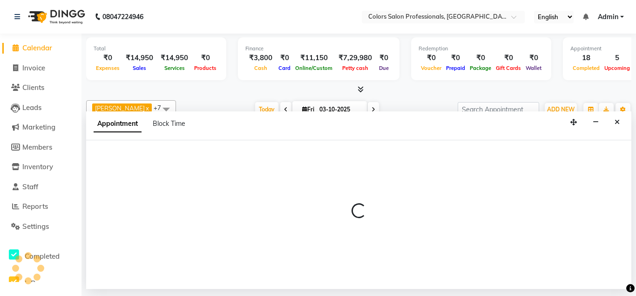
select select "60228"
select select "960"
select select "tentative"
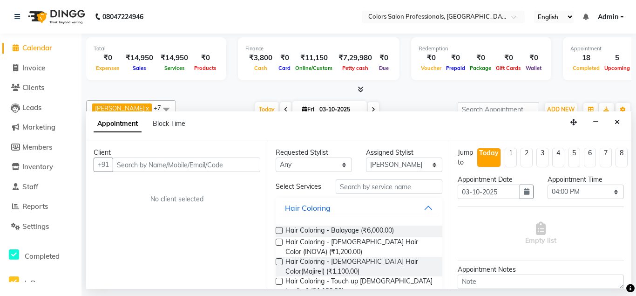
click at [174, 164] on input "text" at bounding box center [187, 164] width 148 height 14
type input "8412865002"
click at [248, 163] on span "Add Client" at bounding box center [241, 164] width 31 height 8
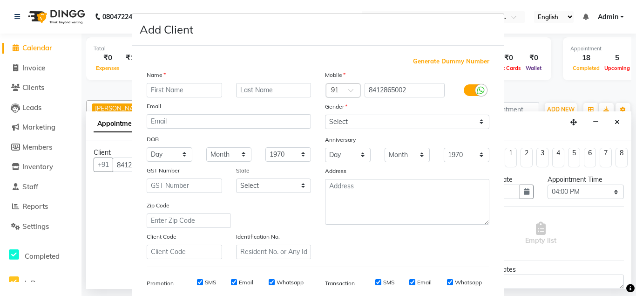
click at [205, 92] on input "text" at bounding box center [184, 90] width 75 height 14
type input "Suraj"
click at [266, 90] on input "text" at bounding box center [273, 90] width 75 height 14
click at [247, 87] on input "bobde" at bounding box center [273, 90] width 75 height 14
click at [264, 89] on input "bobde" at bounding box center [273, 90] width 75 height 14
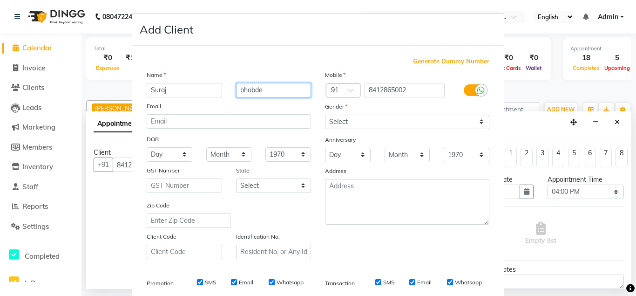
click at [244, 92] on input "bhobde" at bounding box center [273, 90] width 75 height 14
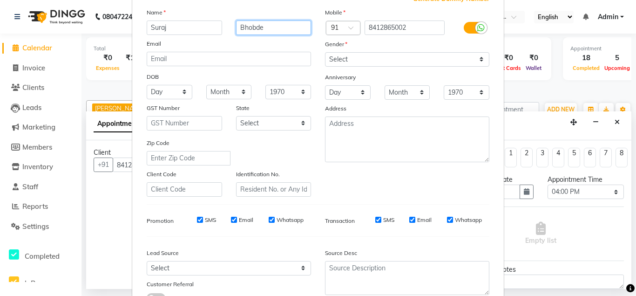
scroll to position [0, 0]
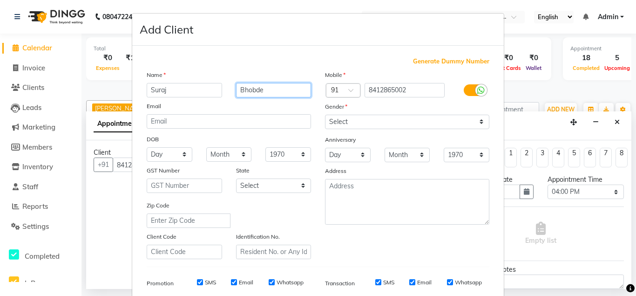
type input "Bhobde"
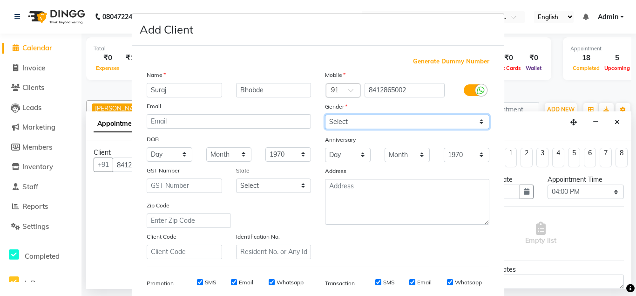
select select "[DEMOGRAPHIC_DATA]"
click option "[DEMOGRAPHIC_DATA]" at bounding box center [0, 0] width 0 height 0
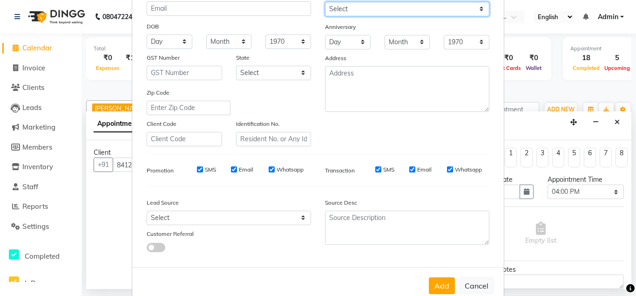
scroll to position [134, 0]
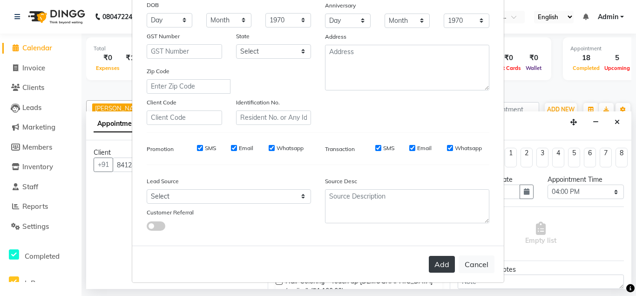
click at [441, 269] on button "Add" at bounding box center [442, 264] width 26 height 17
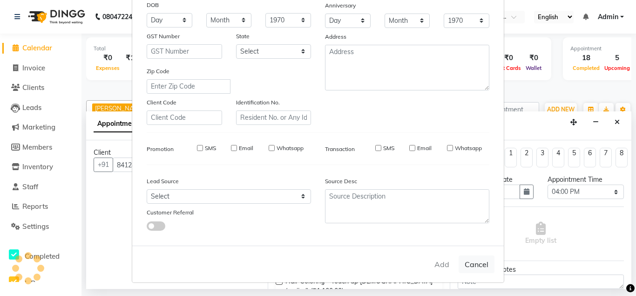
select select
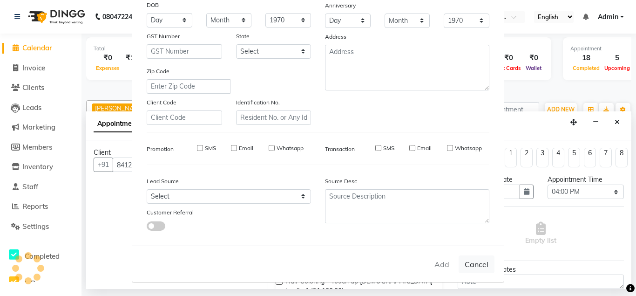
select select
checkbox input "false"
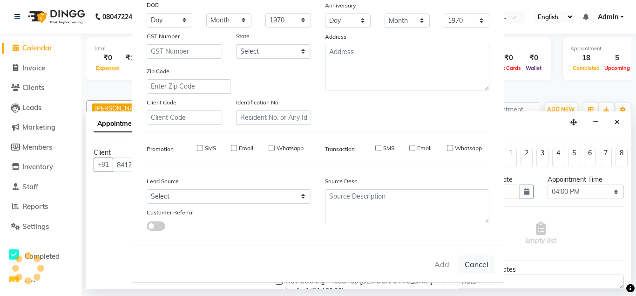
checkbox input "false"
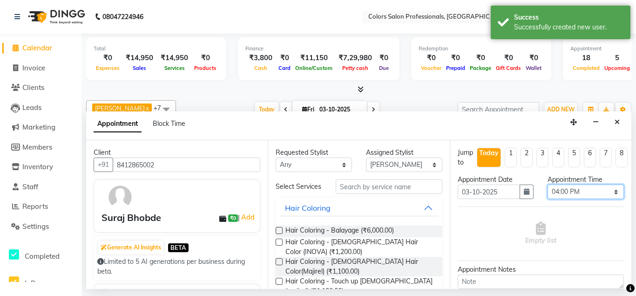
click at [548, 185] on select "Select 09:00 AM 09:15 AM 09:30 AM 09:45 AM 10:00 AM 10:15 AM 10:30 AM 10:45 AM …" at bounding box center [586, 192] width 76 height 14
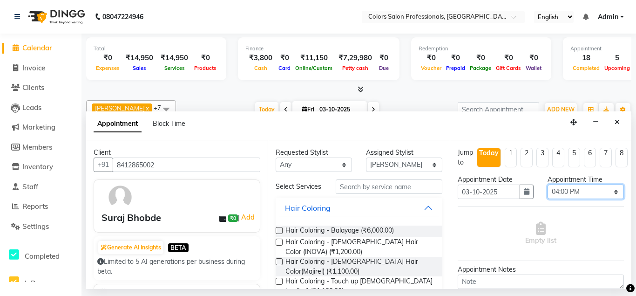
select select "1125"
click option "06:45 PM" at bounding box center [0, 0] width 0 height 0
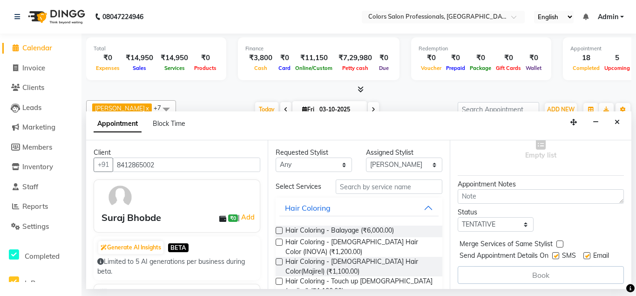
scroll to position [88, 0]
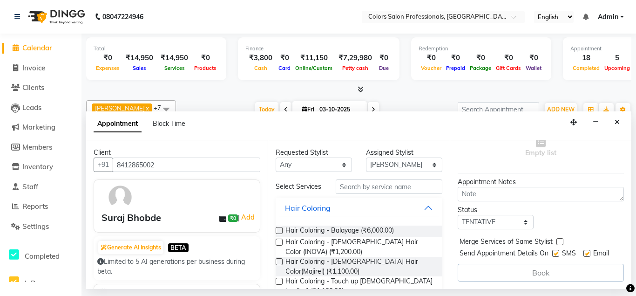
click at [559, 242] on label at bounding box center [560, 241] width 7 height 7
click at [559, 242] on input "checkbox" at bounding box center [560, 242] width 6 height 6
checkbox input "true"
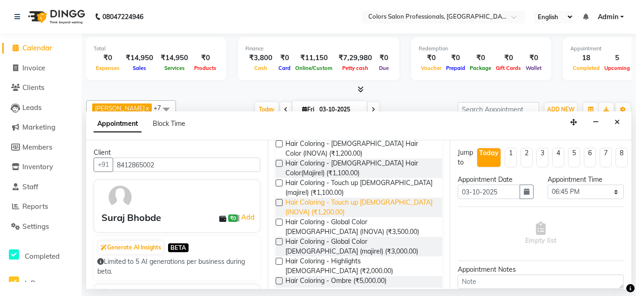
scroll to position [0, 0]
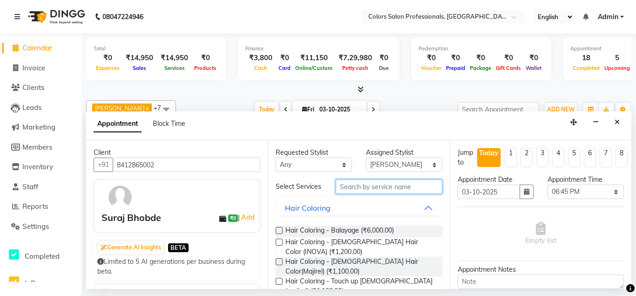
click at [383, 187] on input "text" at bounding box center [389, 186] width 106 height 14
click at [366, 157] on select "Select [PERSON_NAME] [PERSON_NAME] [PERSON_NAME] Pooja [PERSON_NAME] [PERSON_NA…" at bounding box center [404, 164] width 76 height 14
select select "60229"
click option "Pramod" at bounding box center [0, 0] width 0 height 0
click at [371, 187] on input "text" at bounding box center [389, 186] width 106 height 14
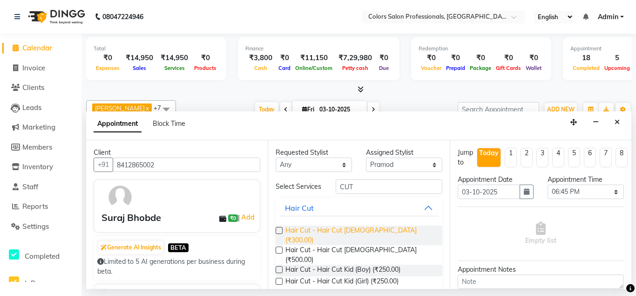
click at [325, 231] on span "Hair Cut - Hair Cut [DEMOGRAPHIC_DATA] (₹300.00)" at bounding box center [360, 236] width 149 height 20
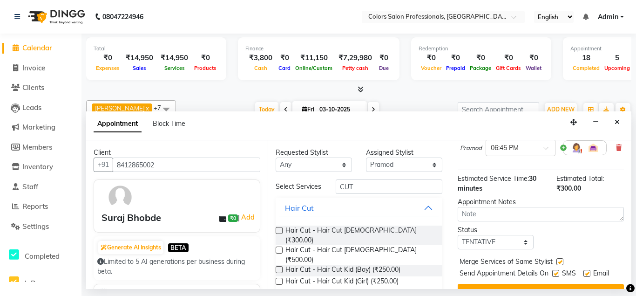
scroll to position [106, 0]
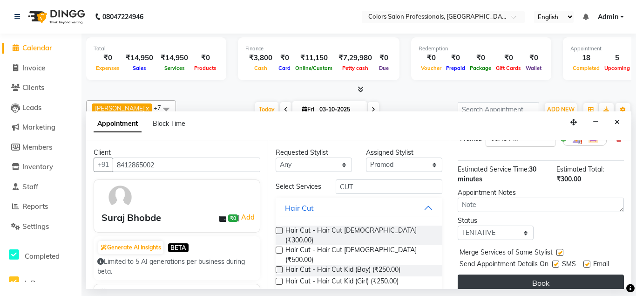
click at [559, 274] on button "Book" at bounding box center [541, 282] width 166 height 17
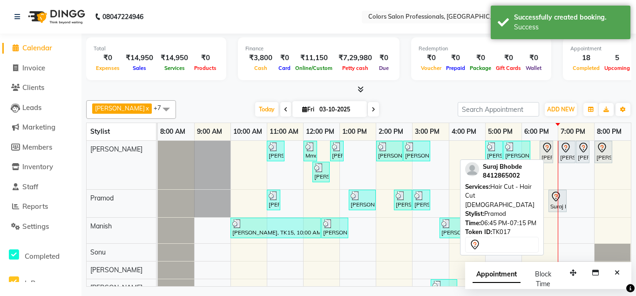
click at [553, 203] on div "Suraj Bhobde, TK17, 06:45 PM-07:15 PM, Hair Cut - Hair Cut [DEMOGRAPHIC_DATA]" at bounding box center [558, 201] width 16 height 20
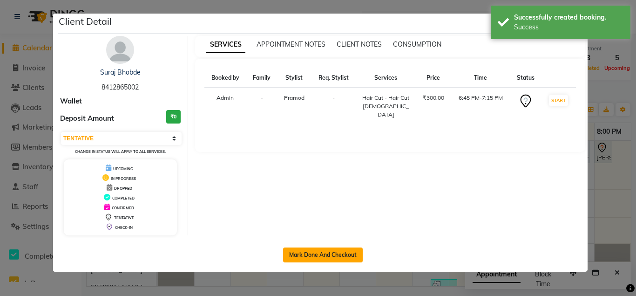
click at [334, 254] on button "Mark Done And Checkout" at bounding box center [323, 254] width 80 height 15
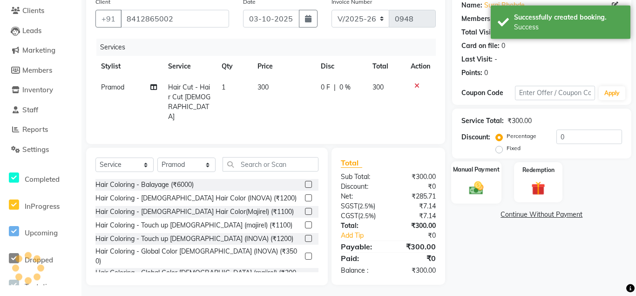
scroll to position [77, 0]
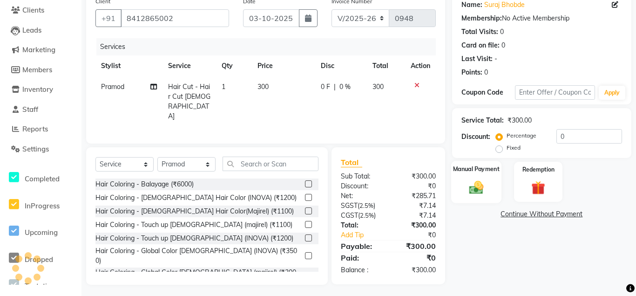
click at [485, 185] on img at bounding box center [476, 187] width 23 height 16
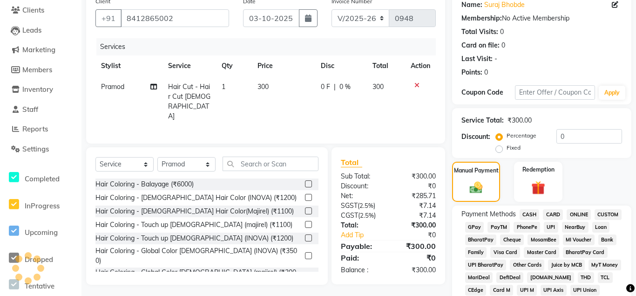
click at [576, 214] on span "ONLINE" at bounding box center [579, 214] width 24 height 11
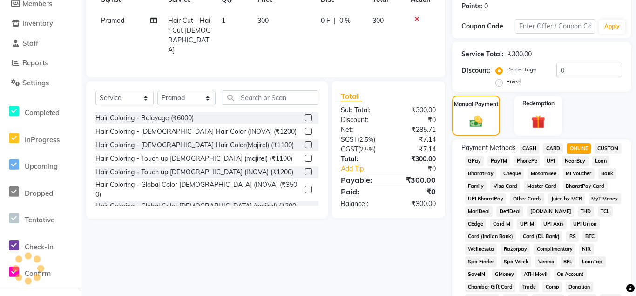
scroll to position [439, 0]
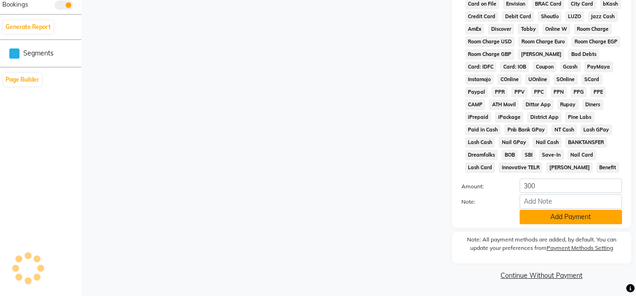
click at [571, 223] on button "Add Payment" at bounding box center [571, 217] width 103 height 14
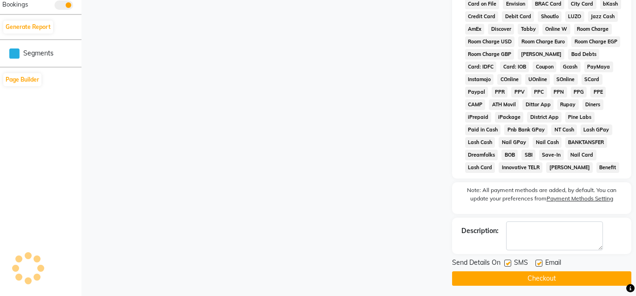
click at [560, 281] on button "Checkout" at bounding box center [541, 278] width 179 height 14
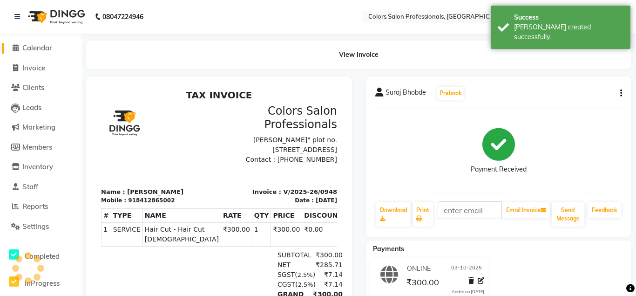
click at [45, 51] on span "Calendar" at bounding box center [37, 47] width 30 height 9
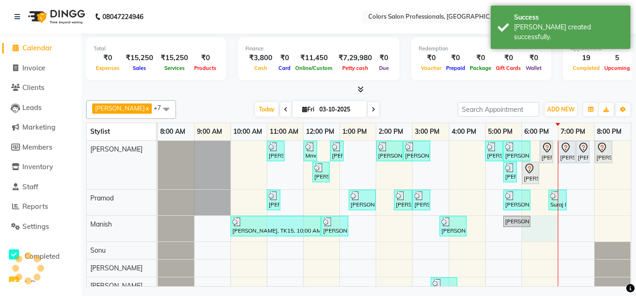
click at [540, 220] on div "[PERSON_NAME], TK03, 11:00 AM-11:30 AM, Hair Cut - Hair Cut [DEMOGRAPHIC_DATA] …" at bounding box center [394, 222] width 473 height 162
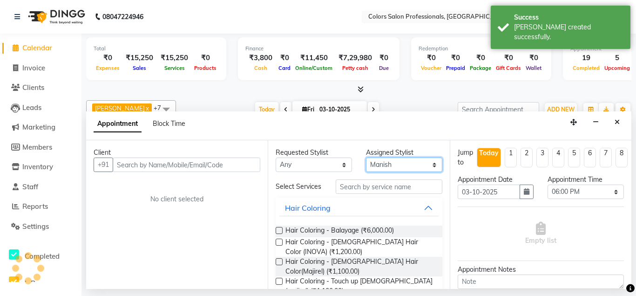
click at [366, 157] on select "Select [PERSON_NAME] [PERSON_NAME] [PERSON_NAME] Pooja [PERSON_NAME] [PERSON_NA…" at bounding box center [404, 164] width 76 height 14
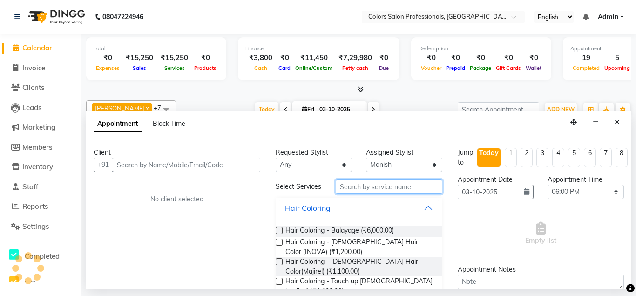
click at [355, 181] on input "text" at bounding box center [389, 186] width 106 height 14
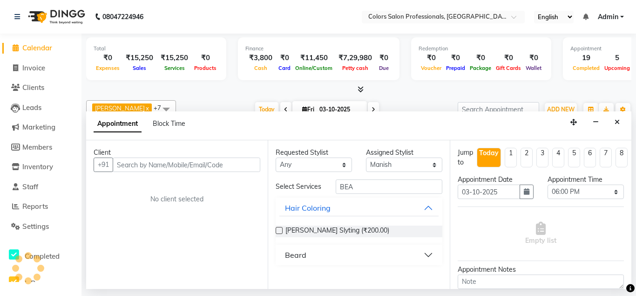
click at [390, 254] on button "Beard" at bounding box center [359, 254] width 159 height 17
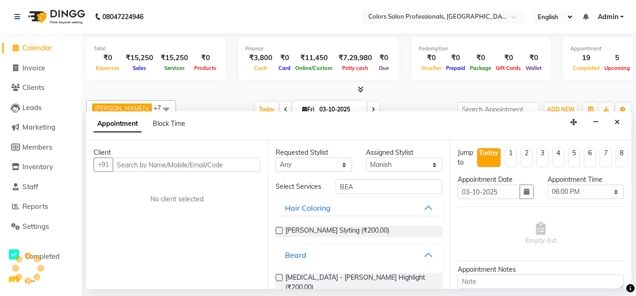
scroll to position [34, 0]
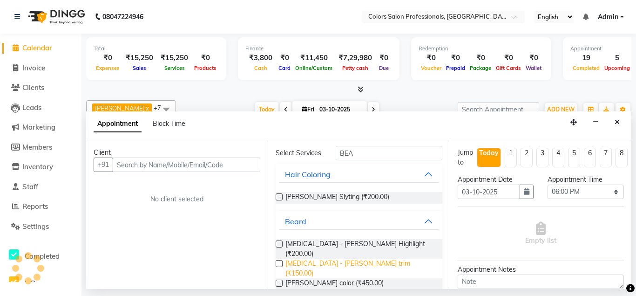
click at [319, 259] on span "[MEDICAL_DATA] - [PERSON_NAME] trim (₹150.00)" at bounding box center [360, 269] width 149 height 20
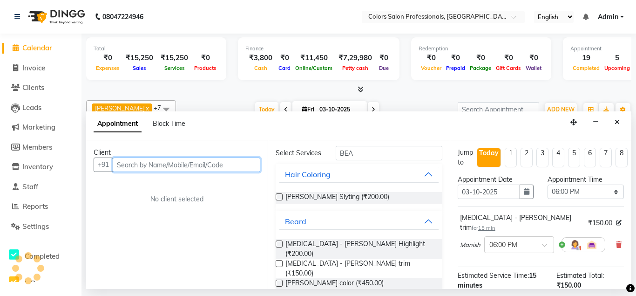
click at [201, 160] on input "text" at bounding box center [187, 164] width 148 height 14
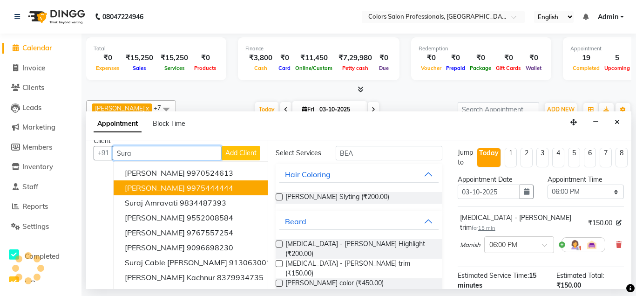
scroll to position [0, 0]
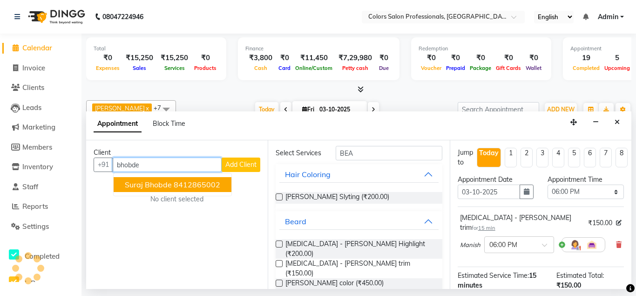
click at [205, 183] on ngb-highlight "8412865002" at bounding box center [197, 184] width 47 height 9
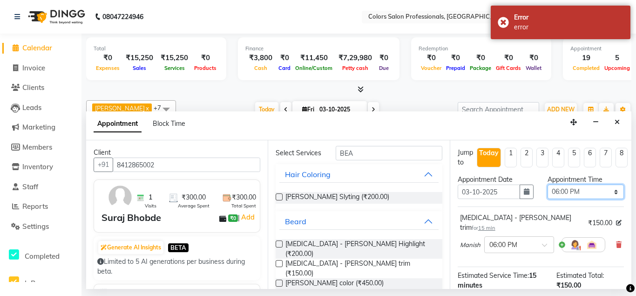
click at [548, 185] on select "Select 09:00 AM 09:15 AM 09:30 AM 09:45 AM 10:00 AM 10:15 AM 10:30 AM 10:45 AM …" at bounding box center [586, 192] width 76 height 14
click option "06:45 PM" at bounding box center [0, 0] width 0 height 0
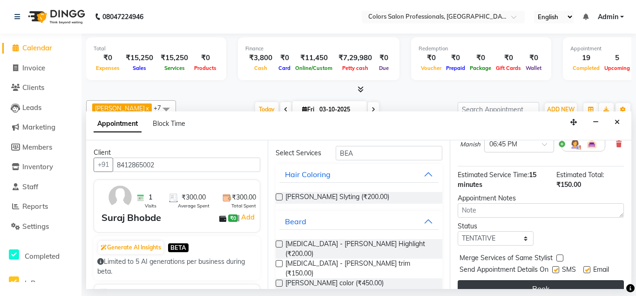
scroll to position [106, 0]
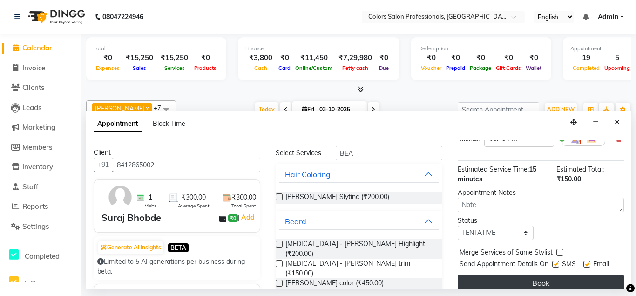
click at [548, 274] on button "Book" at bounding box center [541, 282] width 166 height 17
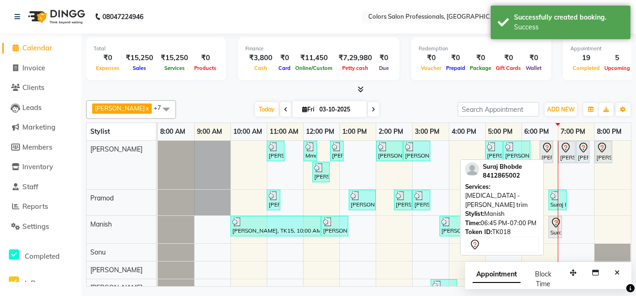
click at [556, 225] on icon at bounding box center [556, 222] width 11 height 11
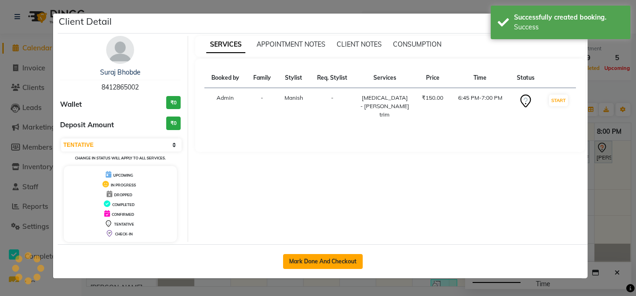
click at [333, 265] on button "Mark Done And Checkout" at bounding box center [323, 261] width 80 height 15
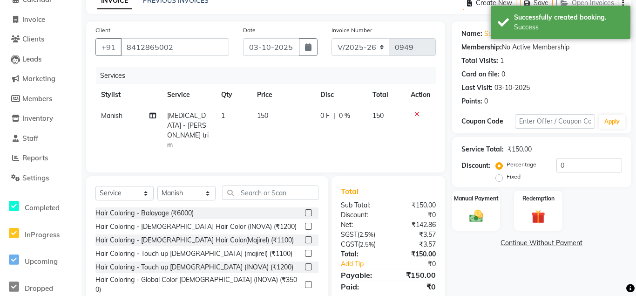
scroll to position [77, 0]
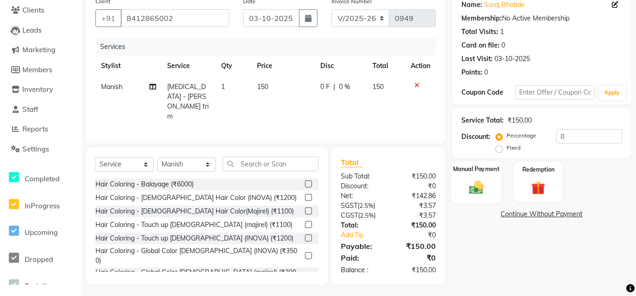
click at [474, 189] on img at bounding box center [476, 187] width 23 height 16
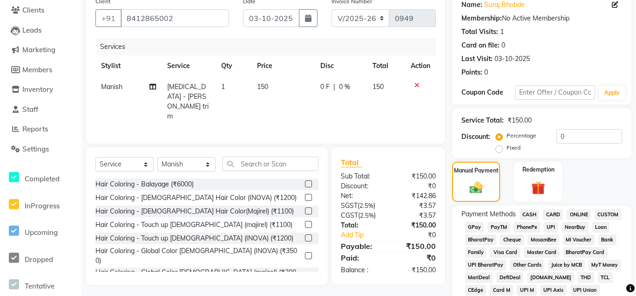
click at [577, 215] on span "ONLINE" at bounding box center [579, 214] width 24 height 11
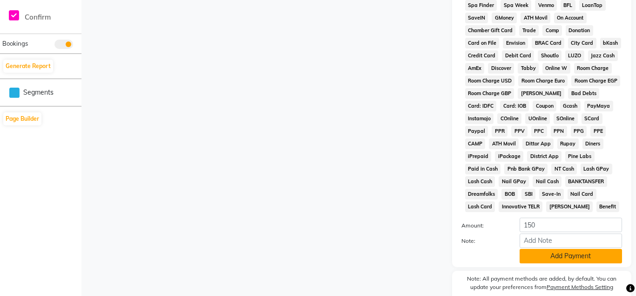
scroll to position [439, 0]
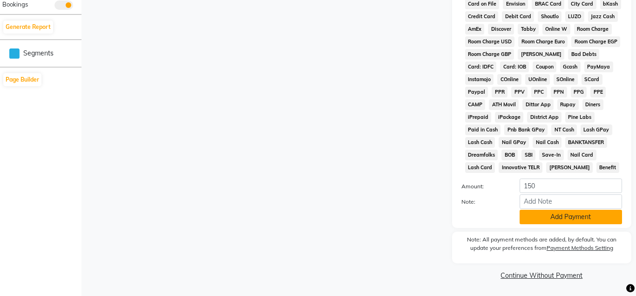
click at [578, 217] on button "Add Payment" at bounding box center [571, 217] width 103 height 14
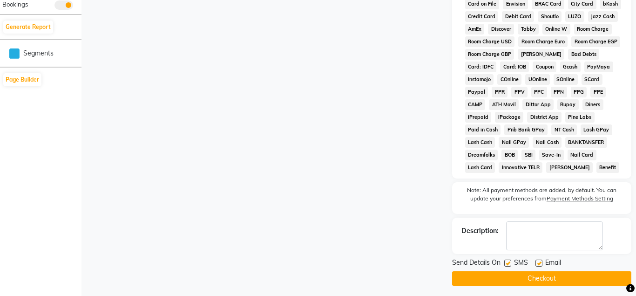
scroll to position [443, 0]
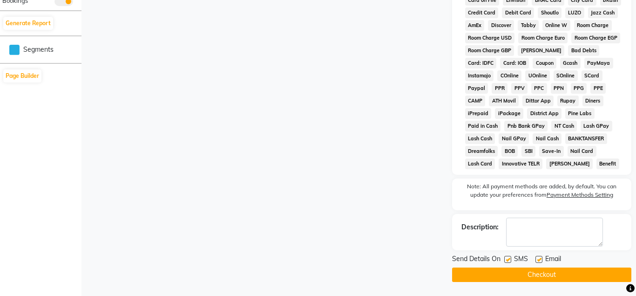
click at [558, 276] on button "Checkout" at bounding box center [541, 274] width 179 height 14
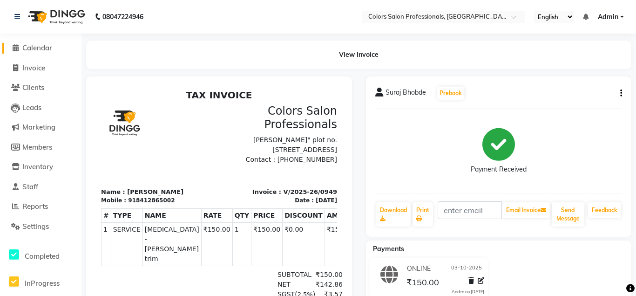
click at [41, 50] on span "Calendar" at bounding box center [37, 47] width 30 height 9
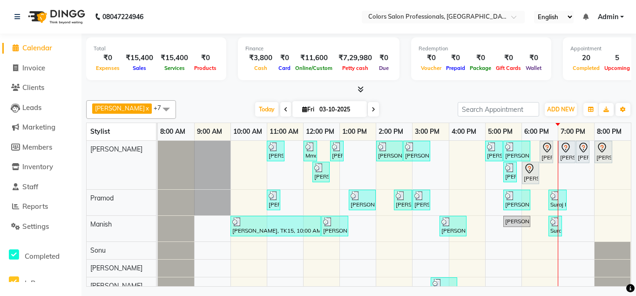
click at [368, 111] on span at bounding box center [373, 109] width 11 height 14
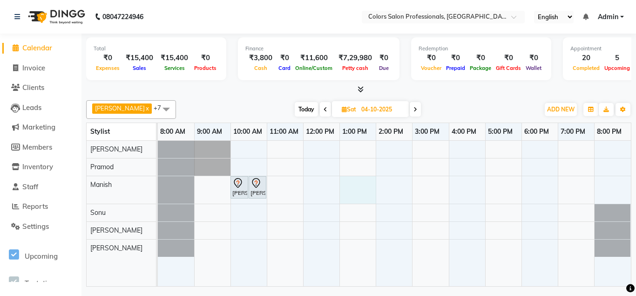
click at [358, 190] on div "[PERSON_NAME], 10:00 AM-10:30 AM, Hair Cut - Hair Cut [DEMOGRAPHIC_DATA] [PERSO…" at bounding box center [394, 214] width 473 height 146
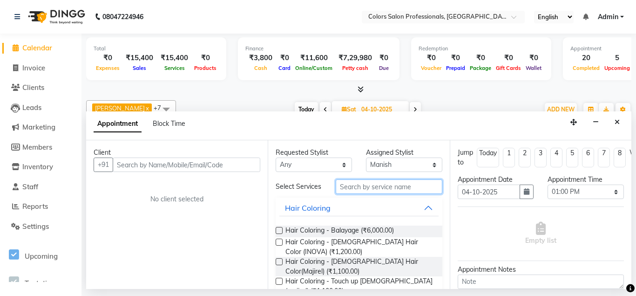
click at [363, 187] on input "text" at bounding box center [389, 186] width 106 height 14
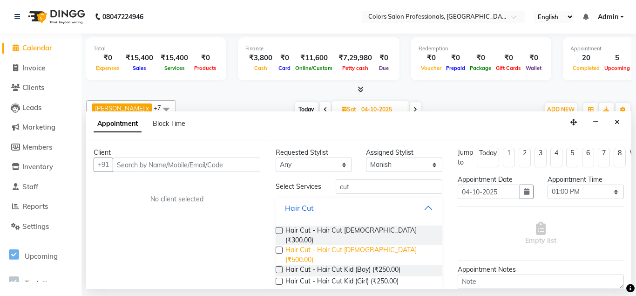
click at [368, 245] on span "Hair Cut - Hair Cut [DEMOGRAPHIC_DATA] (₹500.00)" at bounding box center [360, 255] width 149 height 20
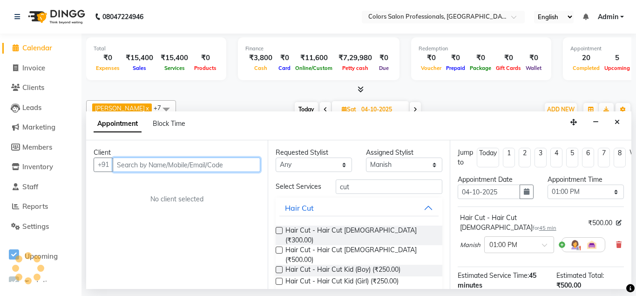
click at [190, 163] on input "text" at bounding box center [187, 164] width 148 height 14
click at [195, 164] on input "text" at bounding box center [187, 164] width 148 height 14
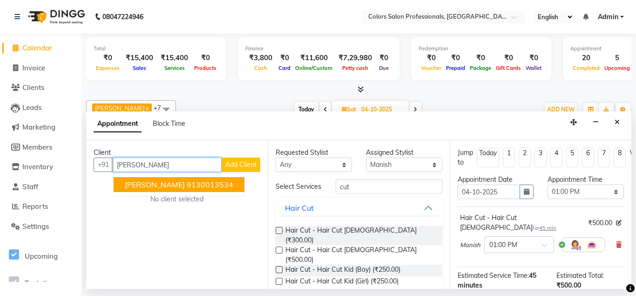
click at [203, 184] on ngb-highlight "9130013534" at bounding box center [210, 184] width 47 height 9
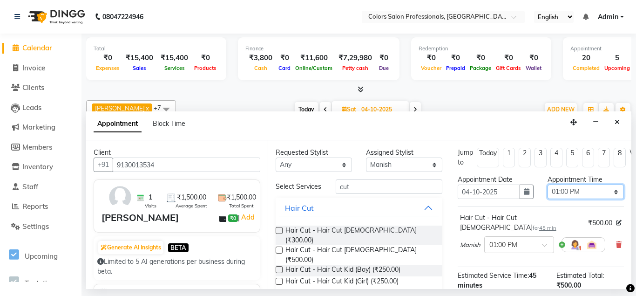
click at [548, 185] on select "Select 09:00 AM 09:15 AM 09:30 AM 09:45 AM 10:00 AM 10:15 AM 10:30 AM 10:45 AM …" at bounding box center [586, 192] width 76 height 14
click option "02:00 PM" at bounding box center [0, 0] width 0 height 0
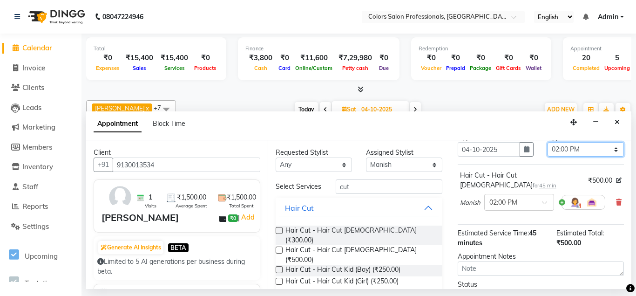
scroll to position [106, 0]
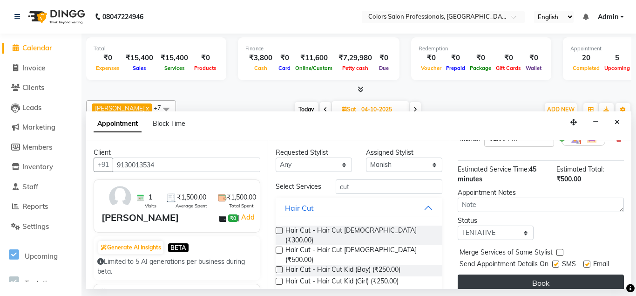
click at [563, 274] on button "Book" at bounding box center [541, 282] width 166 height 17
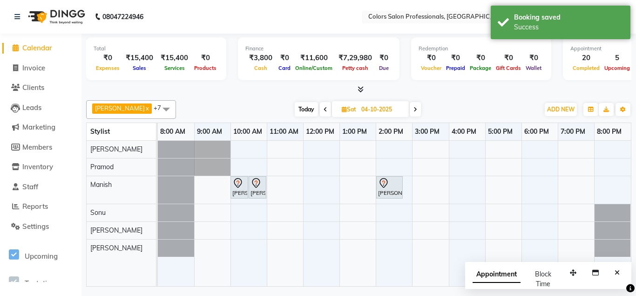
click at [320, 108] on span at bounding box center [325, 109] width 11 height 14
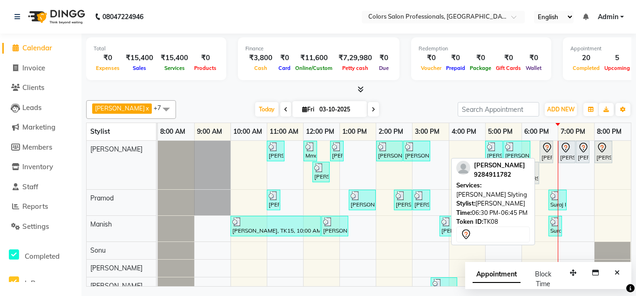
click at [549, 154] on div "[PERSON_NAME], TK08, 06:30 PM-06:45 PM, [PERSON_NAME] Slyting" at bounding box center [547, 152] width 12 height 20
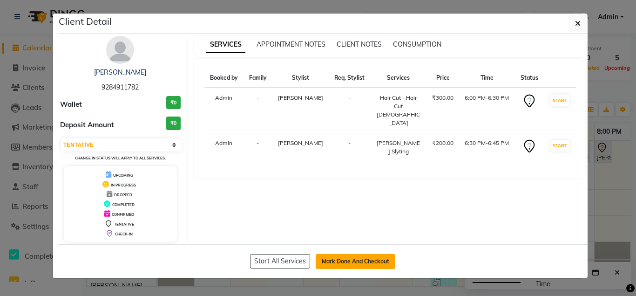
click at [367, 259] on button "Mark Done And Checkout" at bounding box center [356, 261] width 80 height 15
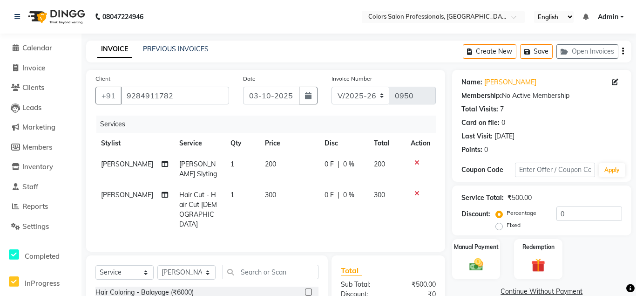
click at [417, 164] on icon at bounding box center [417, 162] width 5 height 7
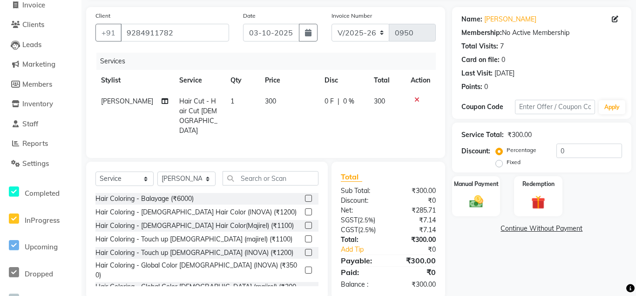
scroll to position [77, 0]
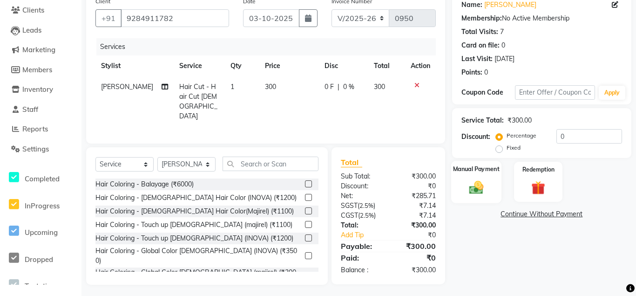
click at [481, 178] on div "Manual Payment" at bounding box center [477, 182] width 50 height 42
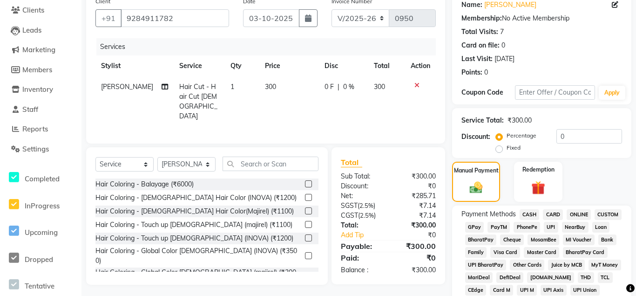
click at [534, 215] on span "CASH" at bounding box center [530, 214] width 20 height 11
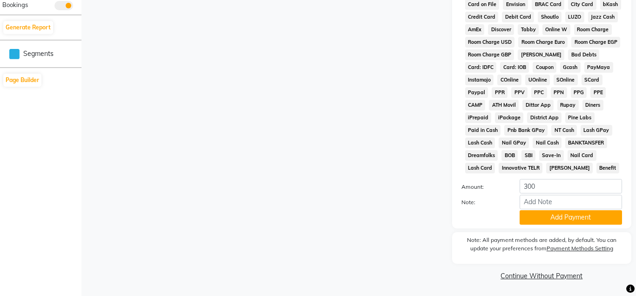
scroll to position [439, 0]
click at [557, 218] on button "Add Payment" at bounding box center [571, 217] width 103 height 14
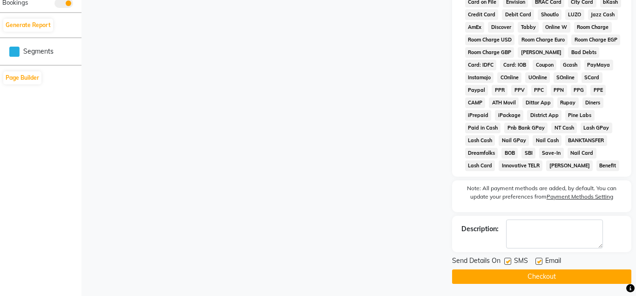
scroll to position [443, 0]
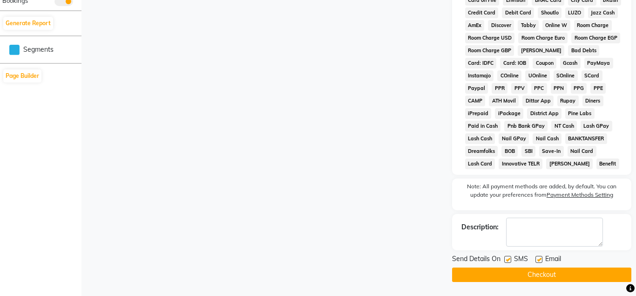
click at [545, 275] on button "Checkout" at bounding box center [541, 274] width 179 height 14
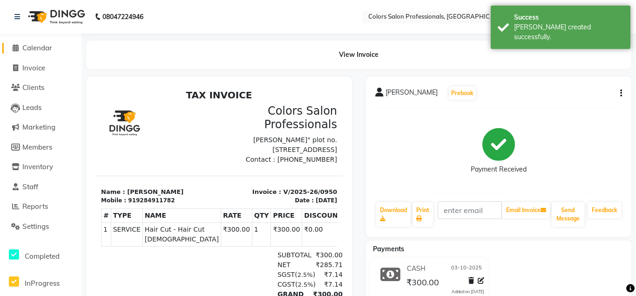
click at [33, 51] on span "Calendar" at bounding box center [37, 47] width 30 height 9
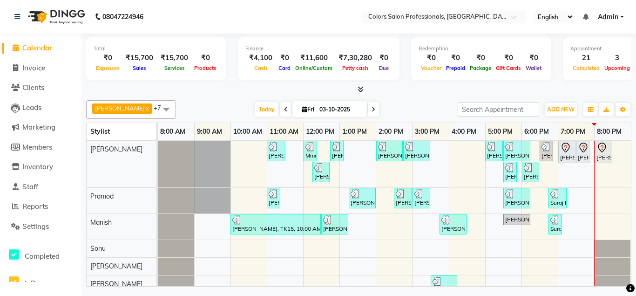
click at [368, 109] on span at bounding box center [373, 109] width 11 height 14
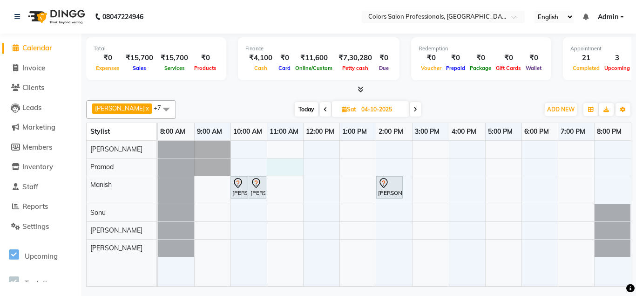
click at [281, 161] on div "[PERSON_NAME], 10:00 AM-10:30 AM, Hair Cut - Hair Cut [DEMOGRAPHIC_DATA] [PERSO…" at bounding box center [394, 214] width 473 height 146
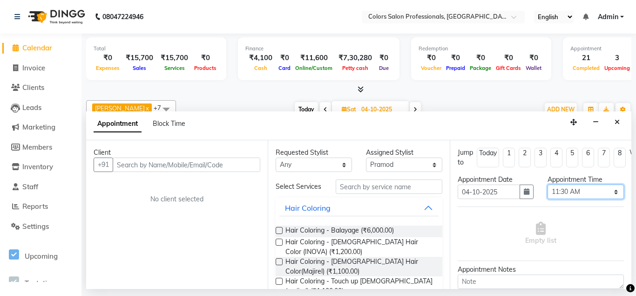
click option "11:30 AM" at bounding box center [0, 0] width 0 height 0
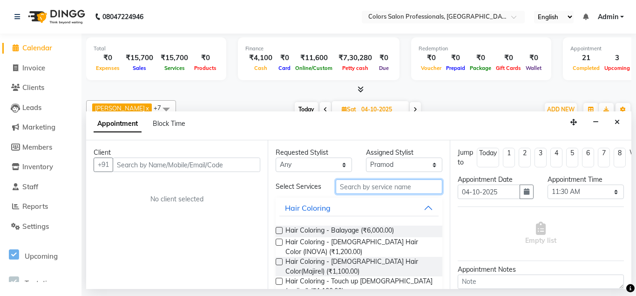
click at [364, 189] on input "text" at bounding box center [389, 186] width 106 height 14
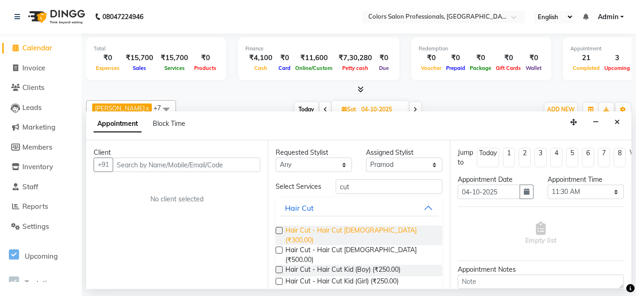
click at [354, 230] on span "Hair Cut - Hair Cut [DEMOGRAPHIC_DATA] (₹300.00)" at bounding box center [360, 236] width 149 height 20
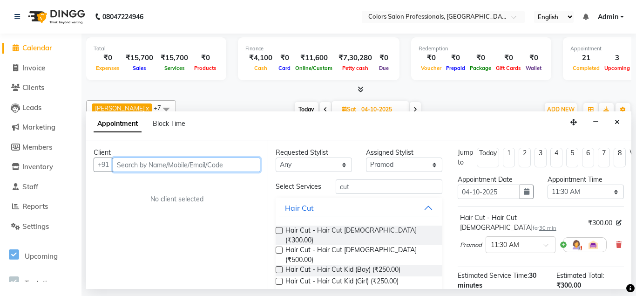
click at [155, 165] on input "text" at bounding box center [187, 164] width 148 height 14
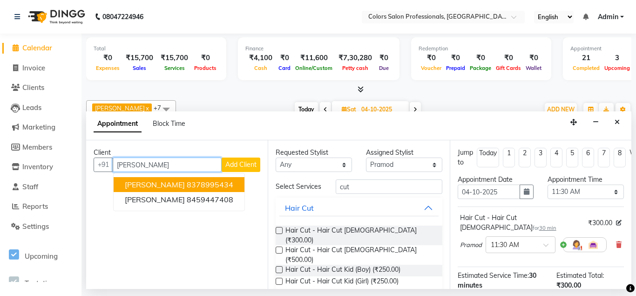
click at [187, 182] on ngb-highlight "8378995434" at bounding box center [210, 184] width 47 height 9
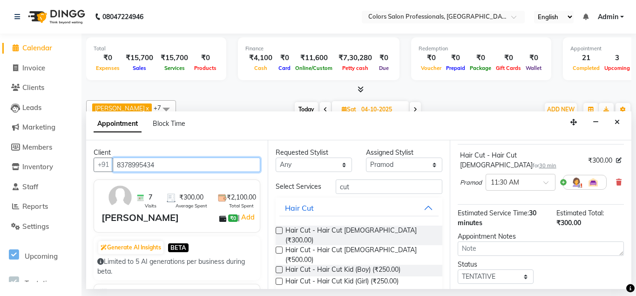
scroll to position [106, 0]
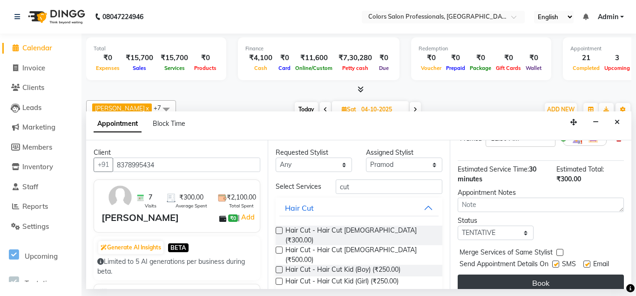
click at [543, 274] on button "Book" at bounding box center [541, 282] width 166 height 17
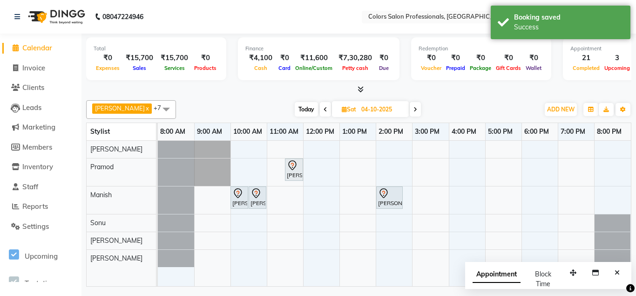
click at [295, 104] on span "Today" at bounding box center [306, 109] width 23 height 14
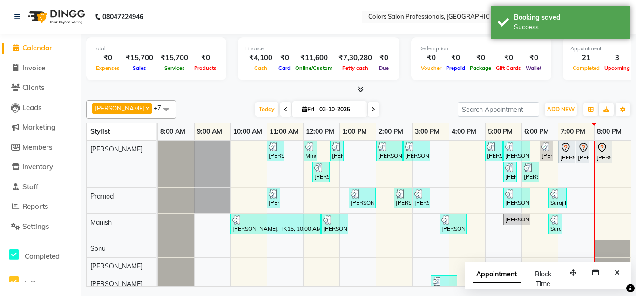
click at [368, 106] on span at bounding box center [373, 109] width 11 height 14
